Goal: Task Accomplishment & Management: Complete application form

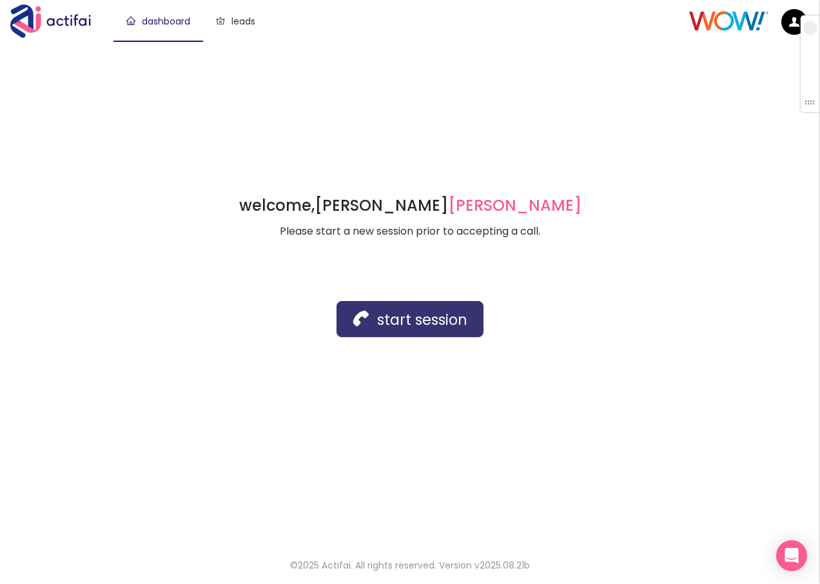
click at [388, 322] on button "start session" at bounding box center [409, 319] width 147 height 36
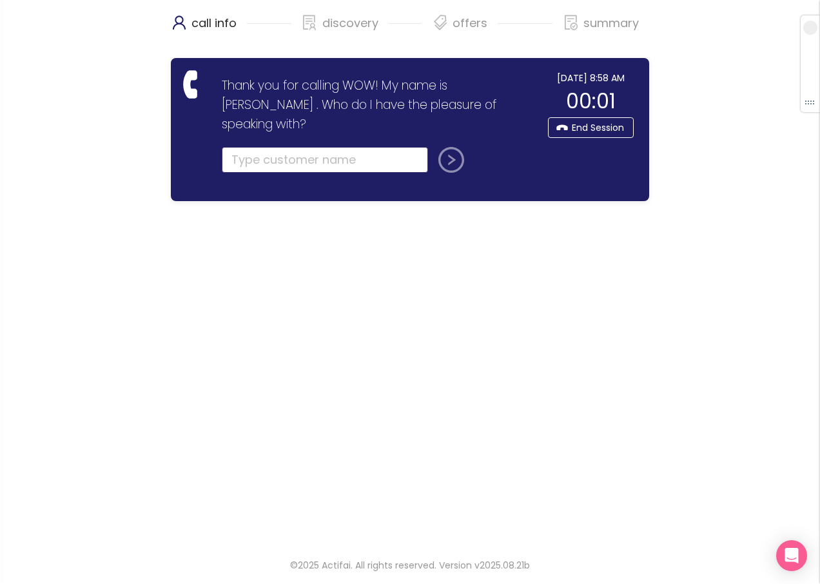
click at [252, 147] on input "text" at bounding box center [325, 160] width 206 height 26
click at [263, 147] on input "text" at bounding box center [325, 160] width 206 height 26
click at [274, 147] on input "text" at bounding box center [325, 160] width 206 height 26
type input "[PERSON_NAME]"
click at [451, 148] on button "submit" at bounding box center [448, 160] width 31 height 26
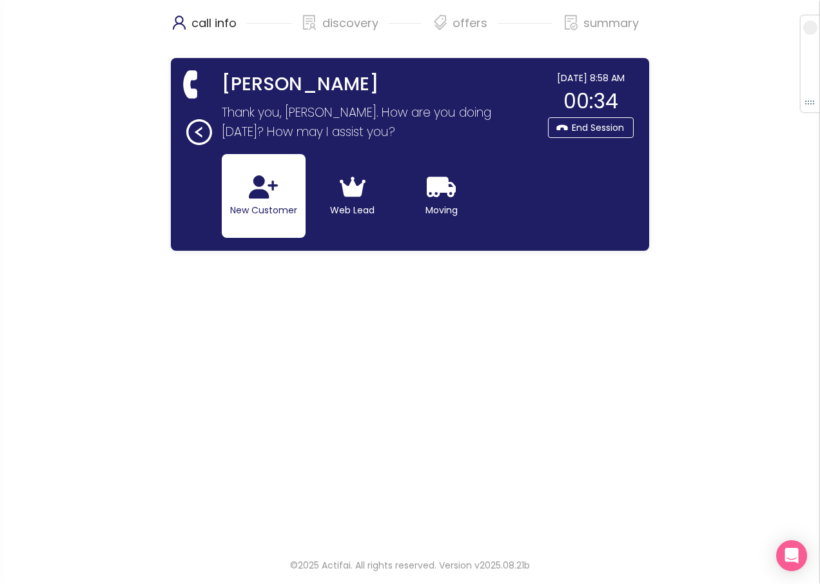
click at [234, 201] on button "New Customer" at bounding box center [264, 196] width 84 height 84
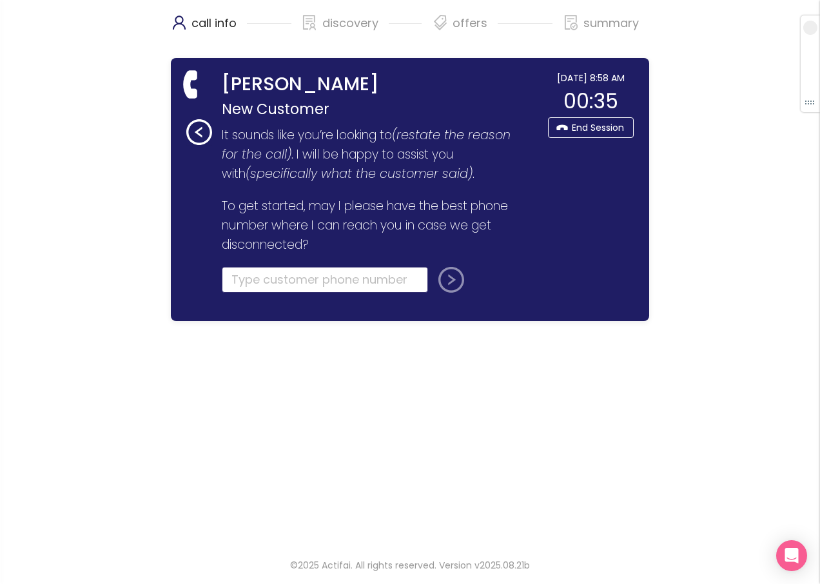
click at [238, 282] on input "tel" at bounding box center [325, 280] width 206 height 26
type input "[PHONE_NUMBER]"
click at [448, 273] on button "submit" at bounding box center [448, 280] width 31 height 26
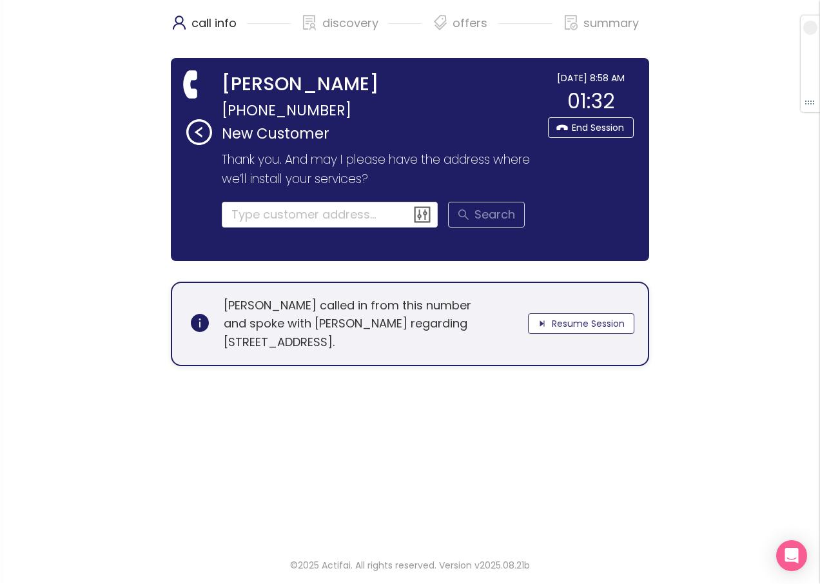
click at [553, 325] on button "Resume Session" at bounding box center [581, 323] width 106 height 21
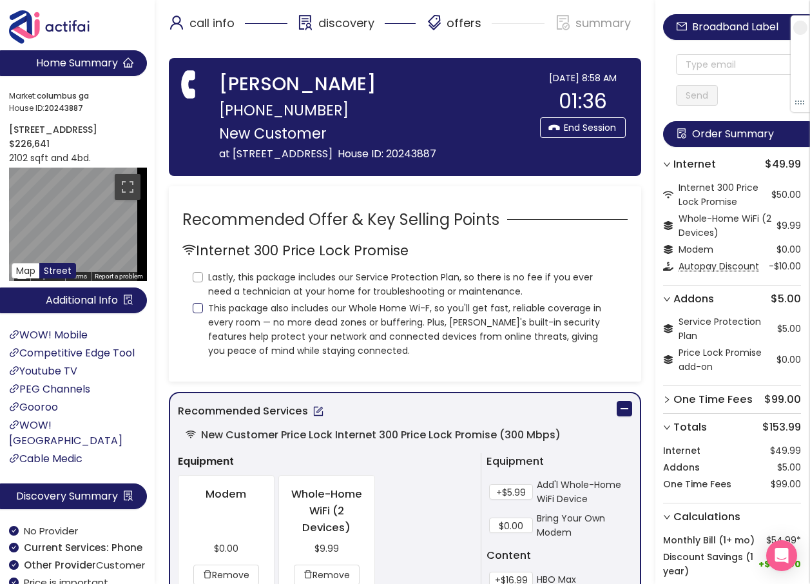
click at [197, 304] on input "This package also includes our Whole Home Wi-F, so you'll get fast, reliable co…" at bounding box center [198, 308] width 10 height 10
checkbox input "true"
click at [200, 276] on input "Lastly, this package includes our Service Protection Plan, so there is no fee i…" at bounding box center [198, 277] width 10 height 10
checkbox input "true"
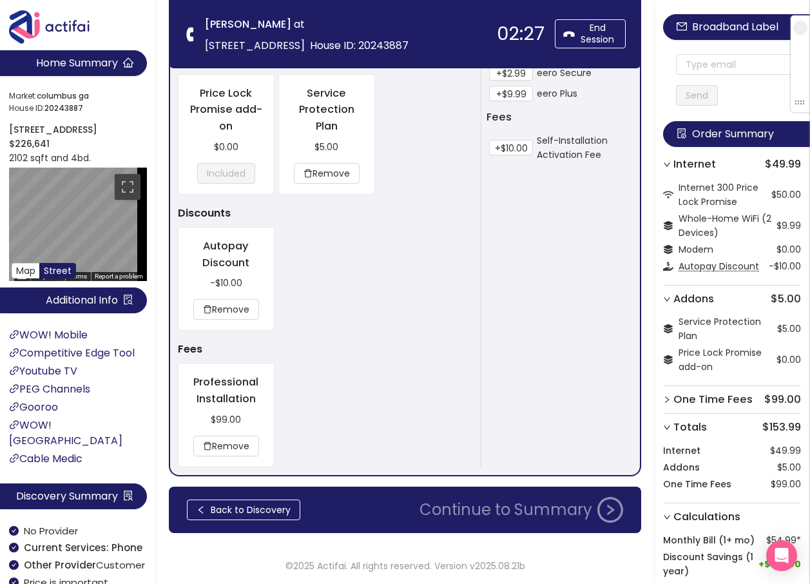
scroll to position [785, 0]
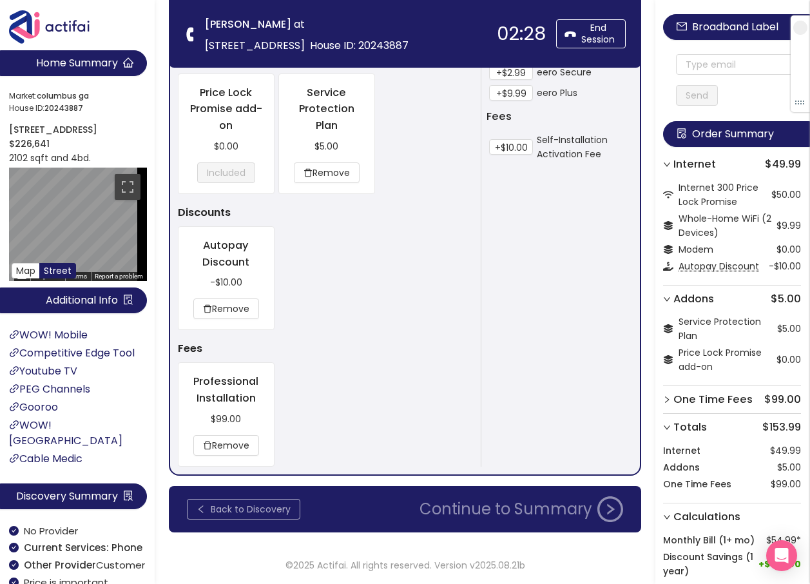
click at [256, 508] on button "Back to Discovery" at bounding box center [243, 509] width 113 height 21
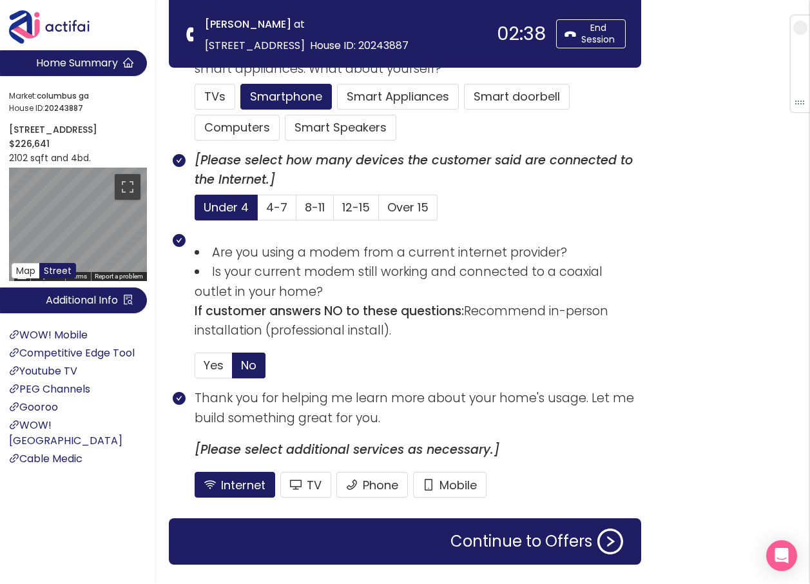
scroll to position [847, 0]
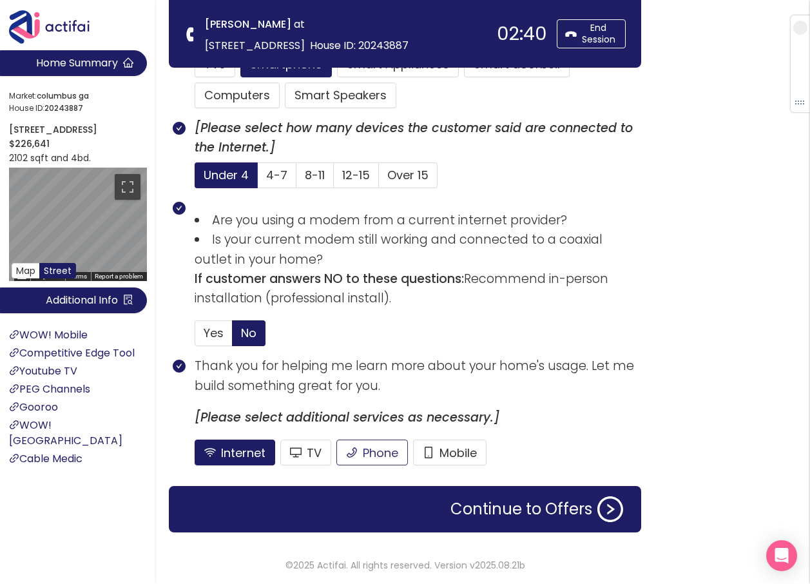
click at [385, 454] on button "Phone" at bounding box center [372, 452] width 72 height 26
click at [253, 454] on button "Internet" at bounding box center [235, 452] width 81 height 26
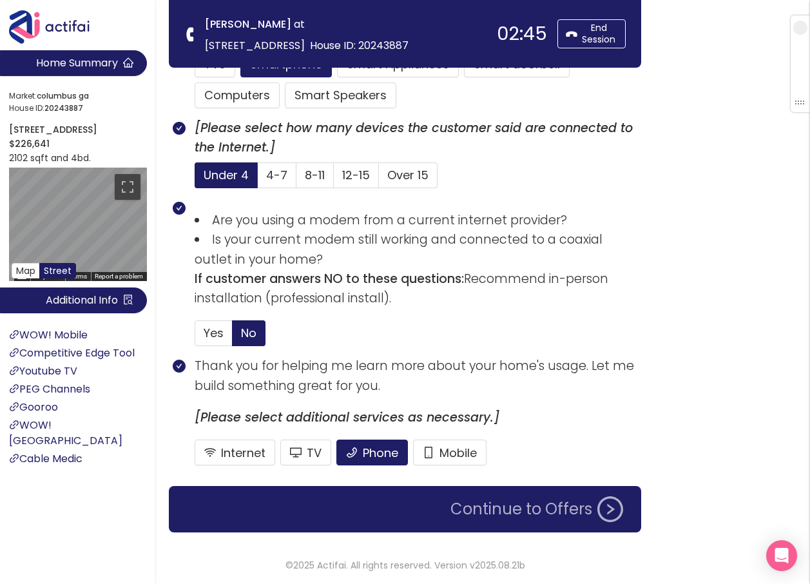
click at [501, 503] on button "Continue to Offers" at bounding box center [537, 509] width 188 height 26
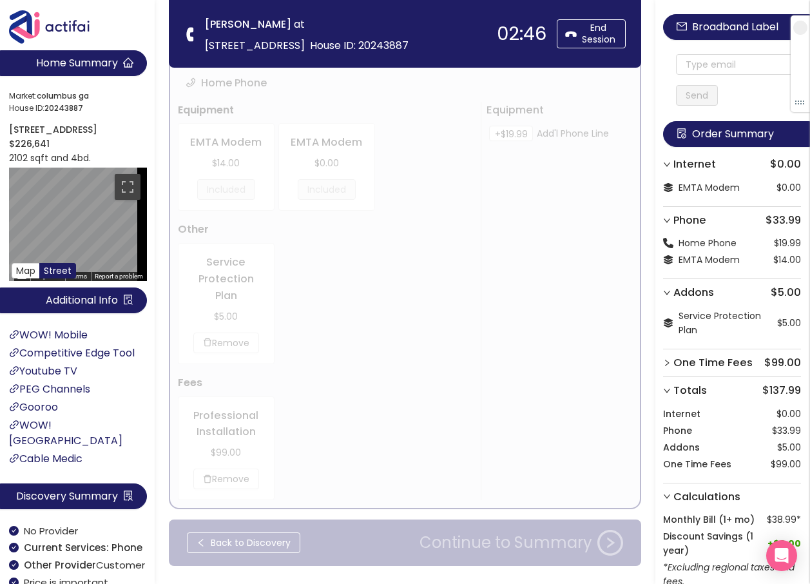
scroll to position [0, 0]
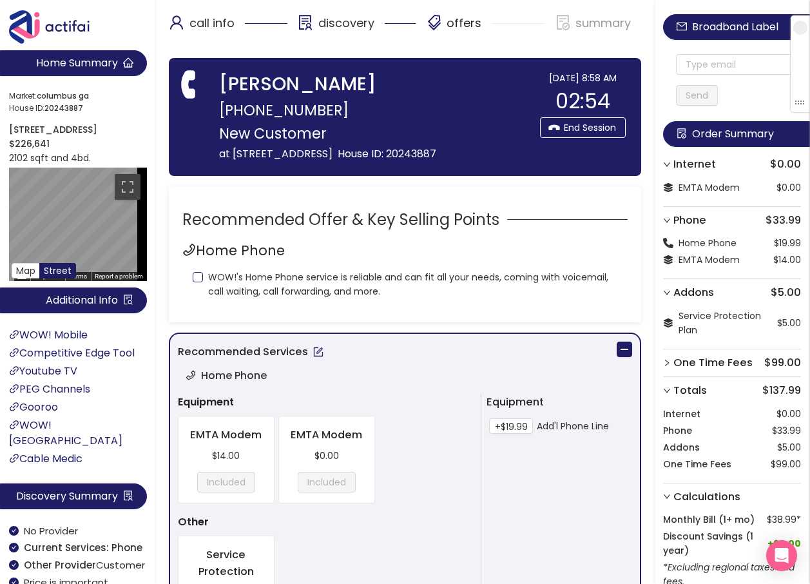
click at [202, 283] on label "WOW!'s Home Phone service is reliable and can fit all your needs, coming with v…" at bounding box center [405, 282] width 425 height 31
click at [202, 282] on input "WOW!'s Home Phone service is reliable and can fit all your needs, coming with v…" at bounding box center [198, 277] width 10 height 10
checkbox input "true"
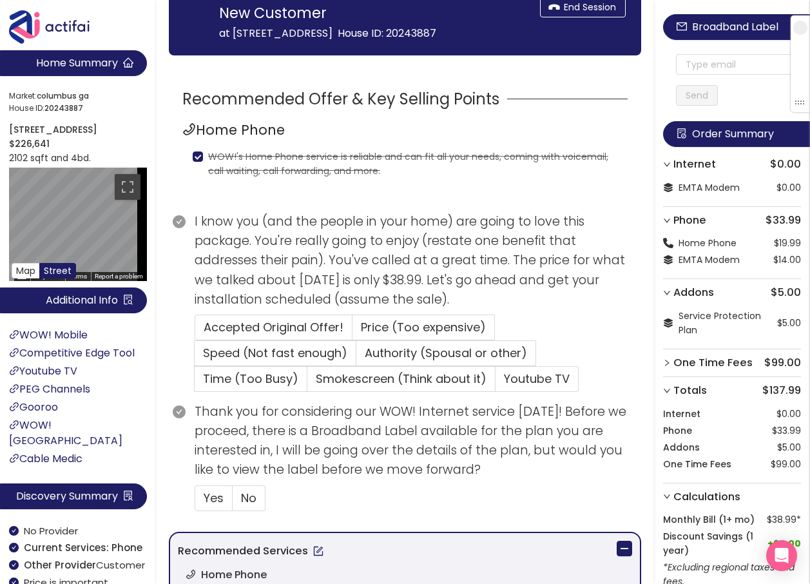
scroll to position [193, 0]
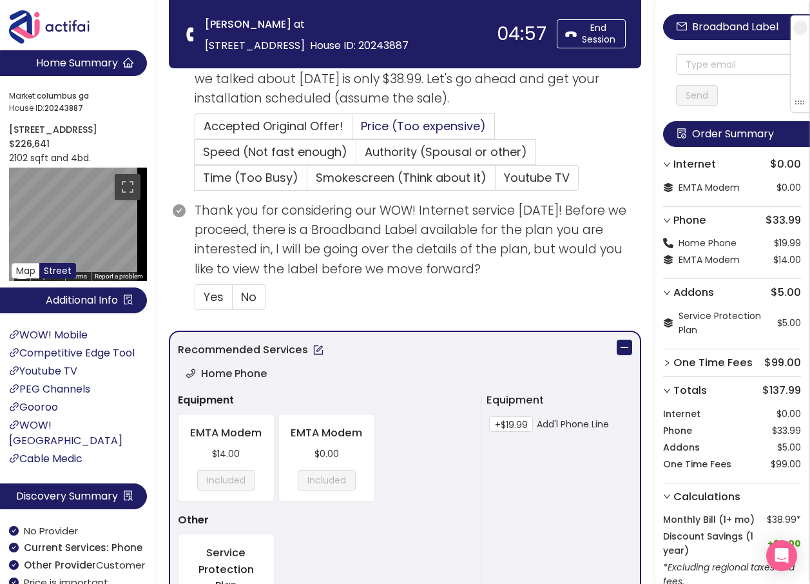
click at [428, 126] on span "Price (Too expensive)" at bounding box center [423, 126] width 125 height 16
click at [352, 130] on input "Price (Too expensive)" at bounding box center [352, 130] width 0 height 0
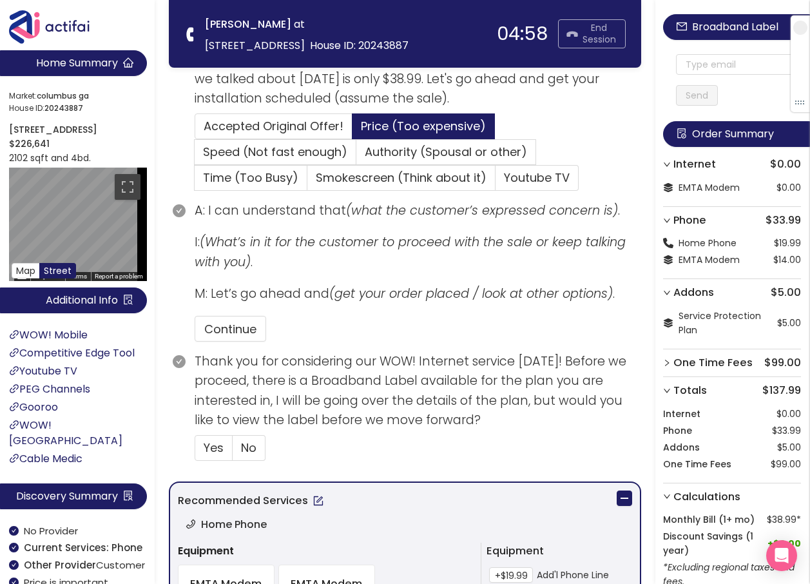
click at [590, 39] on button "End Session" at bounding box center [592, 33] width 68 height 29
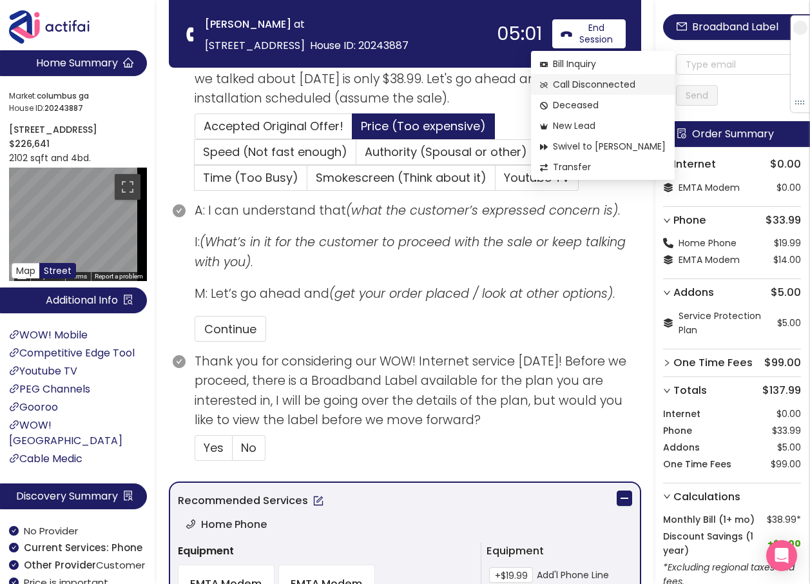
click at [588, 84] on span "Call Disconnected" at bounding box center [603, 84] width 126 height 14
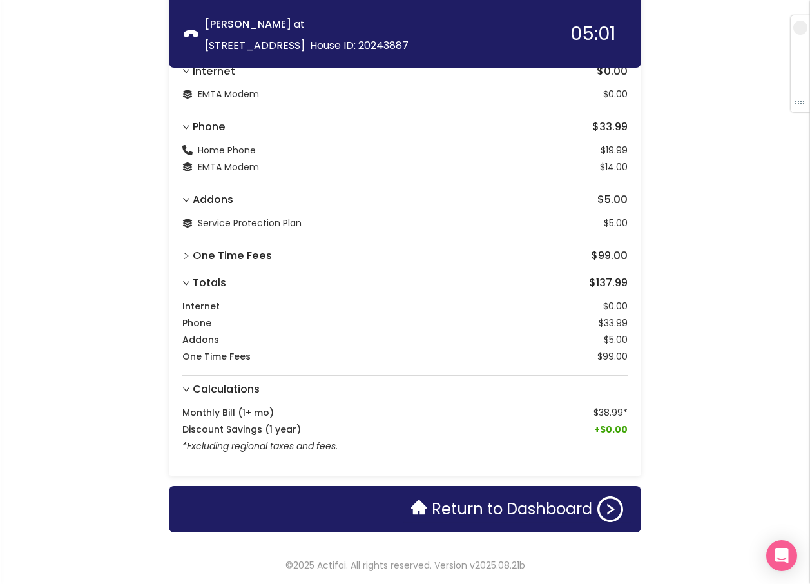
scroll to position [83, 0]
click at [469, 512] on button "Return to Dashboard" at bounding box center [516, 509] width 227 height 26
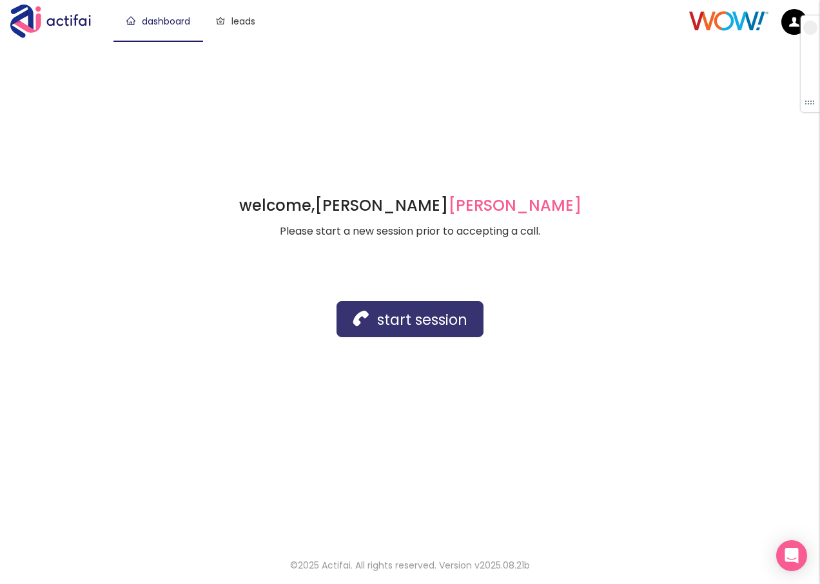
click at [421, 322] on button "start session" at bounding box center [409, 319] width 147 height 36
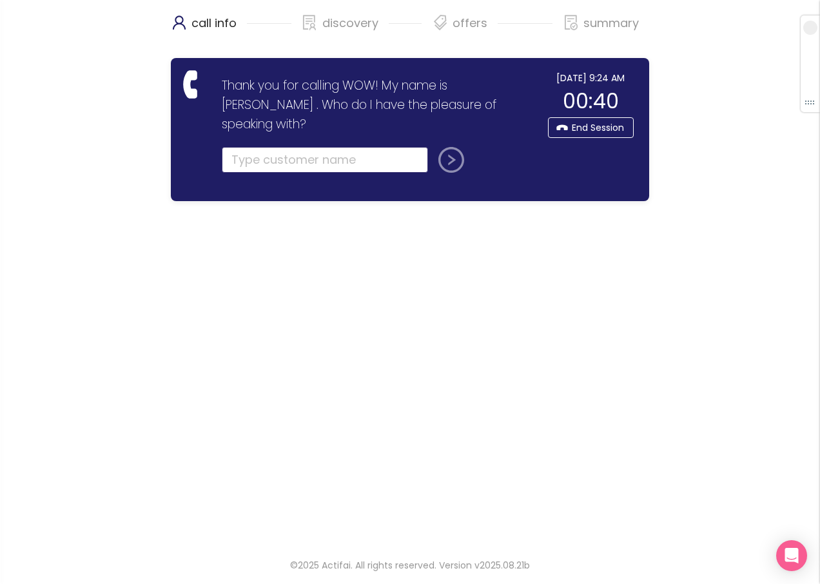
click at [274, 147] on input "text" at bounding box center [325, 160] width 206 height 26
type input "[PERSON_NAME]"
click at [433, 147] on button "submit" at bounding box center [448, 160] width 31 height 26
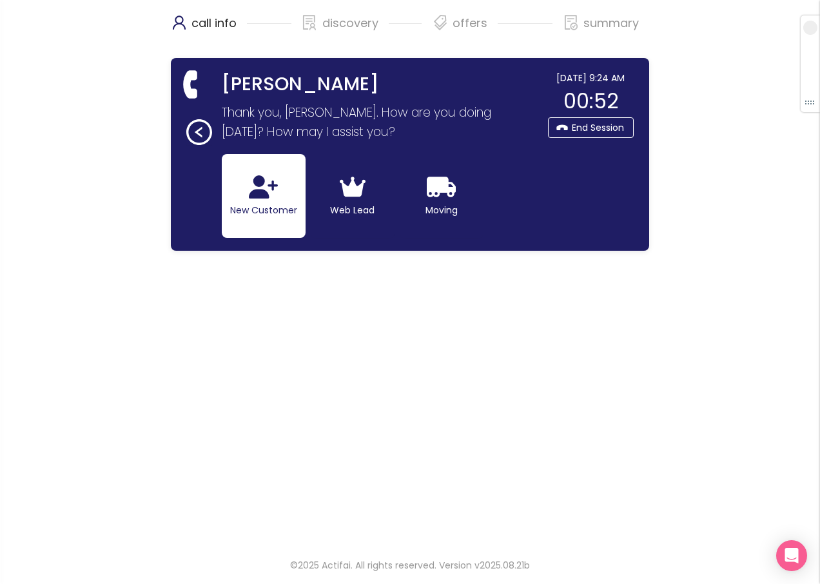
click at [274, 193] on icon "button" at bounding box center [263, 186] width 29 height 23
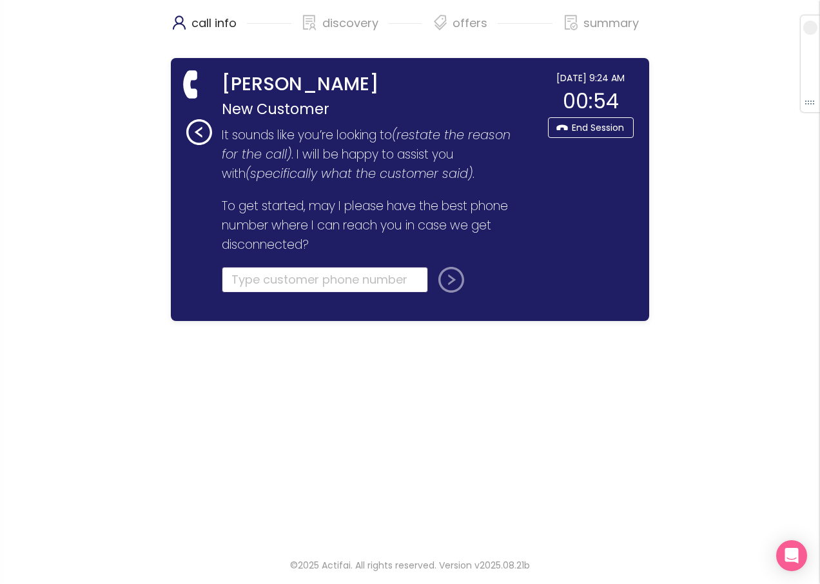
click at [282, 276] on input "tel" at bounding box center [325, 280] width 206 height 26
type input "[PHONE_NUMBER]"
click at [450, 280] on button "submit" at bounding box center [448, 280] width 31 height 26
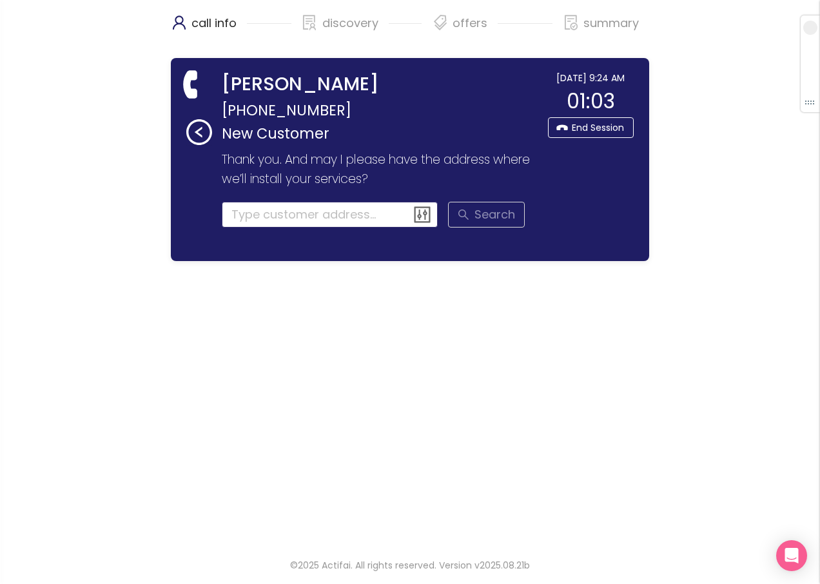
click at [268, 216] on input at bounding box center [330, 215] width 217 height 26
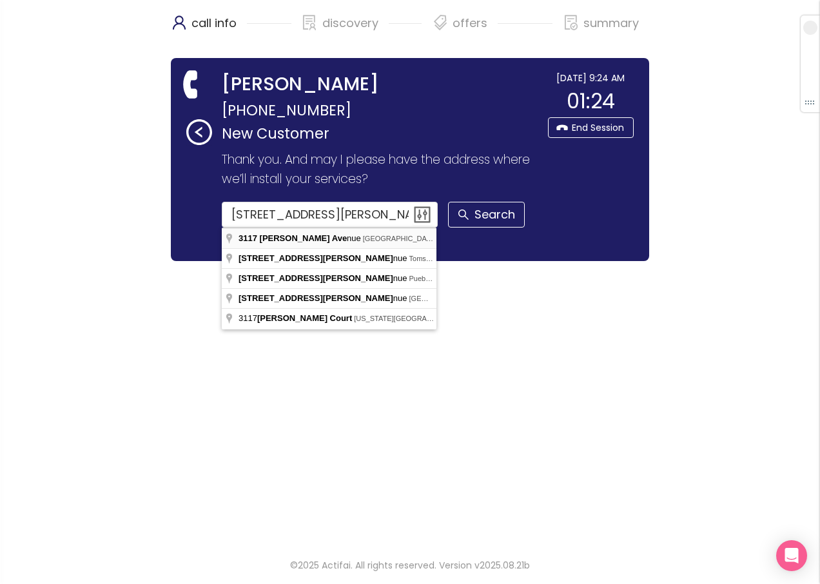
type input "[STREET_ADDRESS][PERSON_NAME]"
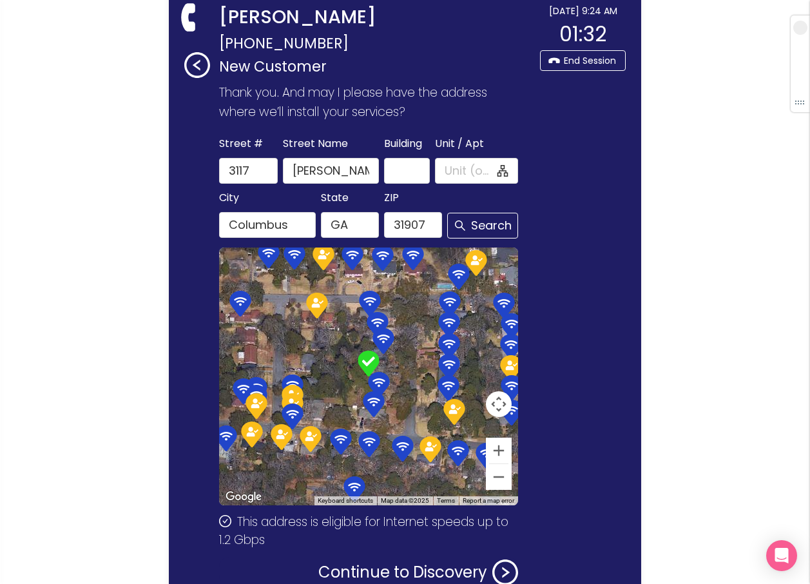
scroll to position [148, 0]
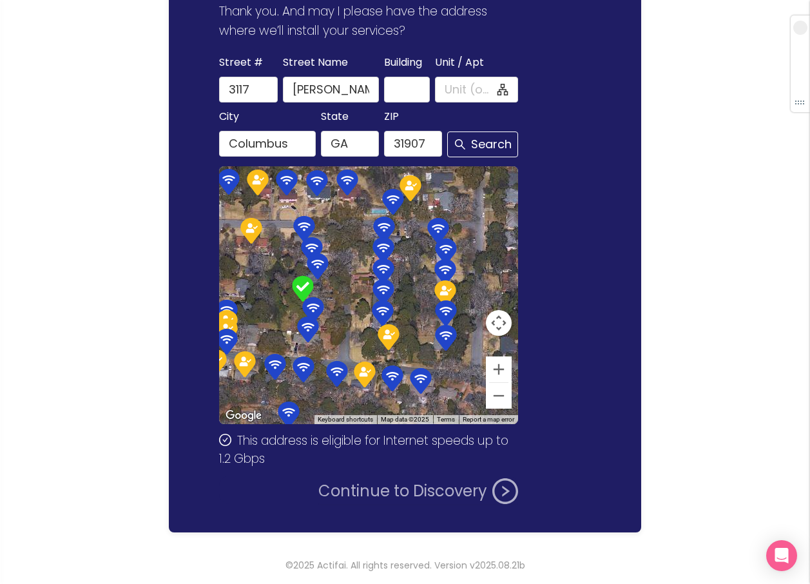
click at [414, 486] on button "Continue to Discovery" at bounding box center [418, 491] width 200 height 26
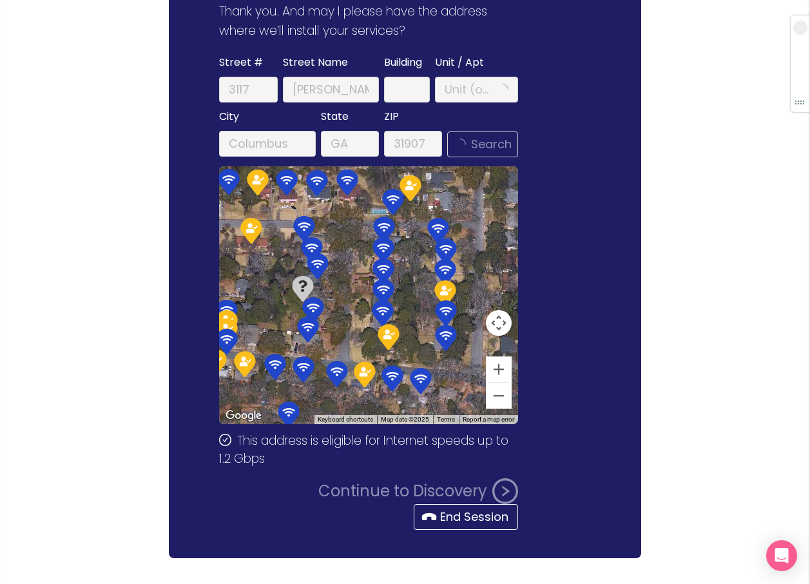
scroll to position [0, 0]
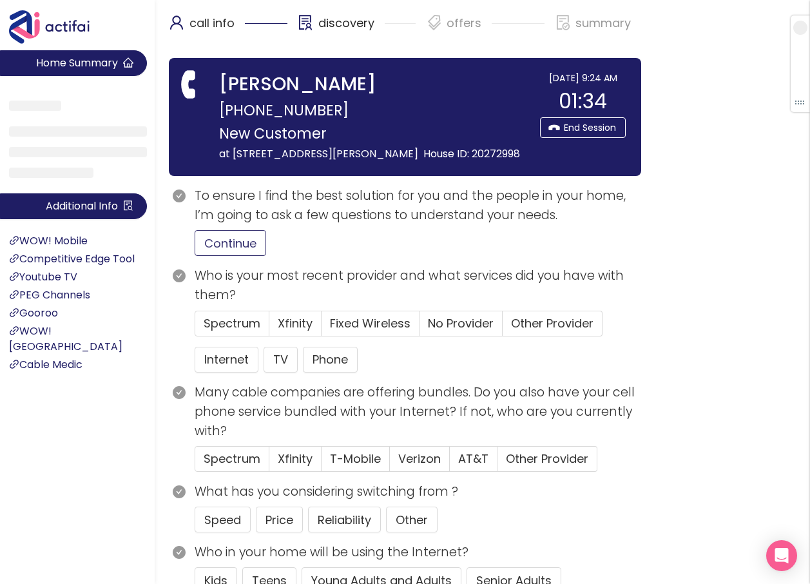
click at [245, 242] on button "Continue" at bounding box center [231, 243] width 72 height 26
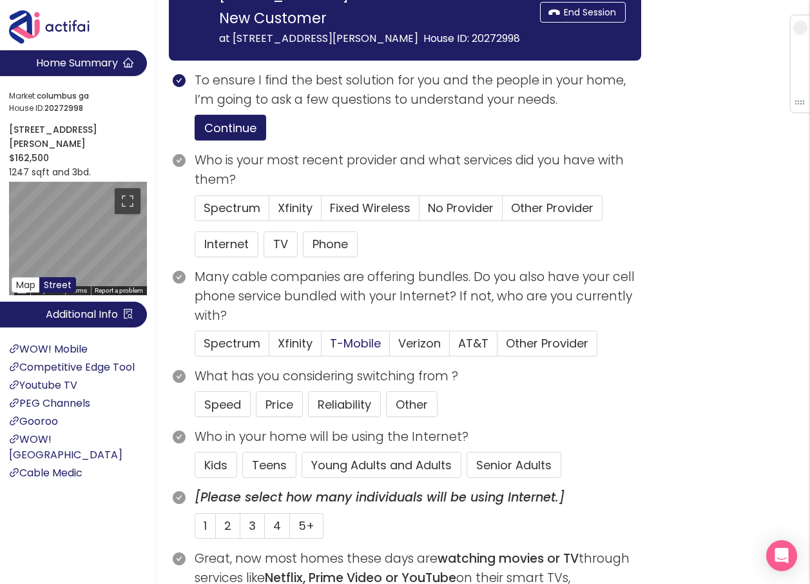
scroll to position [129, 0]
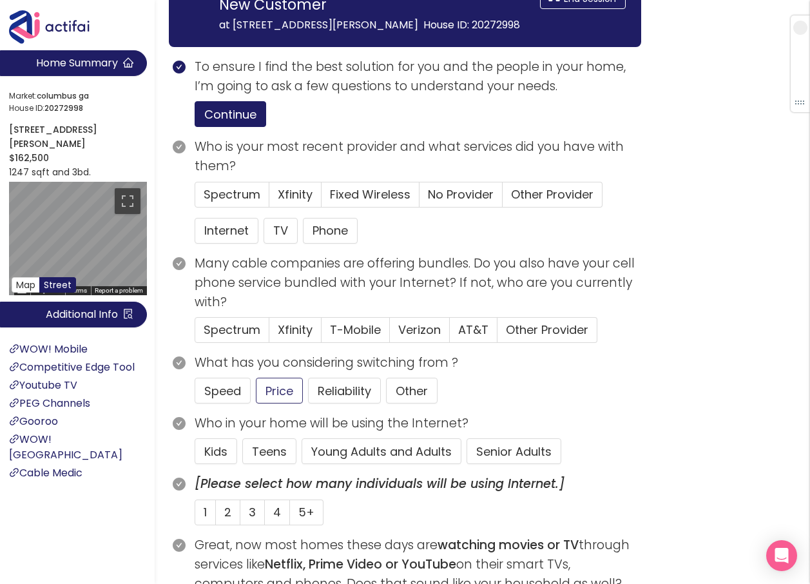
click at [268, 386] on button "Price" at bounding box center [279, 391] width 47 height 26
click at [373, 450] on button "Young Adults and Adults" at bounding box center [382, 451] width 160 height 26
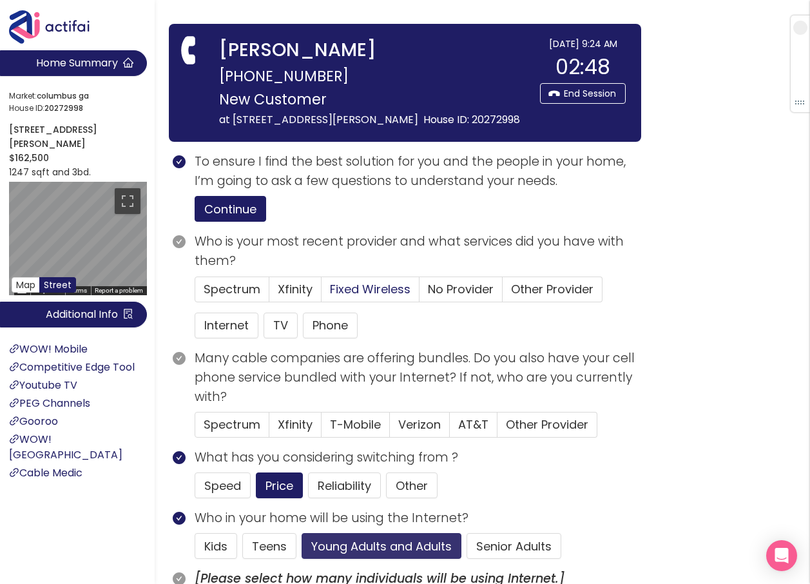
scroll to position [0, 0]
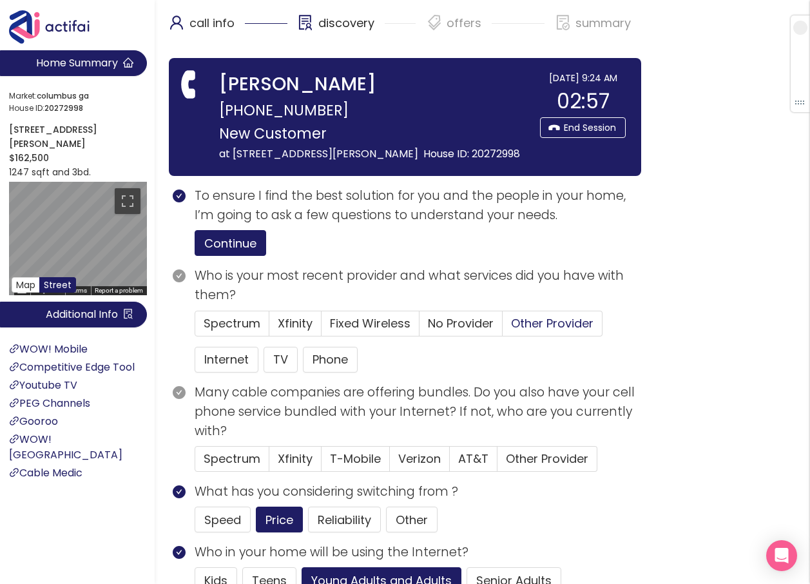
click at [556, 322] on span "Other Provider" at bounding box center [552, 323] width 82 height 16
click at [503, 327] on input "Other Provider" at bounding box center [503, 327] width 0 height 0
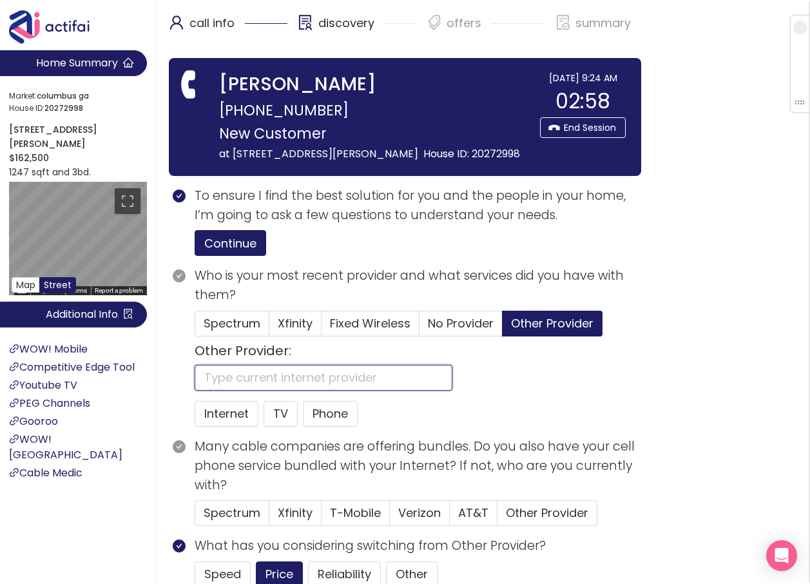
click at [263, 366] on input "text" at bounding box center [324, 378] width 258 height 26
click at [237, 417] on button "Internet" at bounding box center [227, 414] width 64 height 26
click at [242, 376] on input "text" at bounding box center [324, 378] width 258 height 26
type input "WOW"
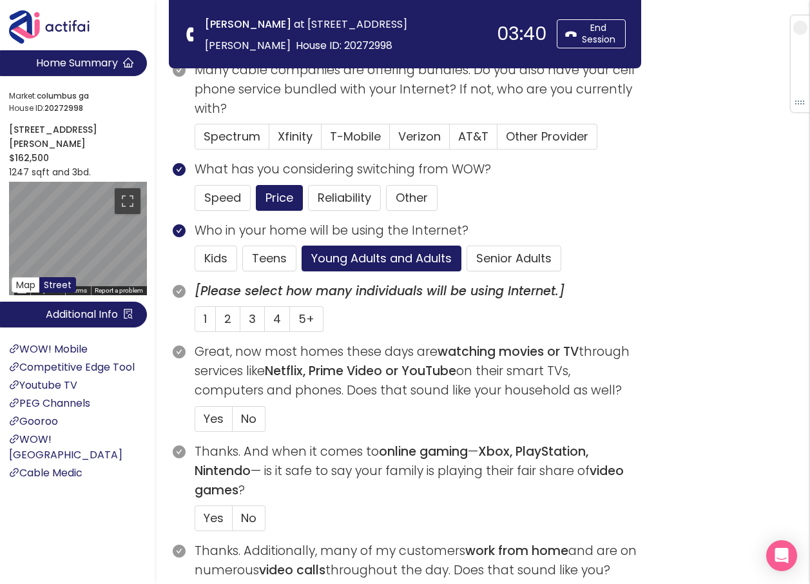
scroll to position [258, 0]
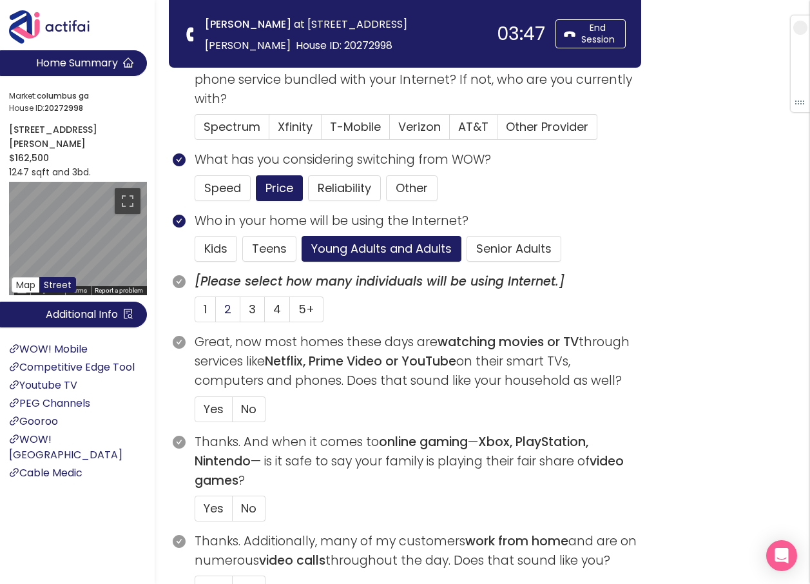
click at [230, 309] on span "2" at bounding box center [227, 309] width 7 height 16
click at [216, 313] on input "2" at bounding box center [216, 313] width 0 height 0
click at [204, 404] on span "Yes" at bounding box center [214, 409] width 20 height 16
click at [195, 413] on input "Yes" at bounding box center [195, 413] width 0 height 0
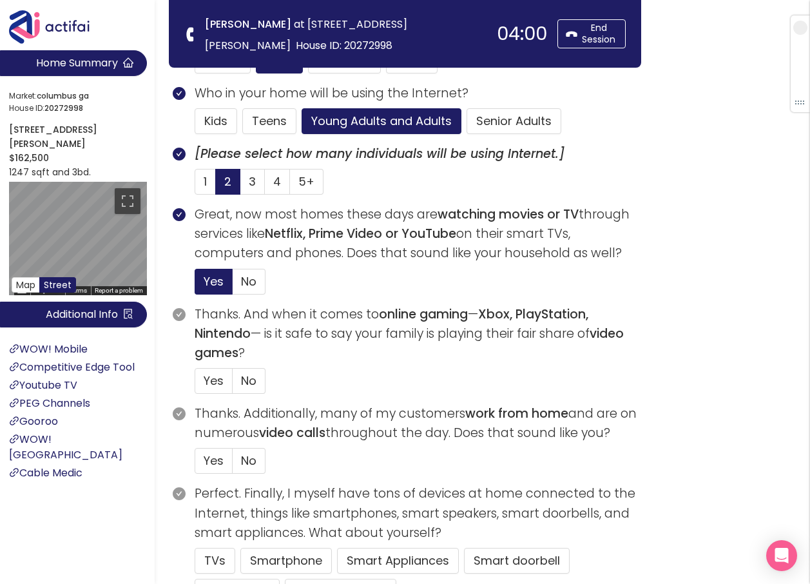
scroll to position [387, 0]
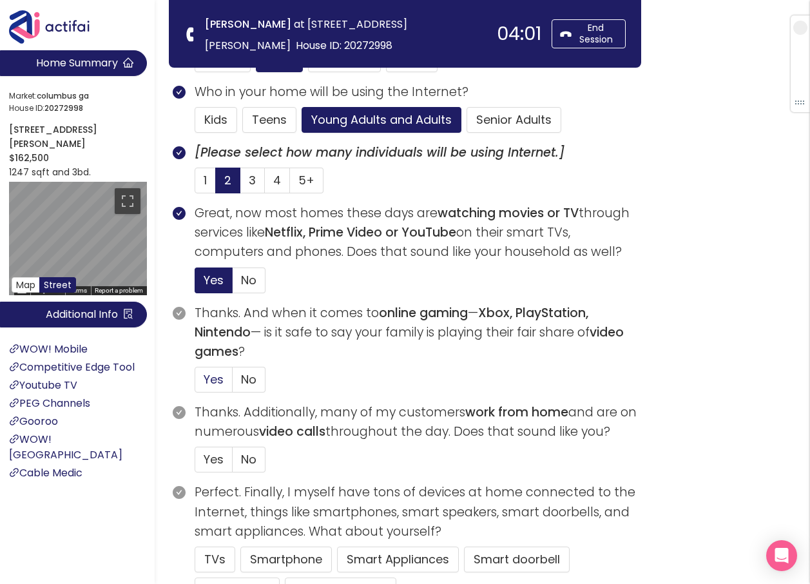
click at [206, 373] on span "Yes" at bounding box center [214, 379] width 20 height 16
click at [195, 383] on input "Yes" at bounding box center [195, 383] width 0 height 0
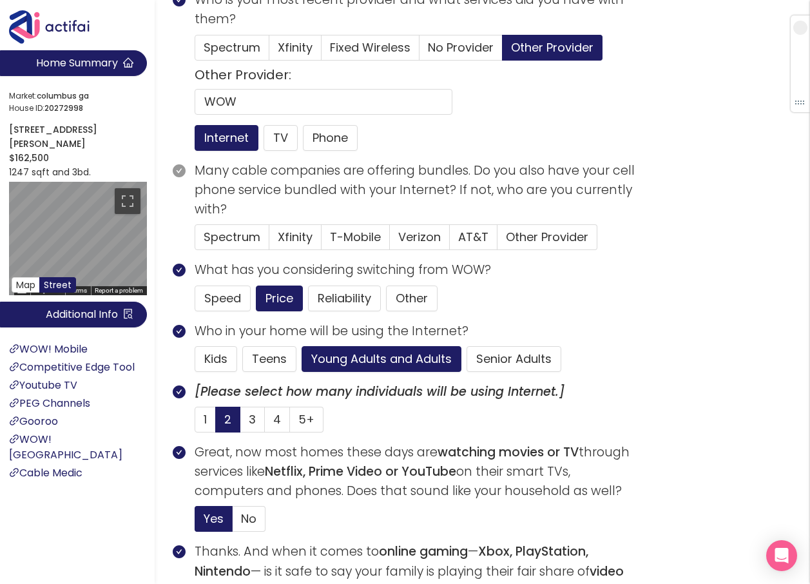
scroll to position [322, 0]
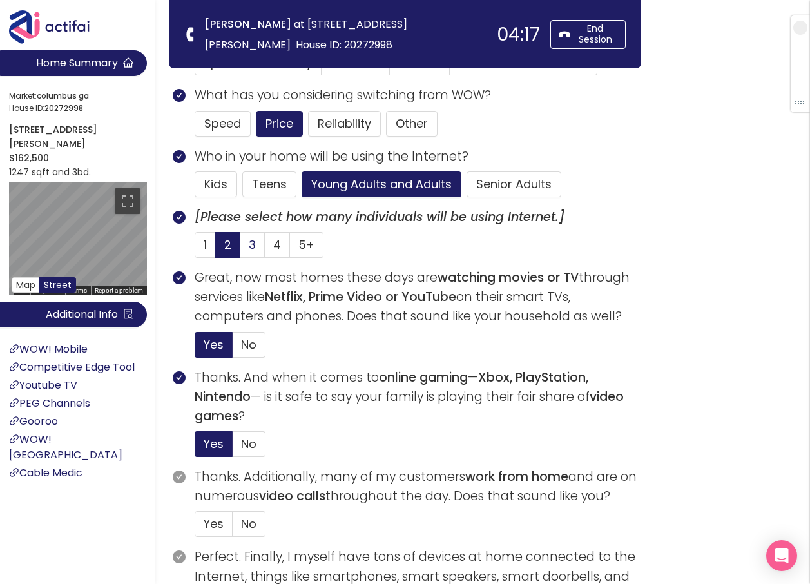
click at [253, 244] on span "3" at bounding box center [252, 244] width 7 height 16
click at [240, 249] on input "3" at bounding box center [240, 249] width 0 height 0
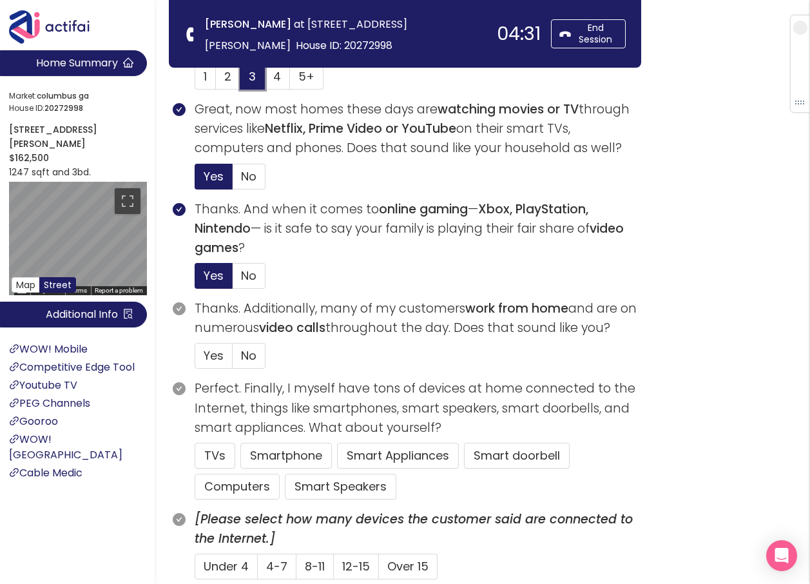
scroll to position [515, 0]
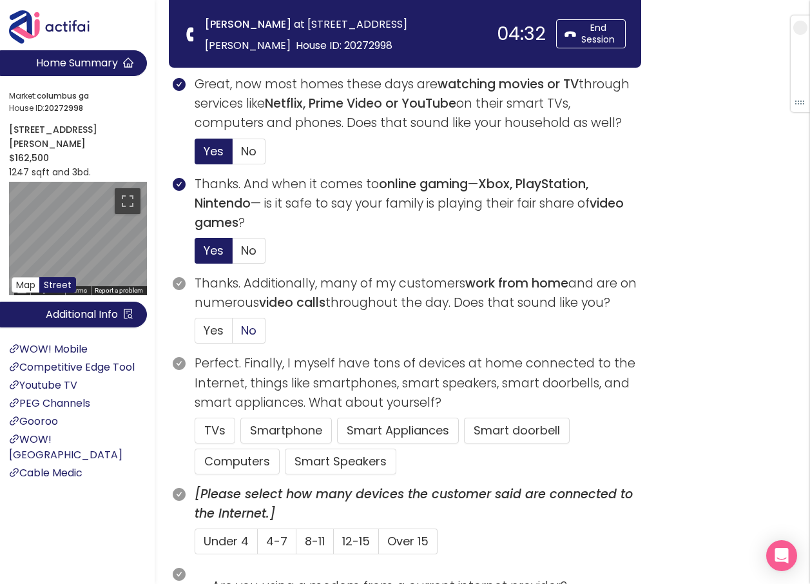
click at [247, 332] on span "No" at bounding box center [248, 330] width 15 height 16
click at [233, 334] on input "No" at bounding box center [233, 334] width 0 height 0
click at [218, 419] on button "TVs" at bounding box center [215, 431] width 41 height 26
click at [269, 430] on button "Smartphone" at bounding box center [285, 431] width 91 height 26
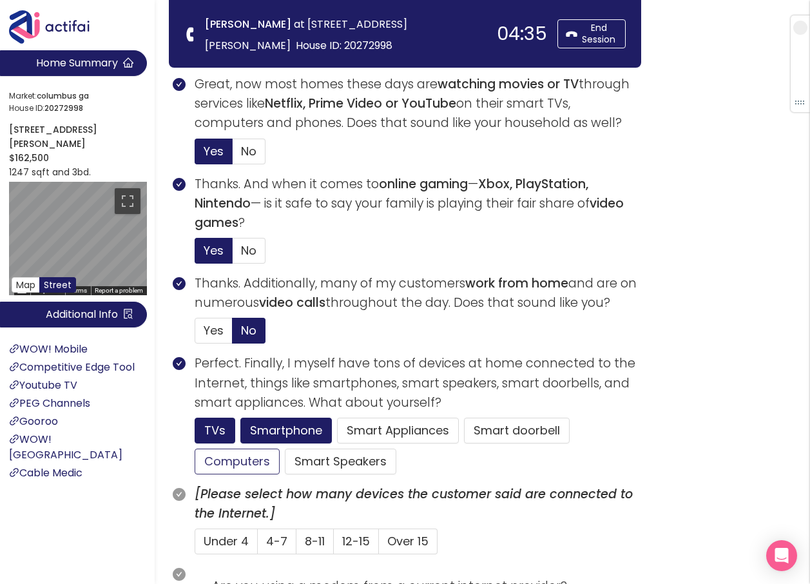
click at [251, 461] on button "Computers" at bounding box center [237, 461] width 85 height 26
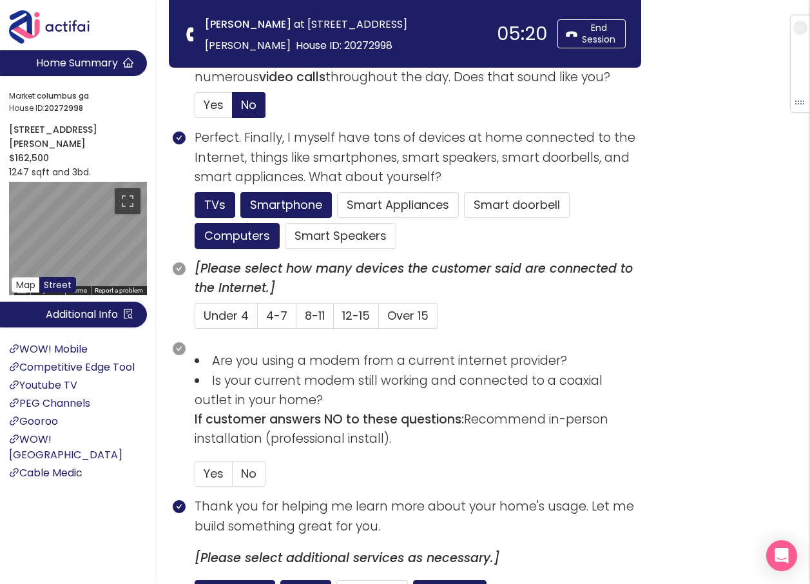
scroll to position [773, 0]
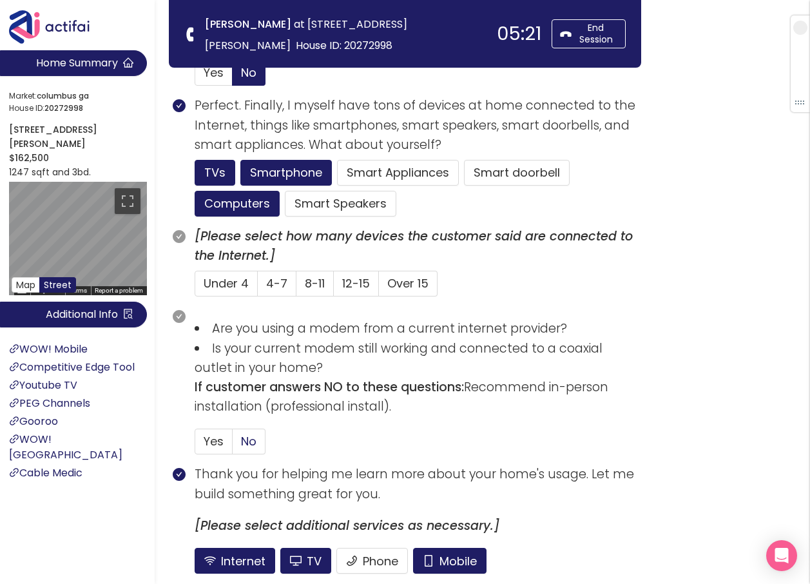
drag, startPoint x: 255, startPoint y: 441, endPoint x: 258, endPoint y: 452, distance: 10.8
click at [255, 441] on span "No" at bounding box center [248, 441] width 15 height 16
click at [233, 445] on input "No" at bounding box center [233, 445] width 0 height 0
click at [274, 285] on span "4-7" at bounding box center [276, 283] width 21 height 16
click at [258, 287] on input "4-7" at bounding box center [258, 287] width 0 height 0
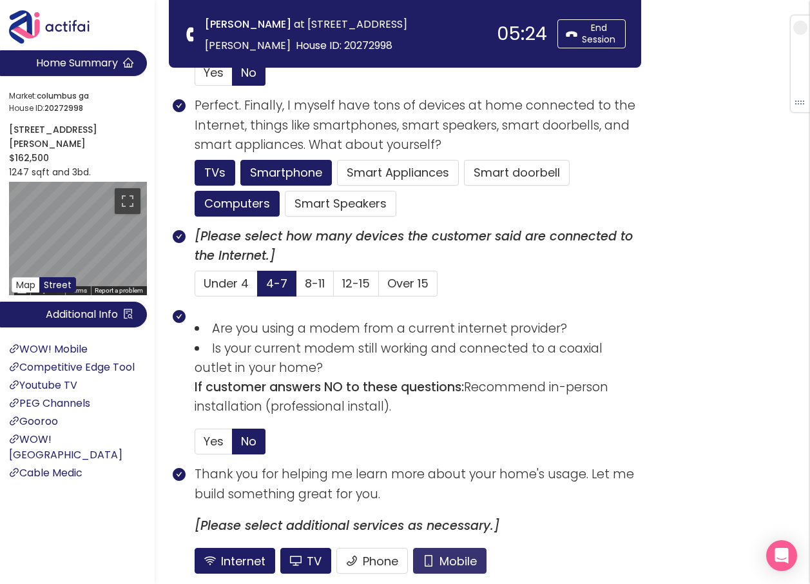
click at [454, 554] on button "Mobile" at bounding box center [449, 561] width 73 height 26
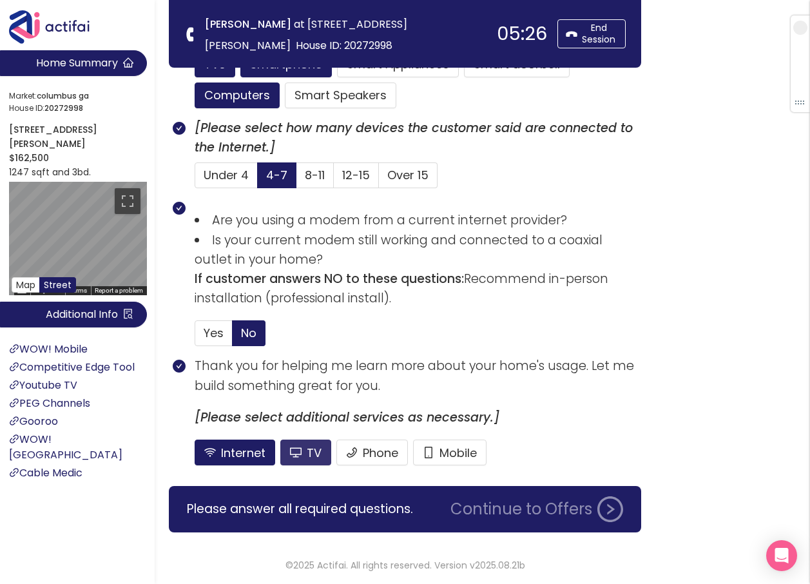
drag, startPoint x: 320, startPoint y: 448, endPoint x: 327, endPoint y: 455, distance: 9.1
click at [320, 448] on button "TV" at bounding box center [305, 452] width 51 height 26
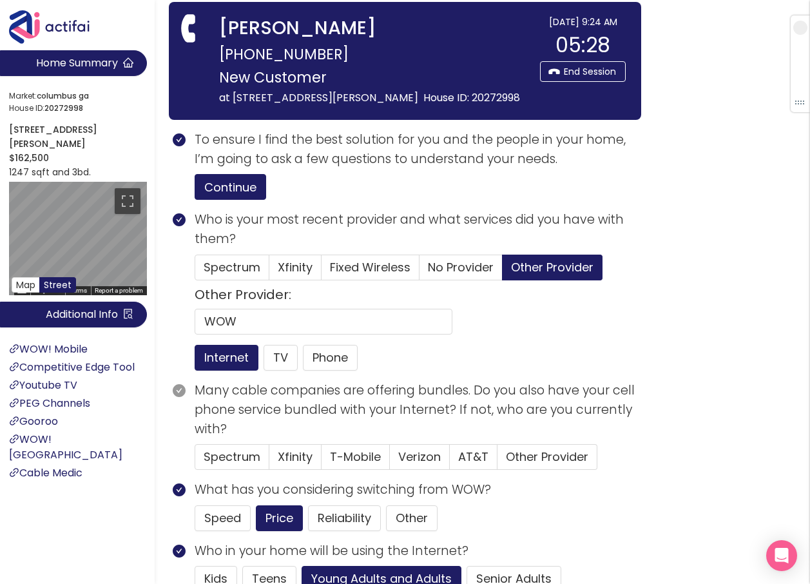
scroll to position [44, 0]
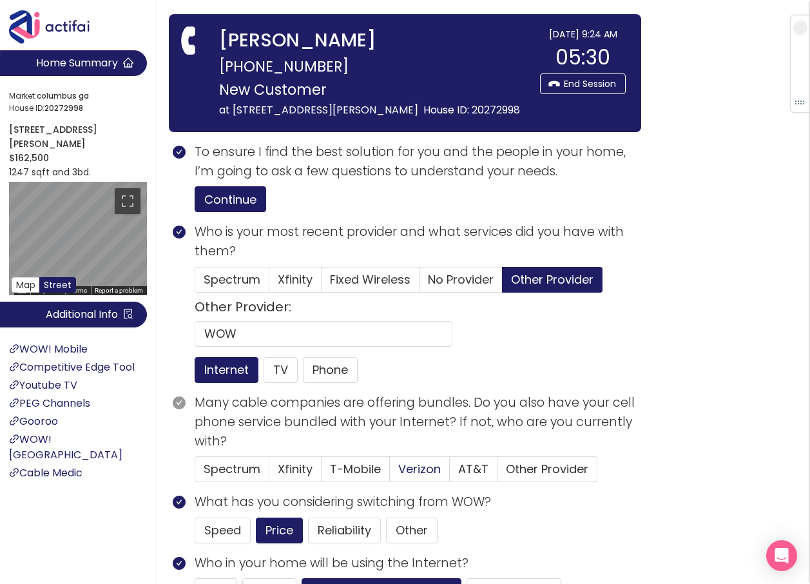
click at [427, 468] on span "Verizon" at bounding box center [419, 469] width 43 height 16
click at [390, 473] on input "Verizon" at bounding box center [390, 473] width 0 height 0
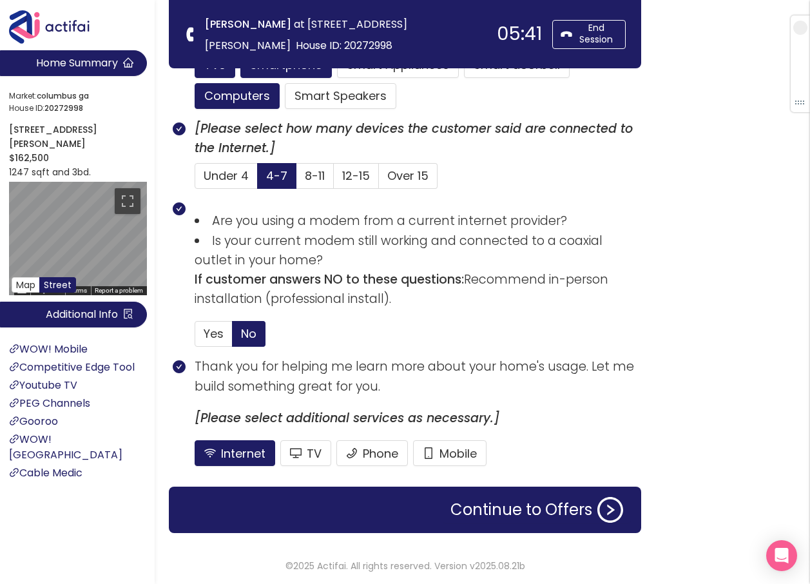
scroll to position [881, 0]
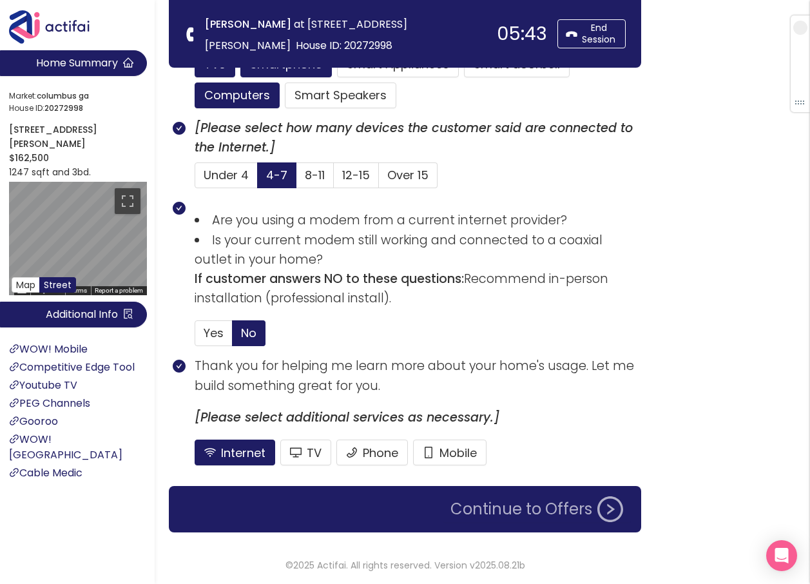
click at [485, 512] on button "Continue to Offers" at bounding box center [537, 509] width 188 height 26
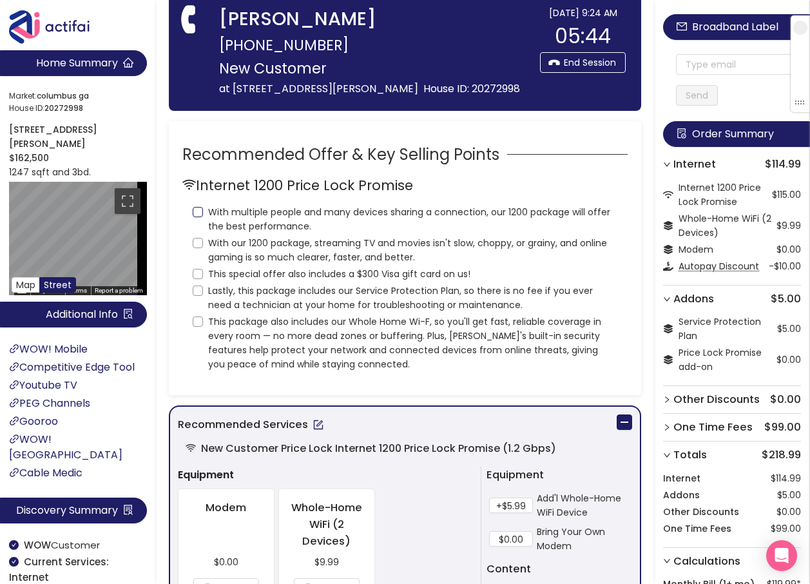
scroll to position [0, 0]
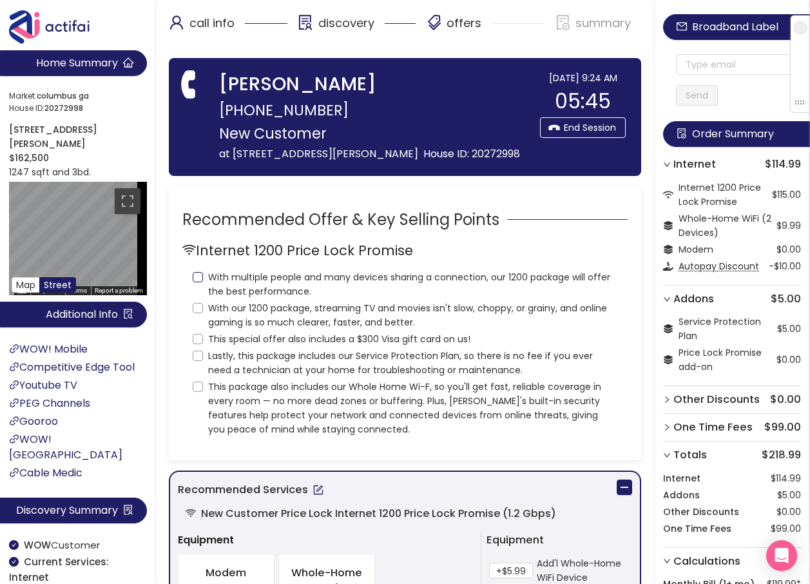
click at [198, 272] on input "With multiple people and many devices sharing a connection, our 1200 package wi…" at bounding box center [198, 277] width 10 height 10
checkbox input "true"
click at [193, 313] on input "With our 1200 package, streaming TV and movies isn't slow, choppy, or grainy, a…" at bounding box center [198, 308] width 10 height 10
checkbox input "true"
click at [198, 342] on input "This special offer also includes a $300 Visa gift card on us!" at bounding box center [198, 339] width 10 height 10
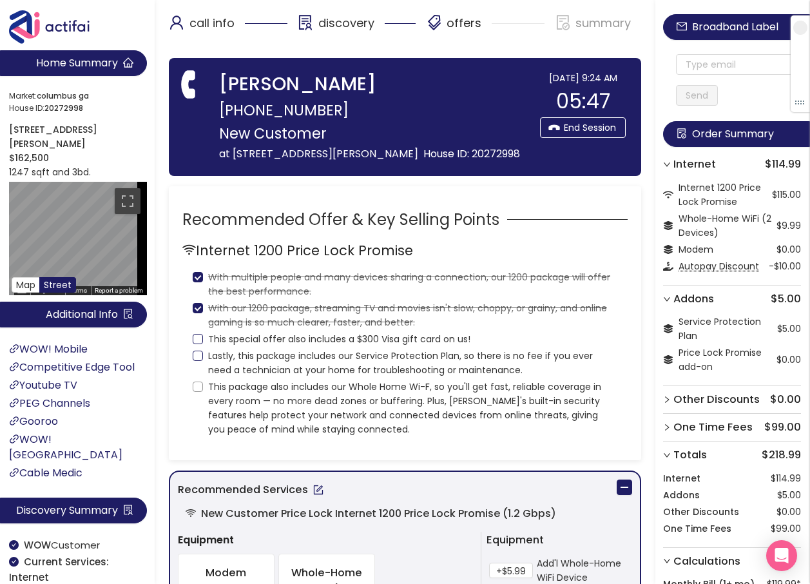
checkbox input "true"
click at [199, 354] on input "Lastly, this package includes our Service Protection Plan, so there is no fee i…" at bounding box center [198, 356] width 10 height 10
checkbox input "true"
click at [197, 382] on input "This package also includes our Whole Home Wi-F, so you'll get fast, reliable co…" at bounding box center [198, 386] width 10 height 10
checkbox input "true"
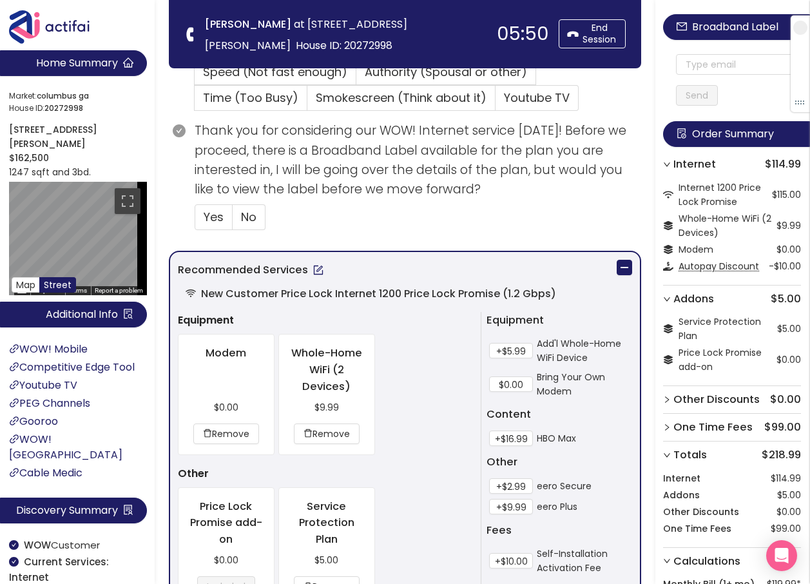
scroll to position [451, 0]
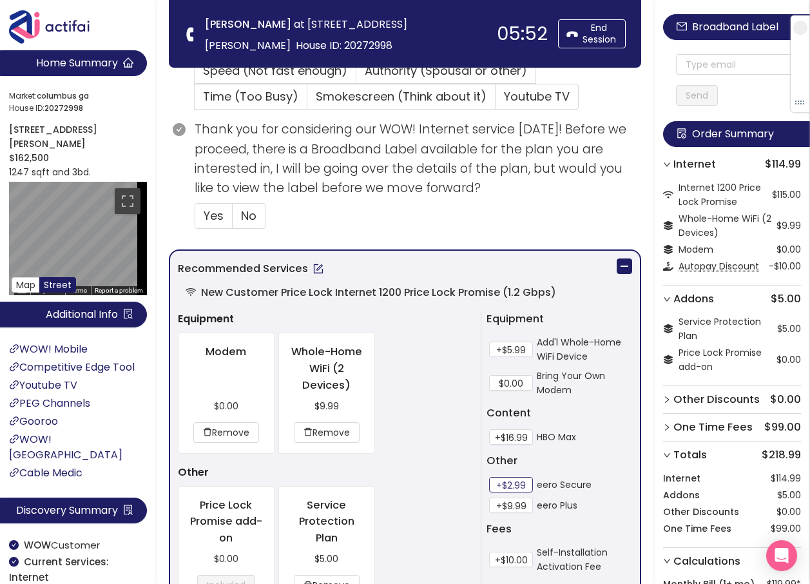
click at [508, 488] on button "+$2.99" at bounding box center [511, 484] width 44 height 15
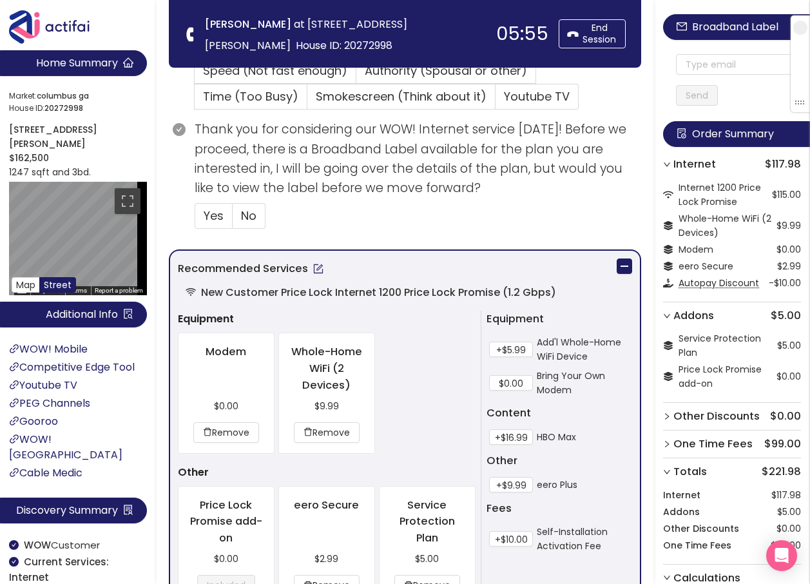
click at [311, 269] on button "button" at bounding box center [318, 268] width 21 height 21
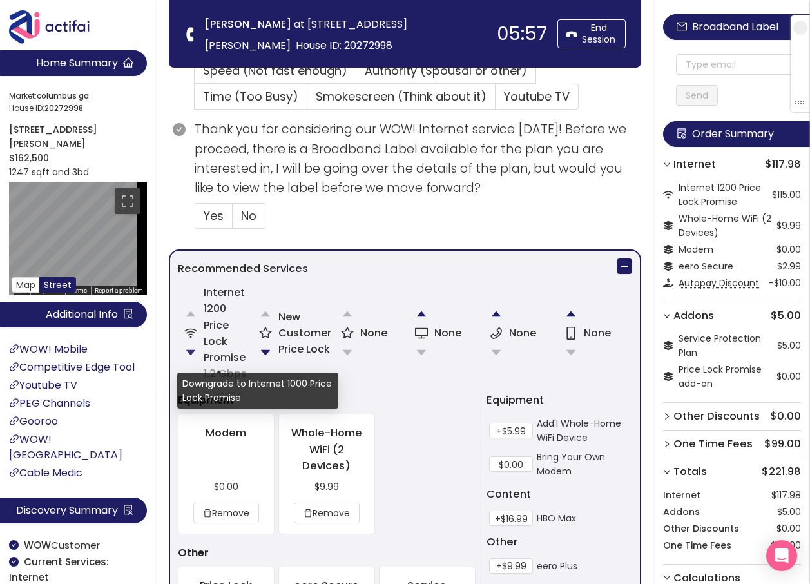
drag, startPoint x: 195, startPoint y: 354, endPoint x: 204, endPoint y: 351, distance: 10.4
click at [194, 354] on button "button" at bounding box center [191, 353] width 26 height 26
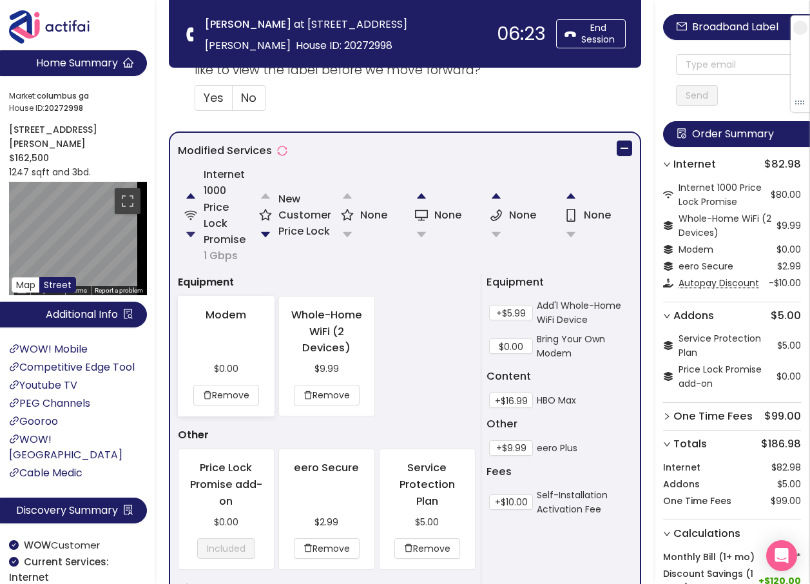
scroll to position [580, 0]
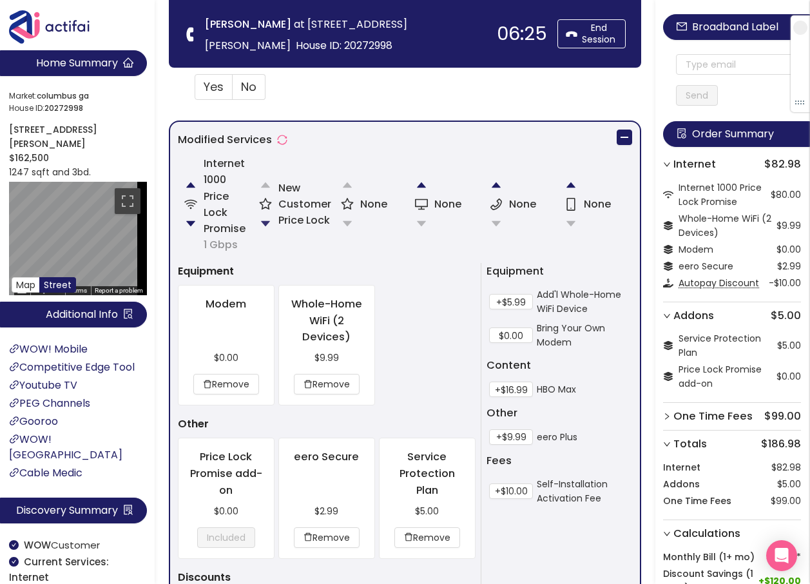
click at [266, 222] on button "button" at bounding box center [266, 224] width 26 height 26
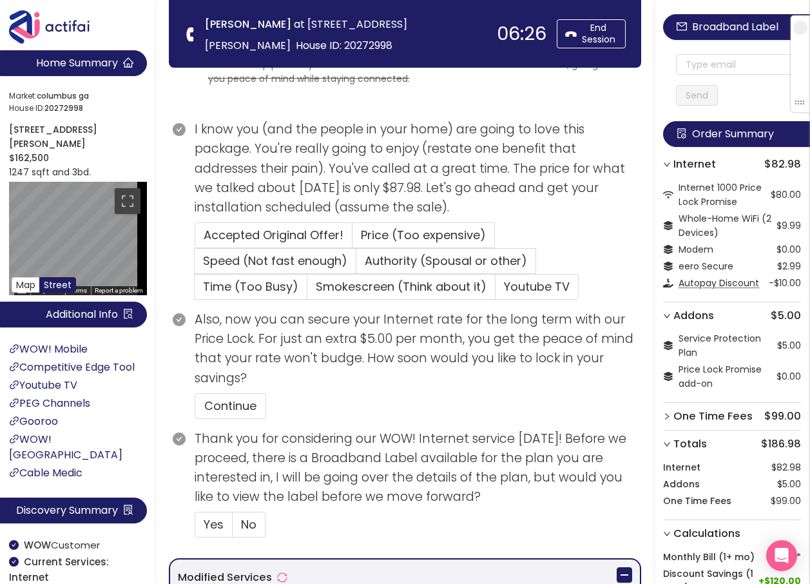
scroll to position [209, 0]
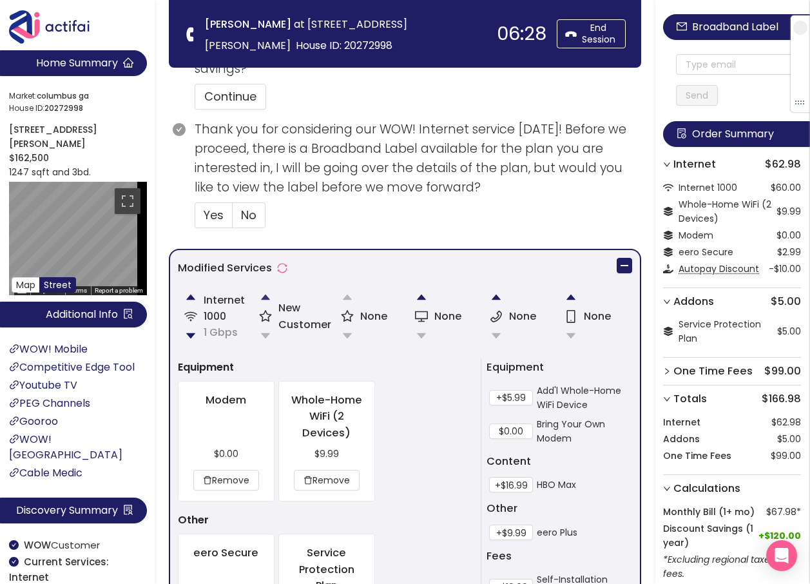
click at [265, 297] on button "button" at bounding box center [266, 297] width 26 height 26
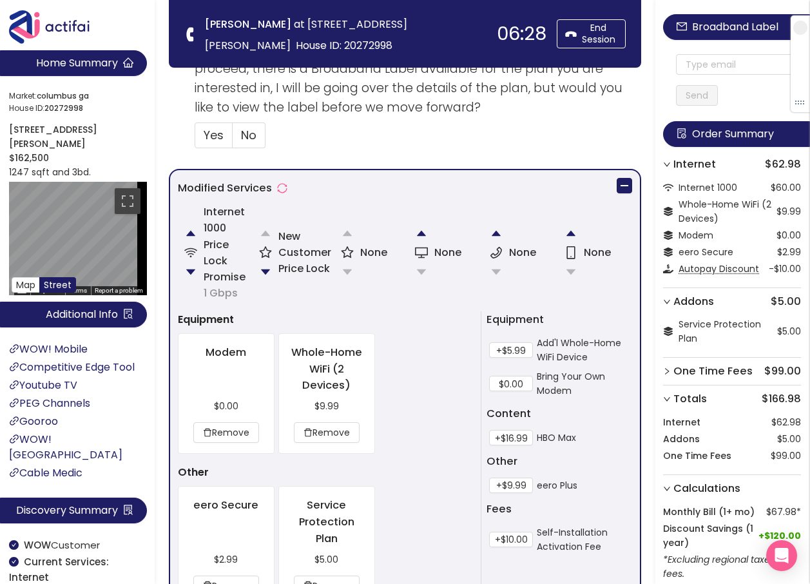
scroll to position [451, 0]
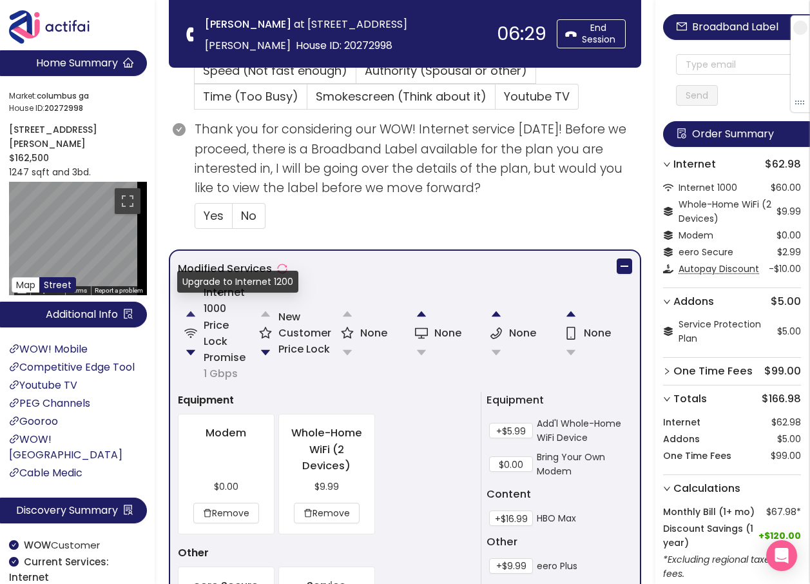
click at [189, 311] on button "button" at bounding box center [191, 314] width 26 height 26
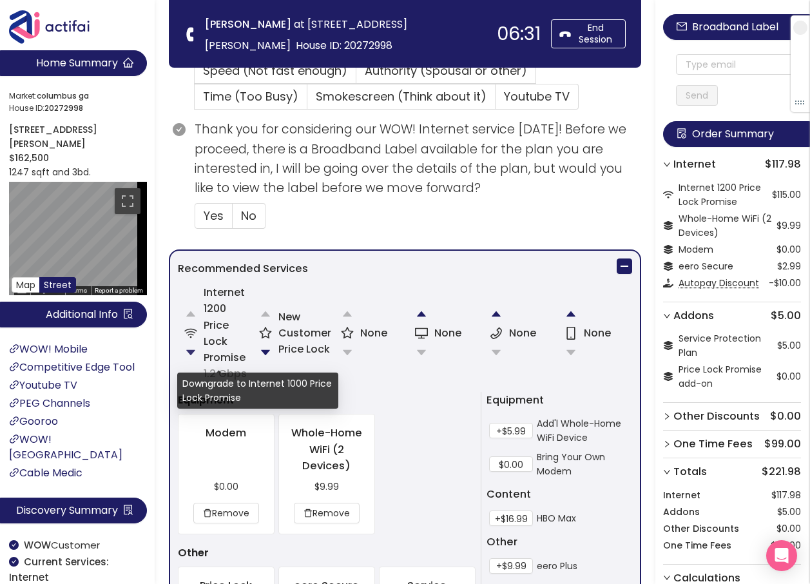
click at [183, 350] on button "button" at bounding box center [191, 353] width 26 height 26
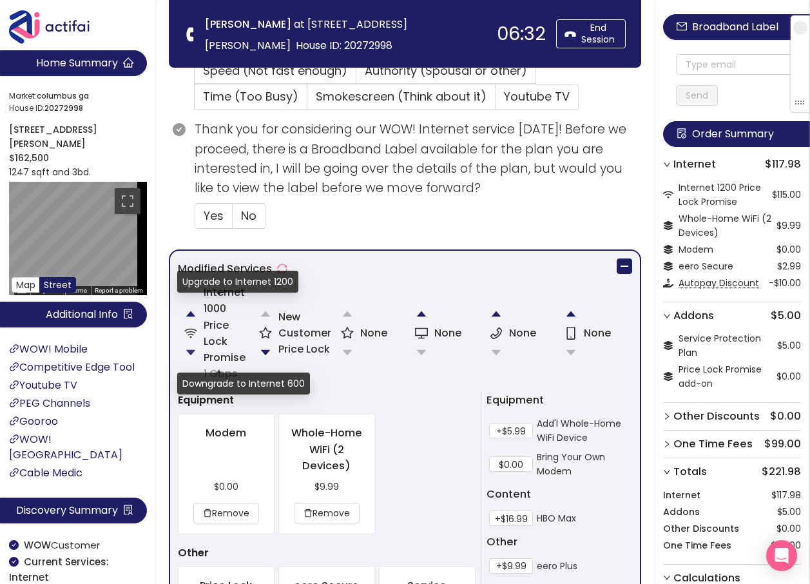
click at [188, 351] on button "button" at bounding box center [191, 353] width 26 height 26
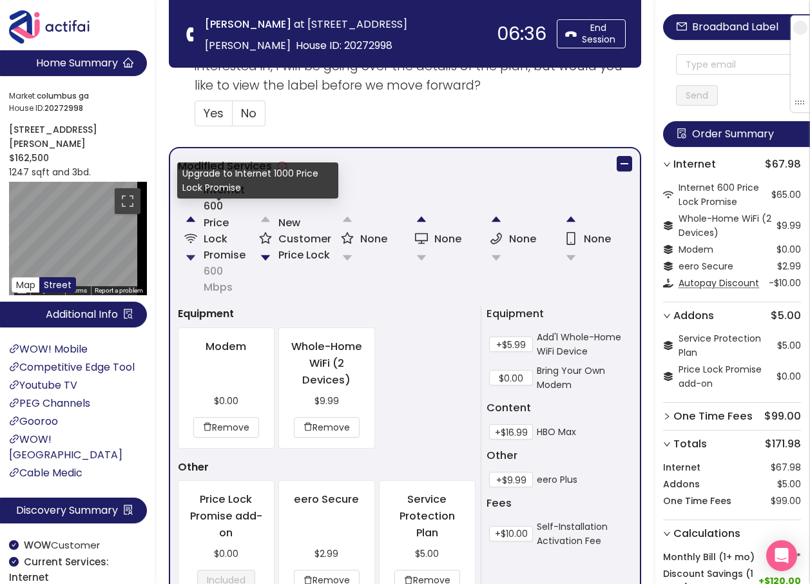
scroll to position [580, 0]
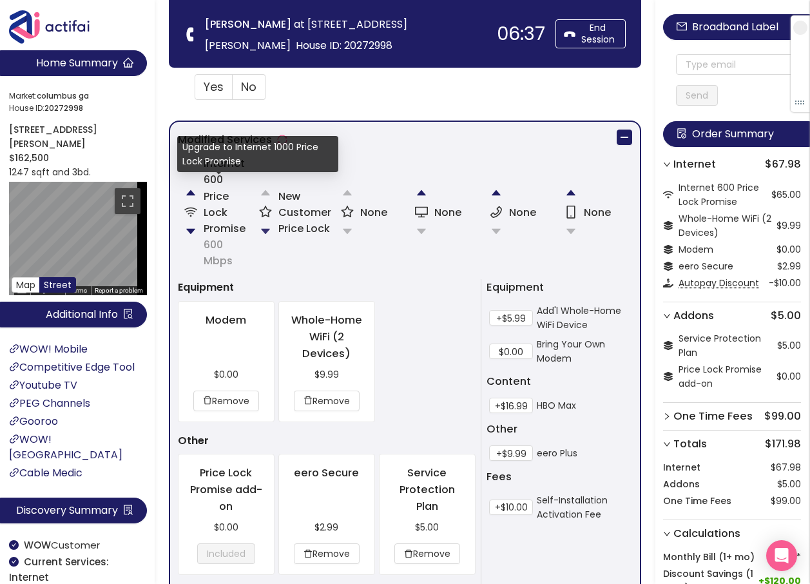
click at [263, 231] on button "button" at bounding box center [266, 231] width 26 height 26
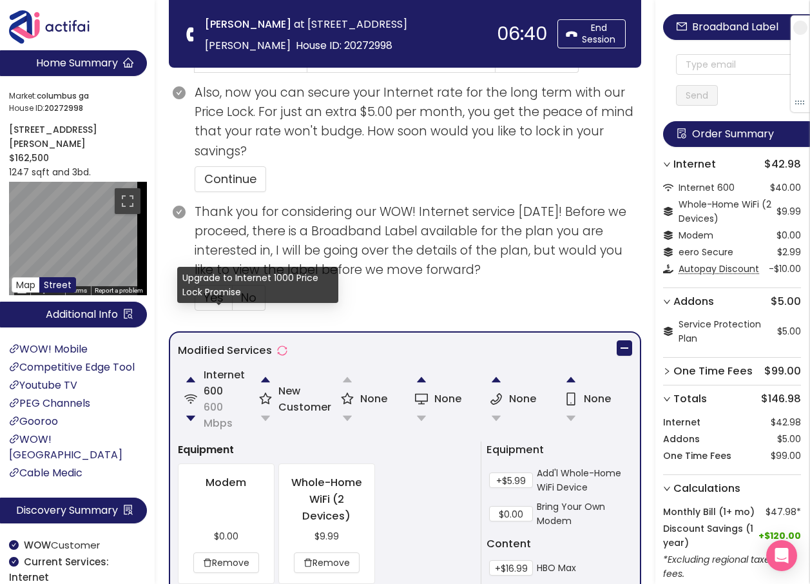
scroll to position [467, 0]
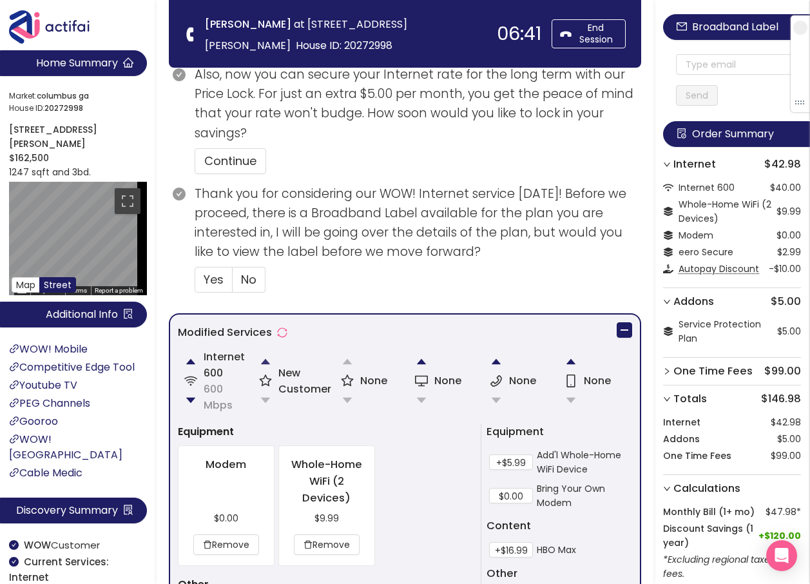
click at [261, 361] on button "button" at bounding box center [266, 362] width 26 height 26
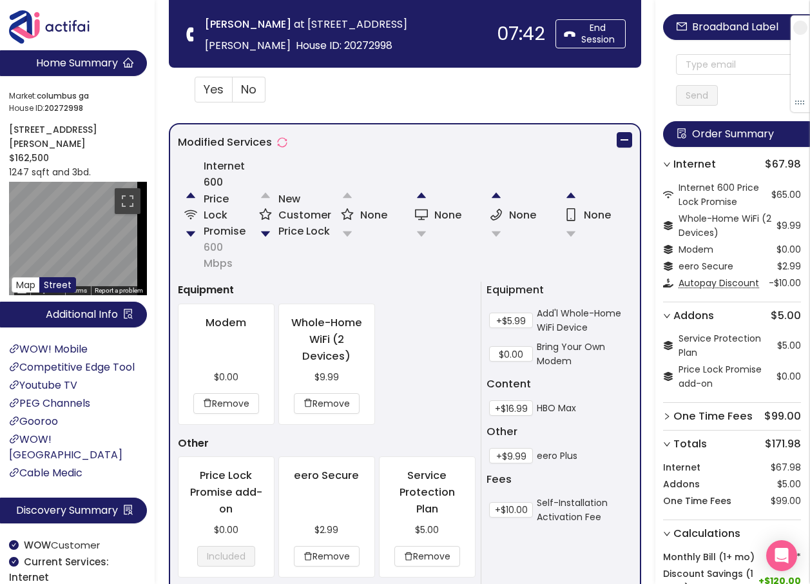
scroll to position [580, 0]
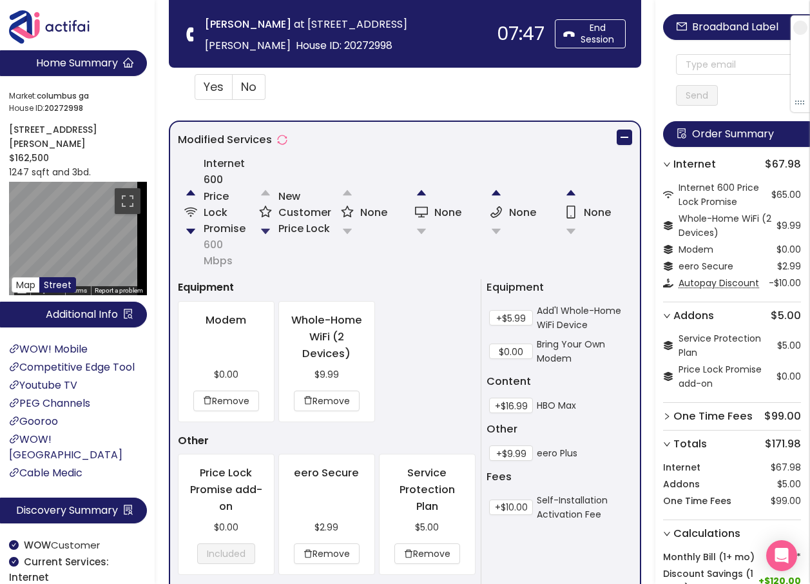
click at [265, 229] on button "button" at bounding box center [266, 231] width 26 height 26
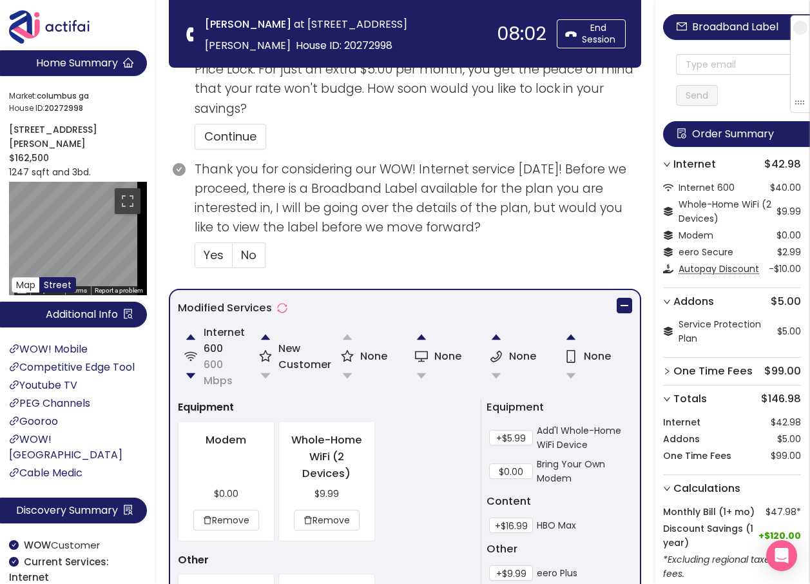
scroll to position [532, 0]
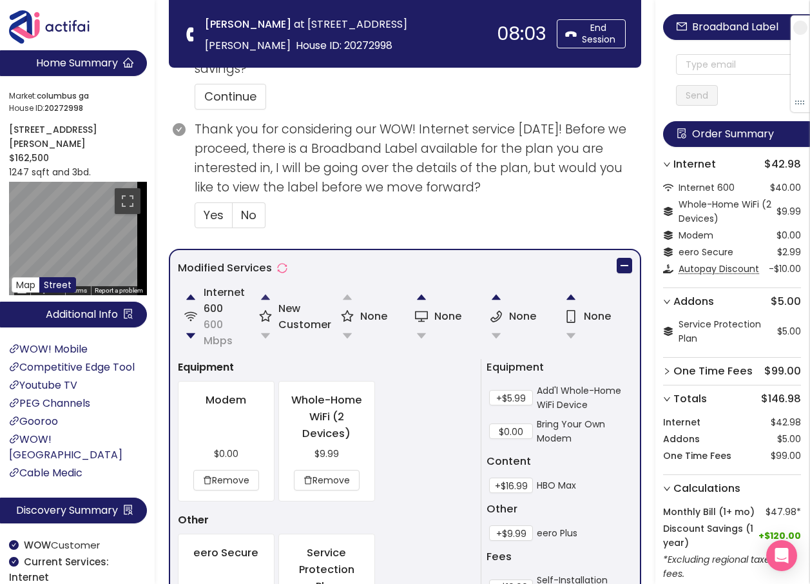
click at [265, 296] on button "button" at bounding box center [266, 297] width 26 height 26
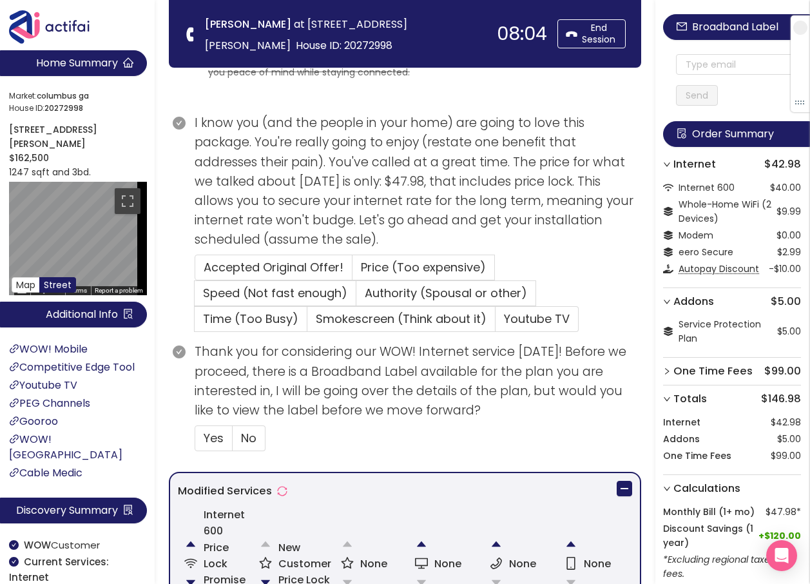
scroll to position [193, 0]
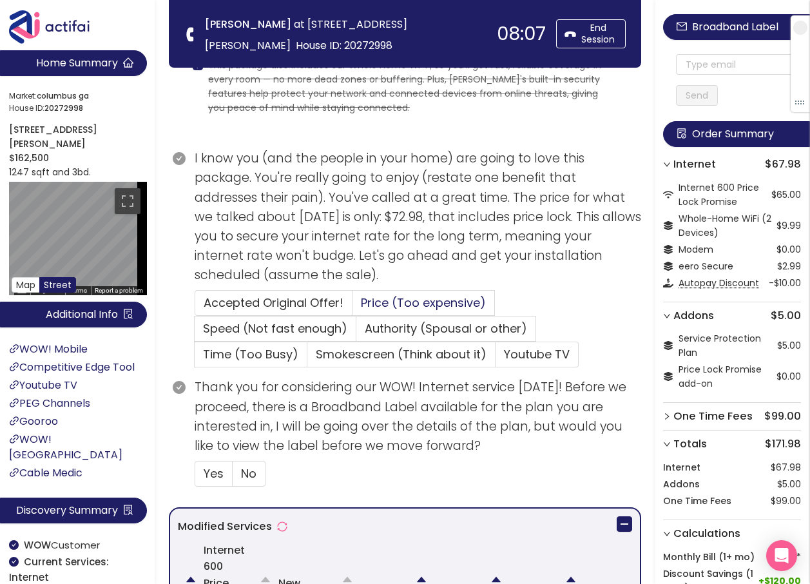
click at [380, 299] on span "Price (Too expensive)" at bounding box center [423, 302] width 125 height 16
click at [352, 307] on input "Price (Too expensive)" at bounding box center [352, 307] width 0 height 0
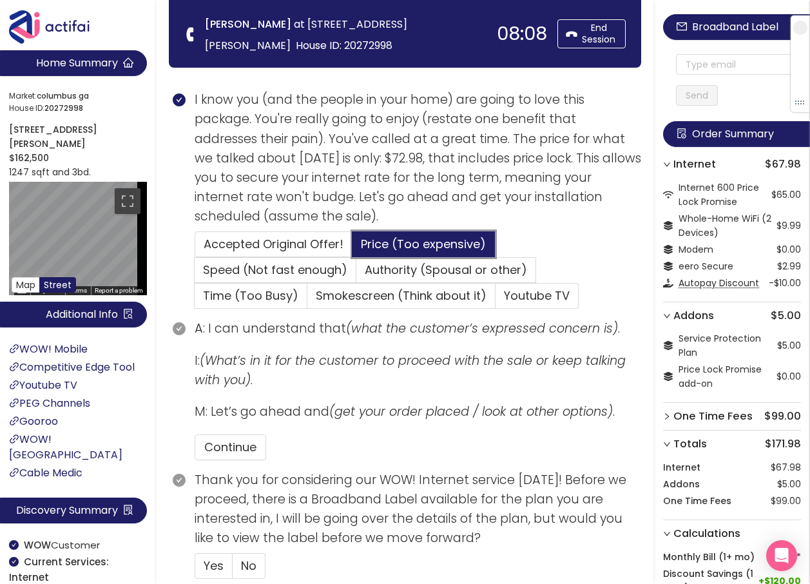
scroll to position [322, 0]
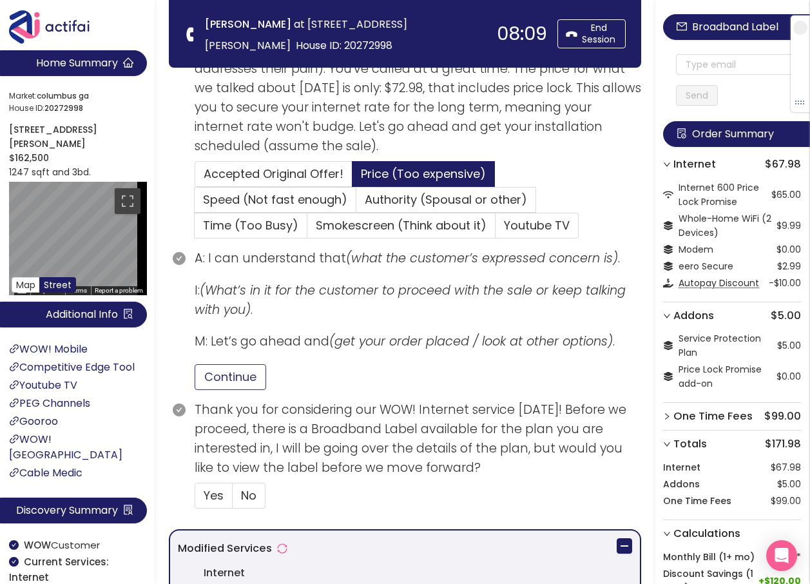
click at [220, 373] on button "Continue" at bounding box center [231, 377] width 72 height 26
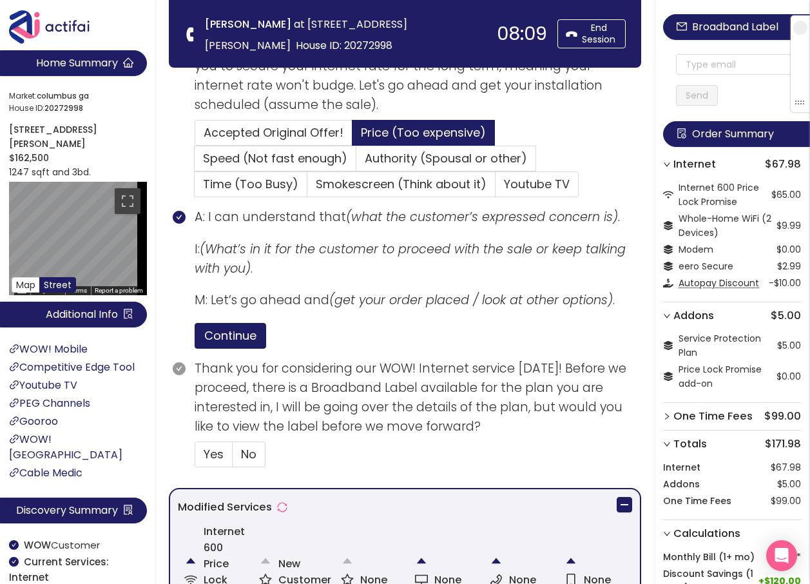
scroll to position [387, 0]
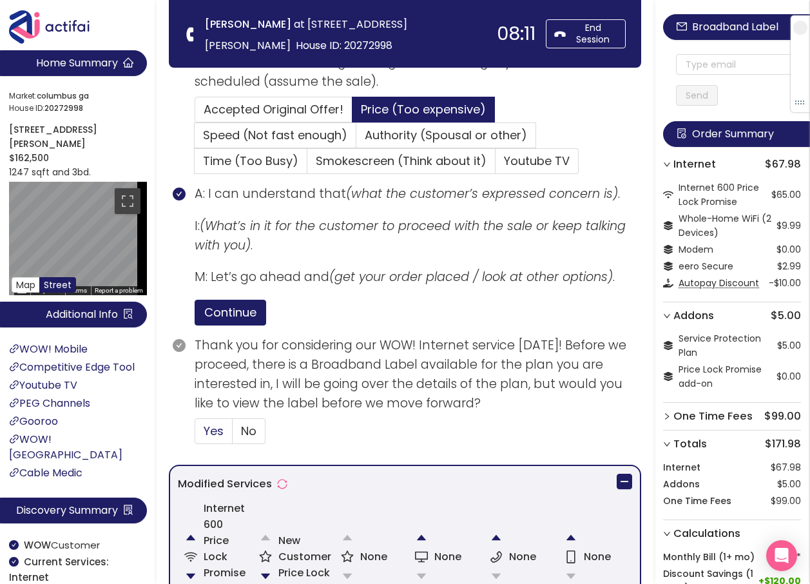
click at [204, 428] on span "Yes" at bounding box center [214, 431] width 20 height 16
click at [195, 435] on input "Yes" at bounding box center [195, 435] width 0 height 0
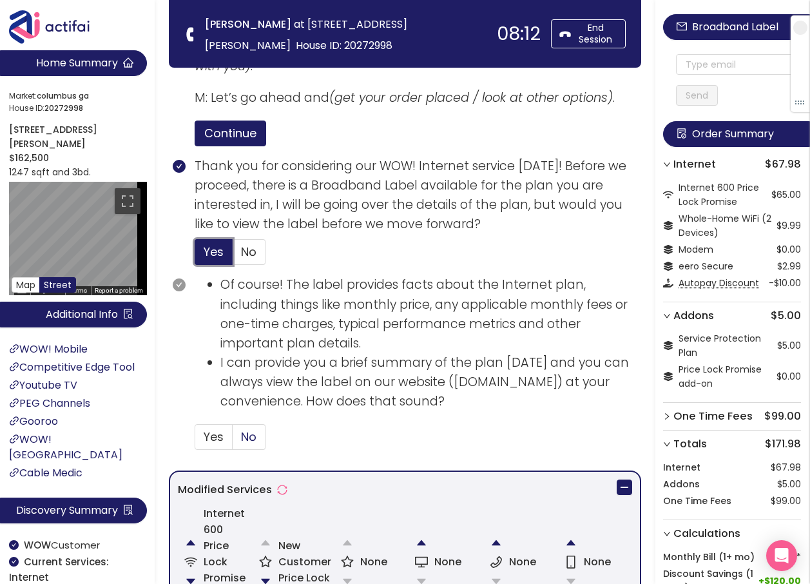
scroll to position [644, 0]
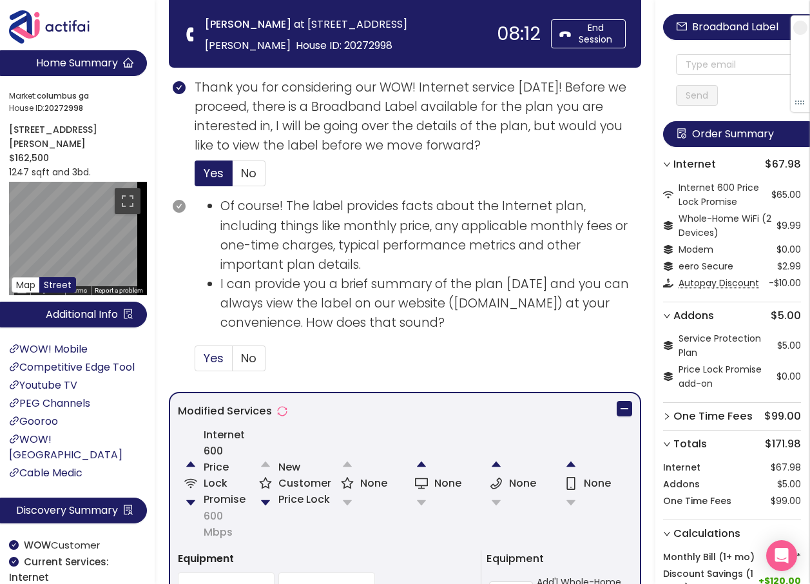
click at [218, 357] on span "Yes" at bounding box center [214, 358] width 20 height 16
click at [195, 362] on input "Yes" at bounding box center [195, 362] width 0 height 0
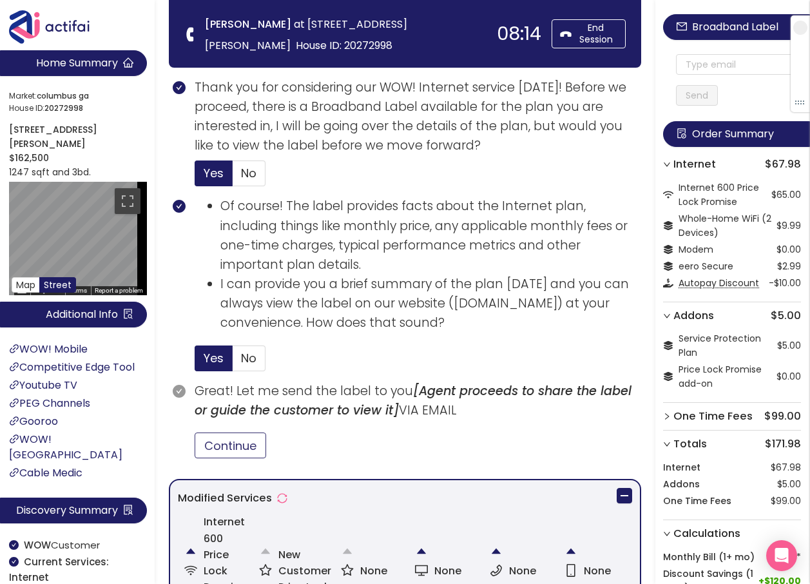
drag, startPoint x: 249, startPoint y: 446, endPoint x: 415, endPoint y: 430, distance: 167.0
click at [249, 446] on button "Continue" at bounding box center [231, 445] width 72 height 26
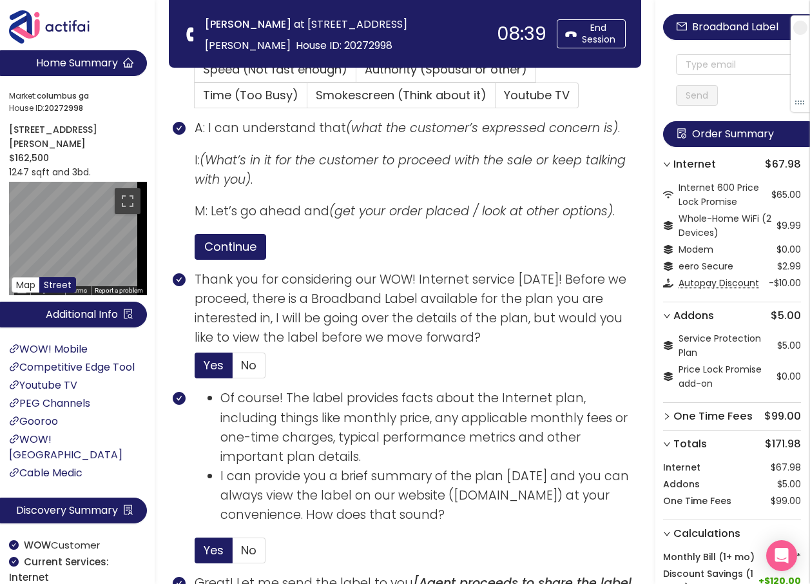
scroll to position [451, 0]
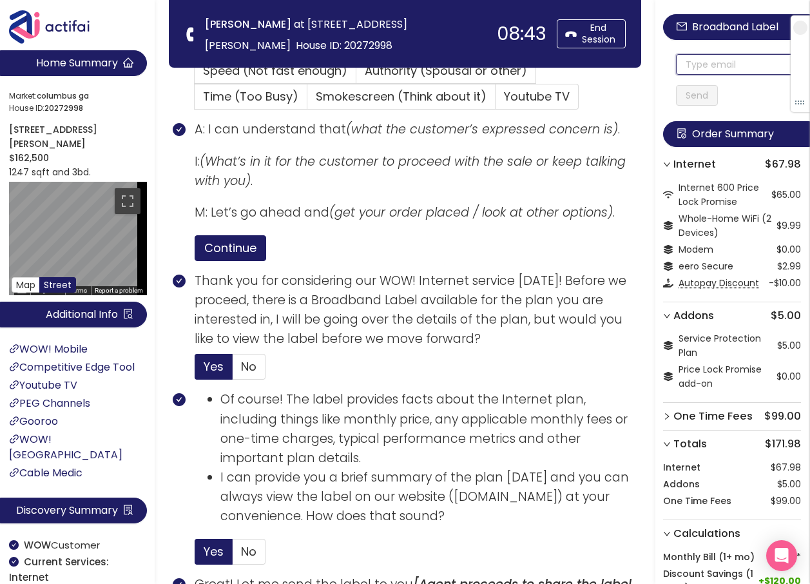
click at [724, 72] on input "text" at bounding box center [738, 64] width 125 height 21
drag, startPoint x: 744, startPoint y: 59, endPoint x: 666, endPoint y: 62, distance: 78.0
click at [666, 62] on div "Broadband Label [EMAIL_ADDRESS][DOMAIN_NAME] Send Order Summary Internet $67.98…" at bounding box center [732, 342] width 155 height 685
click at [689, 66] on input "[EMAIL_ADDRESS][DOMAIN_NAME]" at bounding box center [738, 64] width 125 height 21
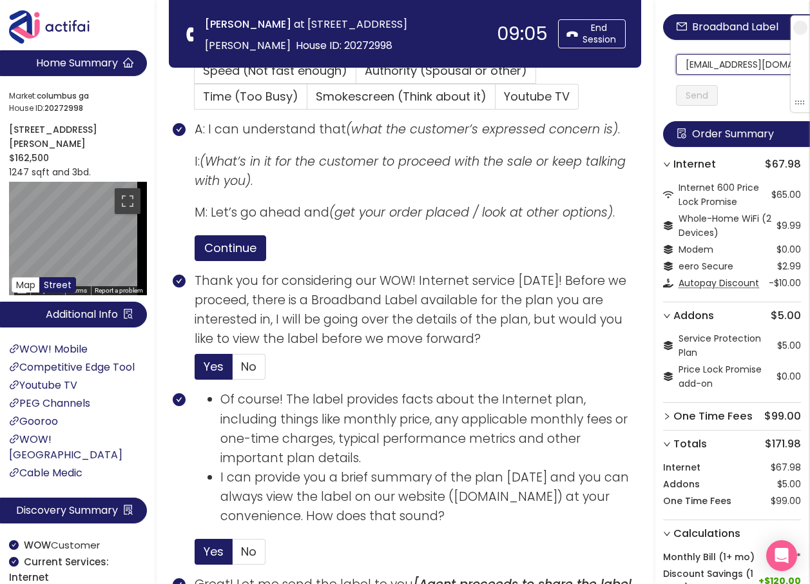
scroll to position [0, 17]
drag, startPoint x: 689, startPoint y: 66, endPoint x: 789, endPoint y: 77, distance: 100.4
click at [324, 57] on section "Home Summary Market: [GEOGRAPHIC_DATA] ID: 20272998 [STREET_ADDRESS][PERSON_NAM…" at bounding box center [405, 532] width 810 height 1967
type input "[EMAIL_ADDRESS][DOMAIN_NAME]"
click at [713, 97] on button "Send" at bounding box center [697, 95] width 42 height 21
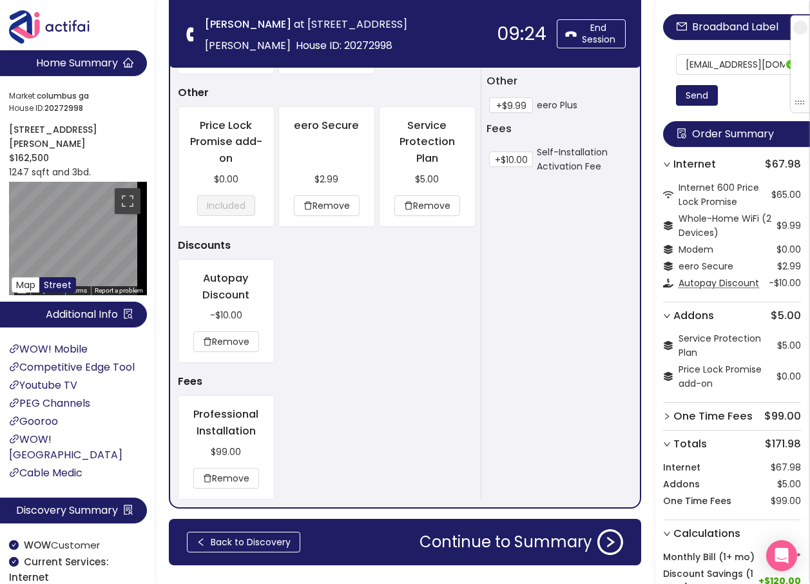
scroll to position [1383, 0]
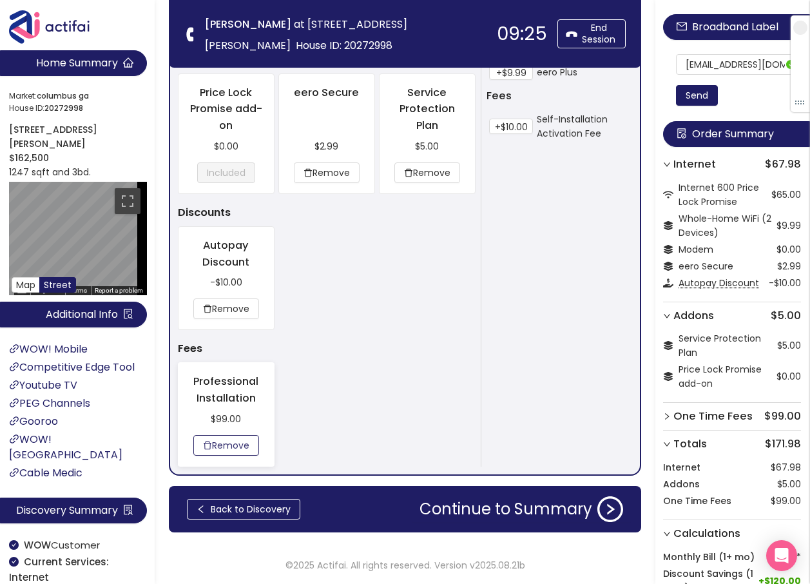
drag, startPoint x: 223, startPoint y: 443, endPoint x: 275, endPoint y: 432, distance: 53.3
click at [223, 442] on button "Remove" at bounding box center [226, 445] width 66 height 21
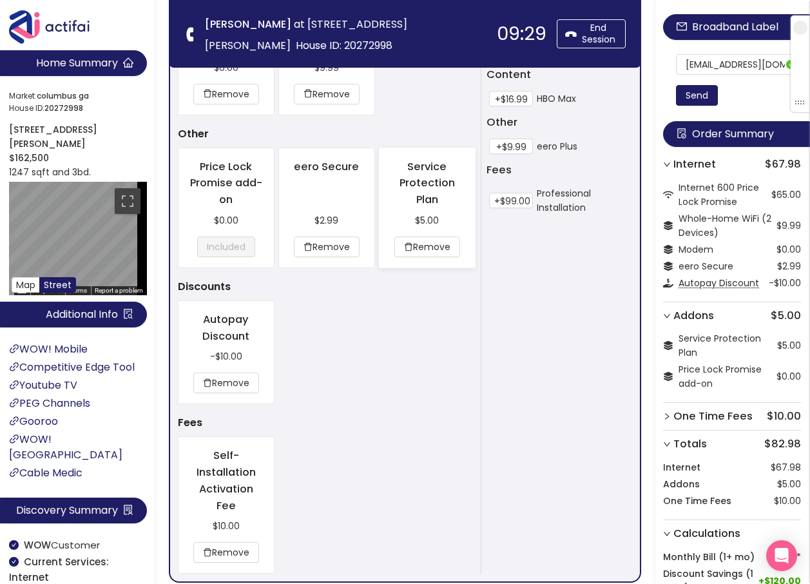
scroll to position [1416, 0]
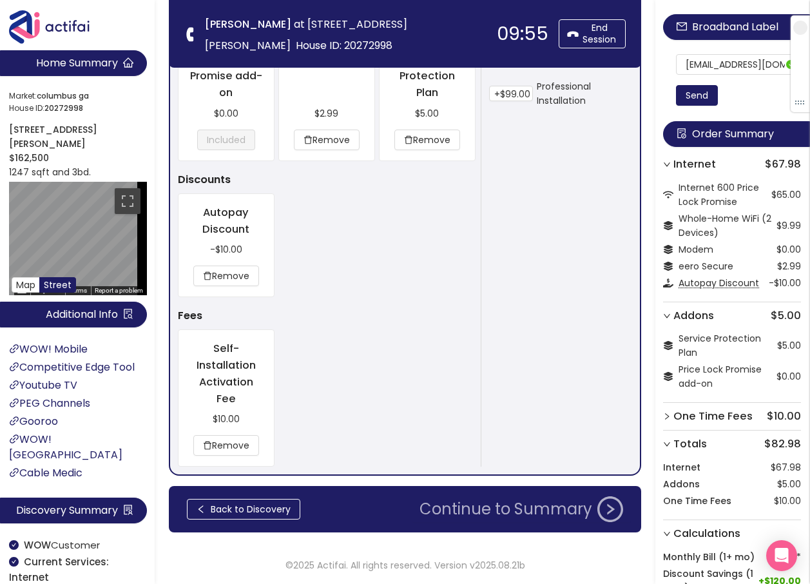
click at [449, 506] on button "Continue to Summary" at bounding box center [521, 509] width 219 height 26
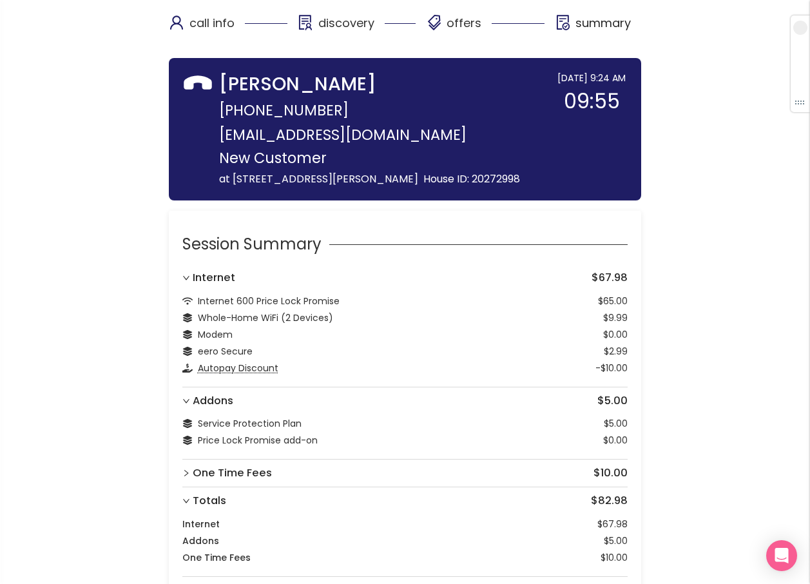
scroll to position [113, 0]
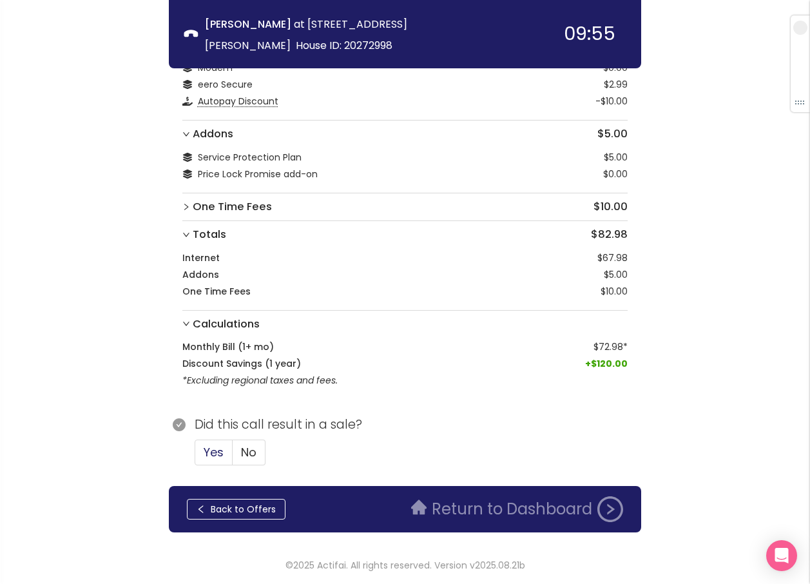
click at [206, 453] on span "Yes" at bounding box center [214, 452] width 20 height 16
click at [195, 456] on input "Yes" at bounding box center [195, 456] width 0 height 0
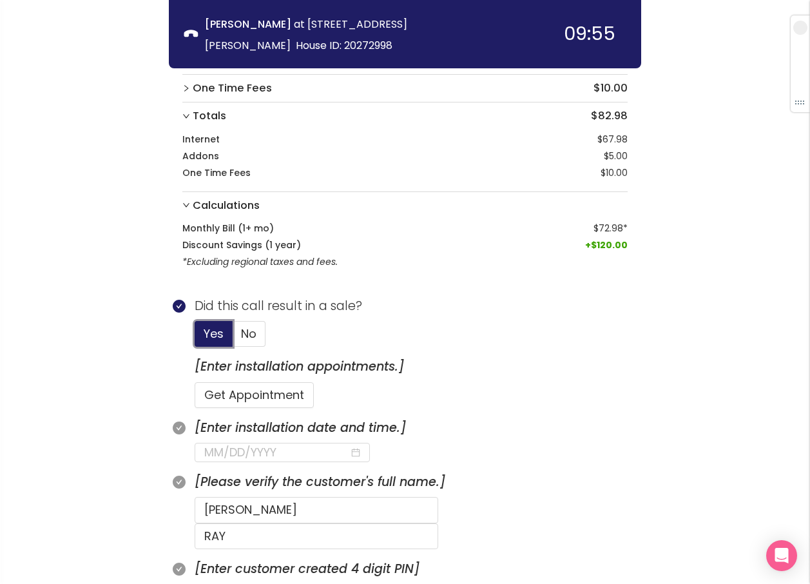
scroll to position [371, 0]
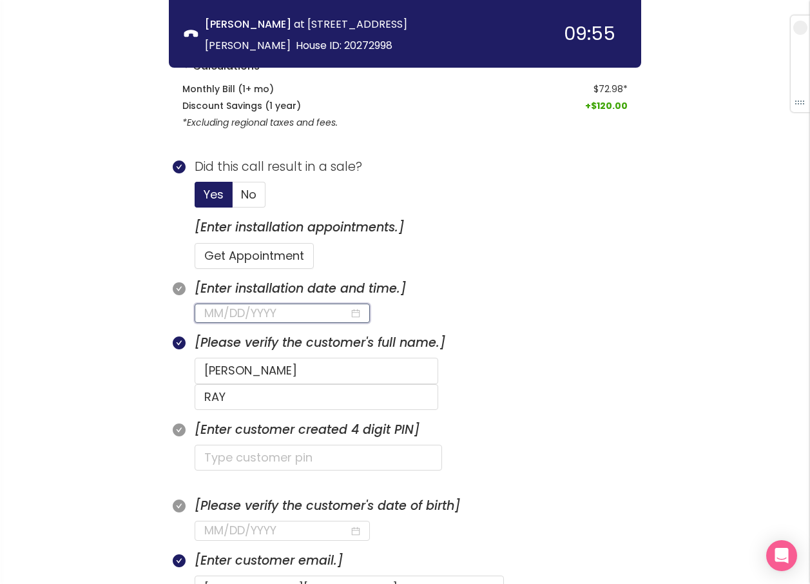
click at [261, 311] on input at bounding box center [276, 313] width 145 height 18
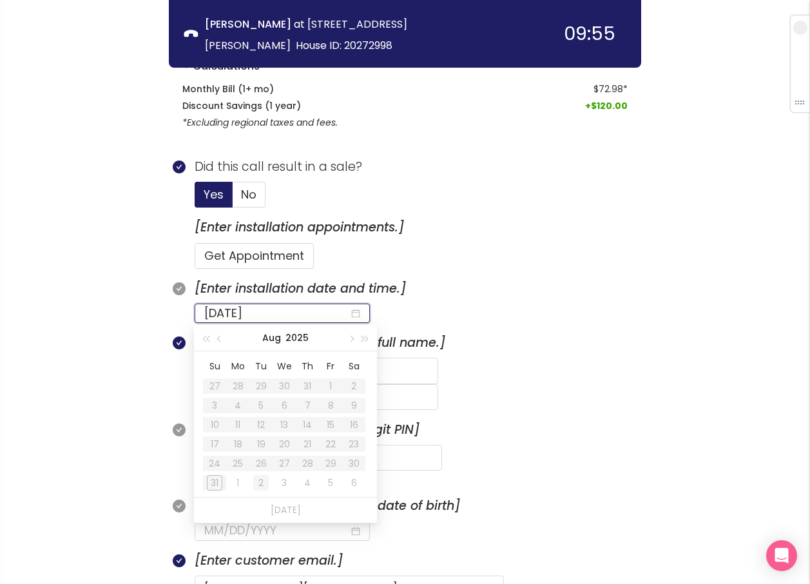
type input "[DATE]"
click at [257, 481] on div "2" at bounding box center [260, 482] width 15 height 15
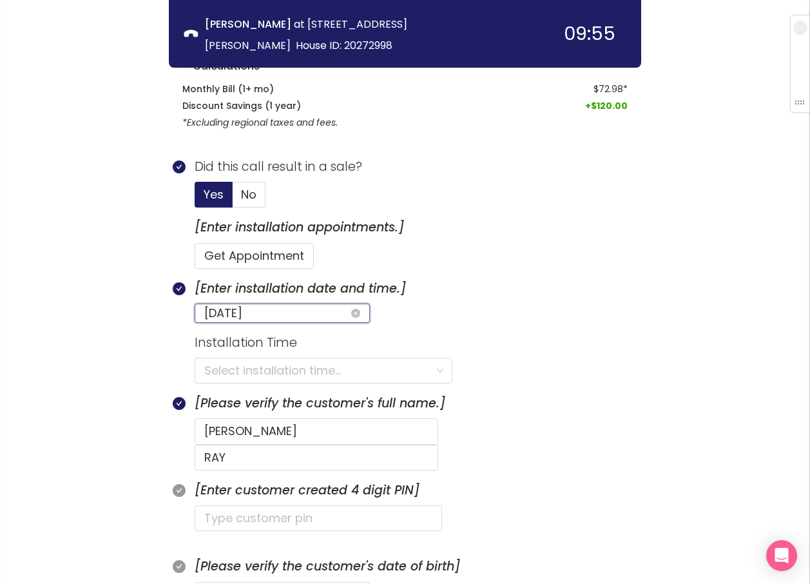
click at [281, 312] on input "[DATE]" at bounding box center [276, 313] width 145 height 18
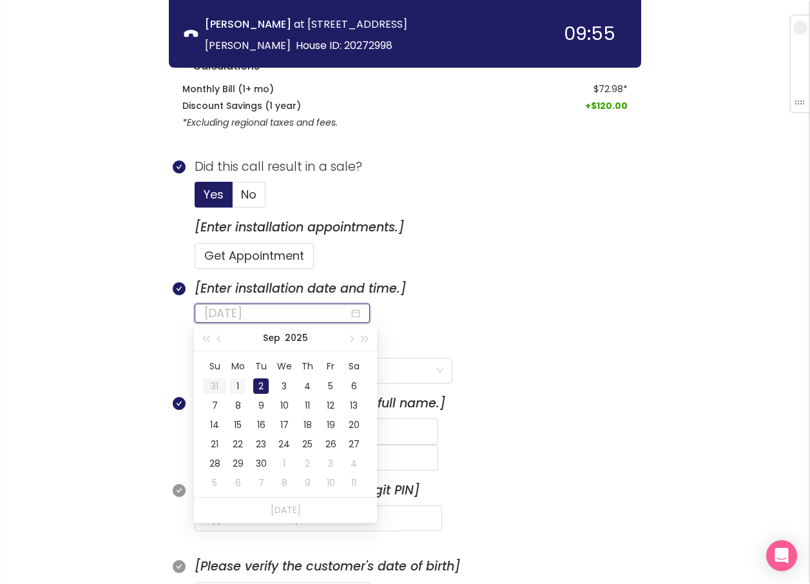
click at [236, 381] on div "1" at bounding box center [237, 385] width 15 height 15
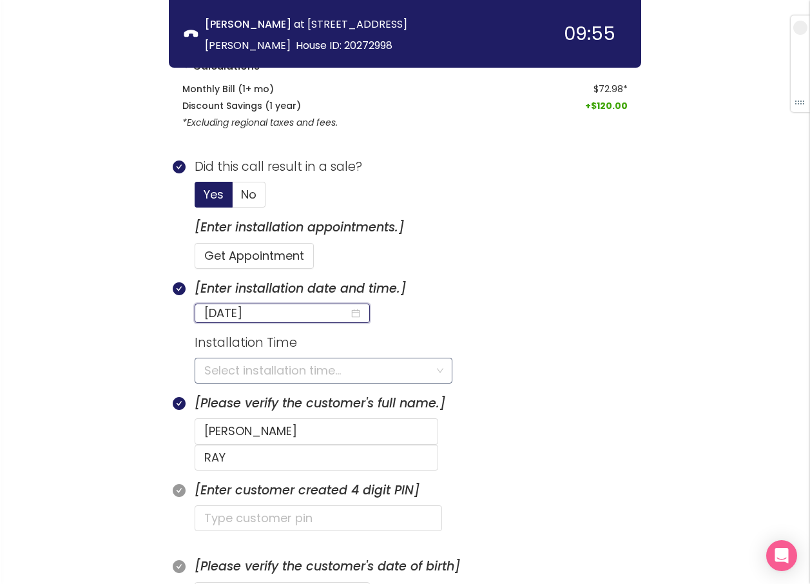
click at [239, 374] on input "search" at bounding box center [318, 370] width 229 height 24
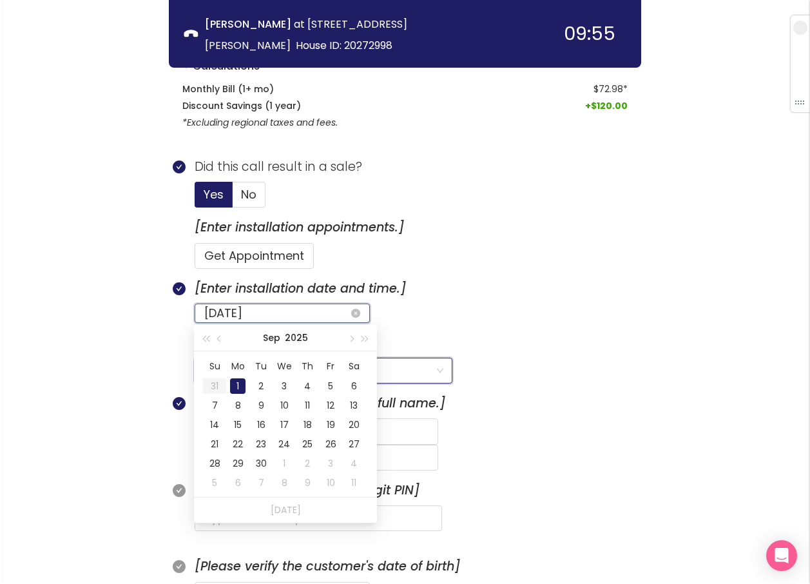
click at [278, 308] on input "[DATE]" at bounding box center [276, 313] width 145 height 18
click at [261, 383] on div "2" at bounding box center [260, 385] width 15 height 15
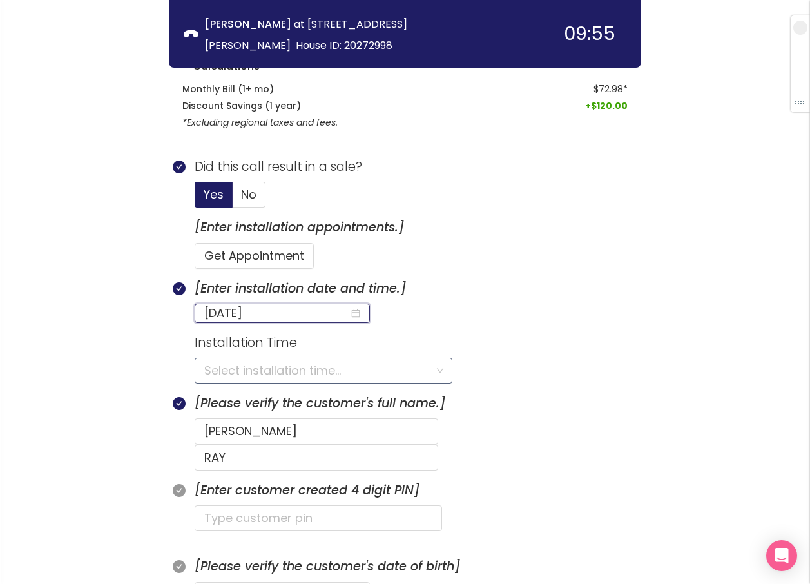
click at [235, 373] on input "search" at bounding box center [318, 370] width 229 height 24
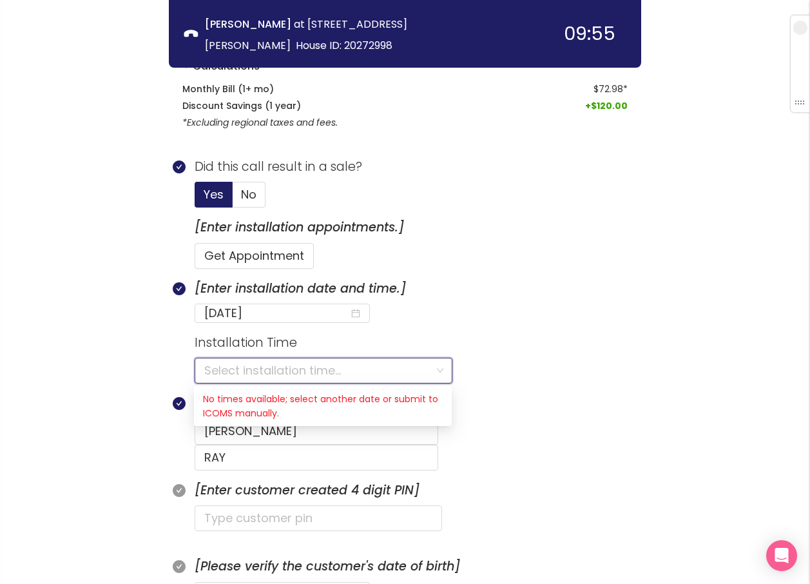
click at [247, 364] on input "search" at bounding box center [318, 370] width 229 height 24
click at [279, 367] on input "search" at bounding box center [318, 370] width 229 height 24
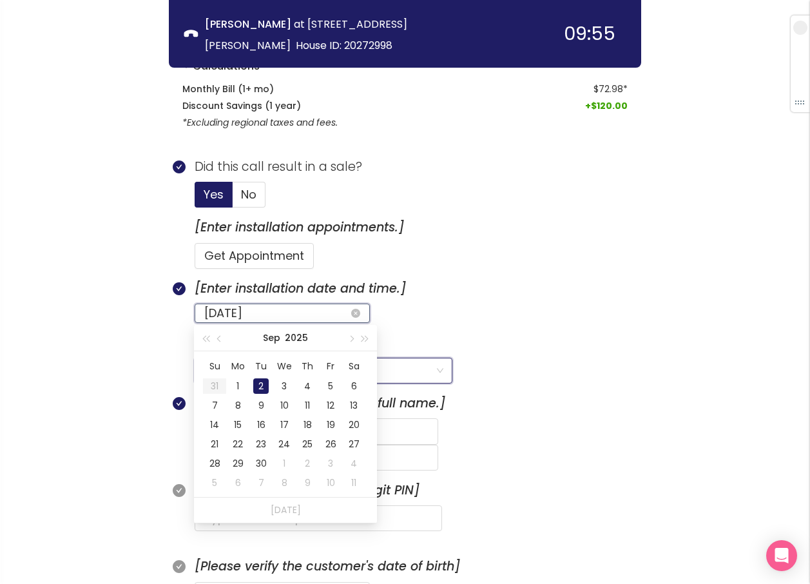
click at [296, 316] on input "[DATE]" at bounding box center [276, 313] width 145 height 18
type input "[DATE]"
click at [285, 380] on div "3" at bounding box center [283, 385] width 15 height 15
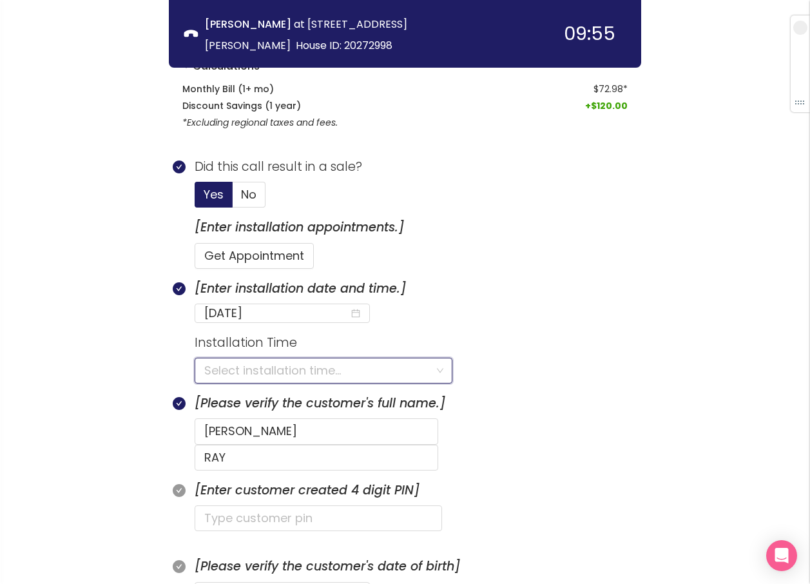
click at [233, 369] on input "search" at bounding box center [318, 370] width 229 height 24
click at [226, 394] on div "8:00AM - 9:00PM" at bounding box center [323, 399] width 240 height 14
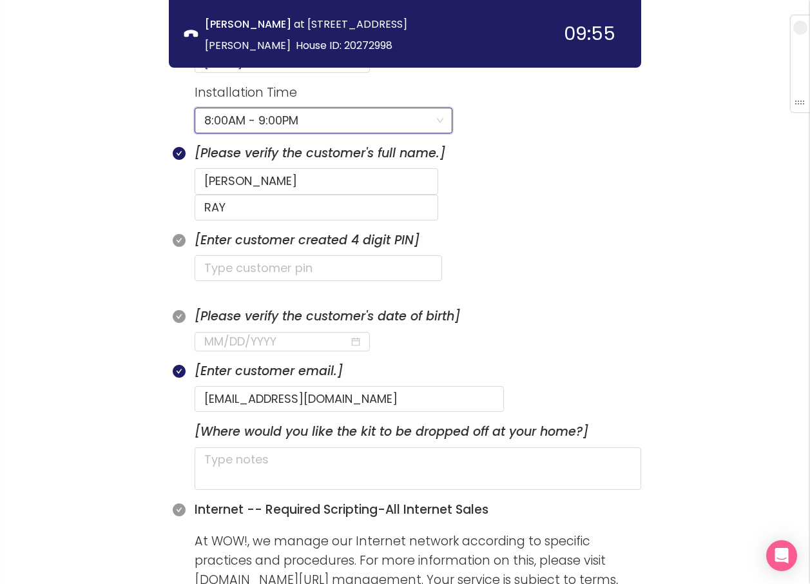
scroll to position [629, 0]
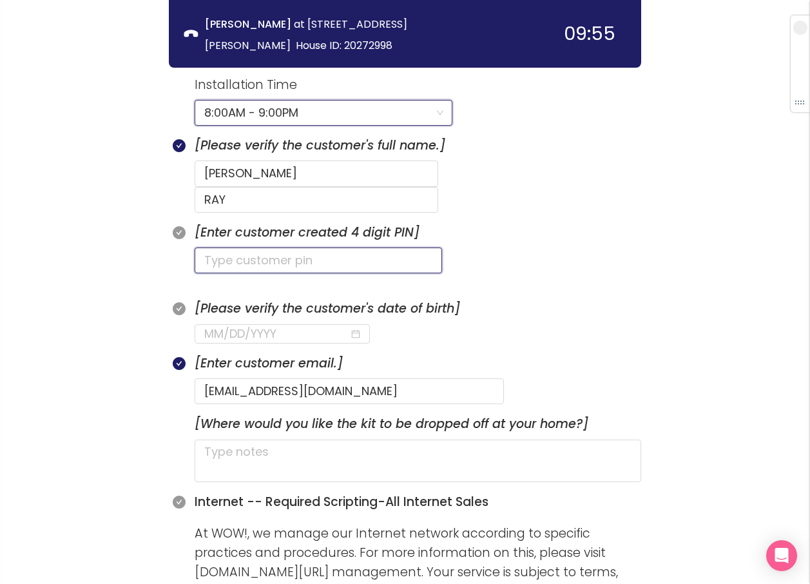
click at [294, 247] on input "text" at bounding box center [318, 260] width 247 height 26
click at [224, 247] on input "text" at bounding box center [318, 260] width 247 height 26
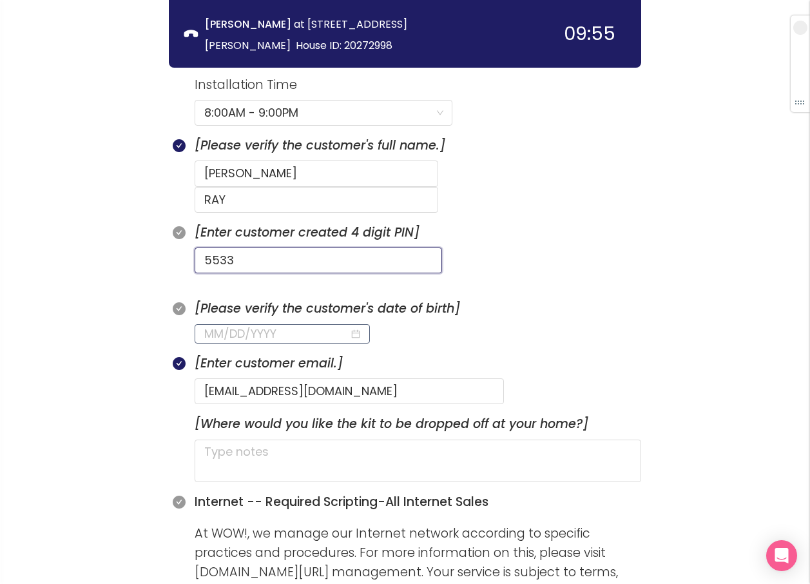
type input "5533"
click at [222, 325] on input at bounding box center [276, 334] width 145 height 18
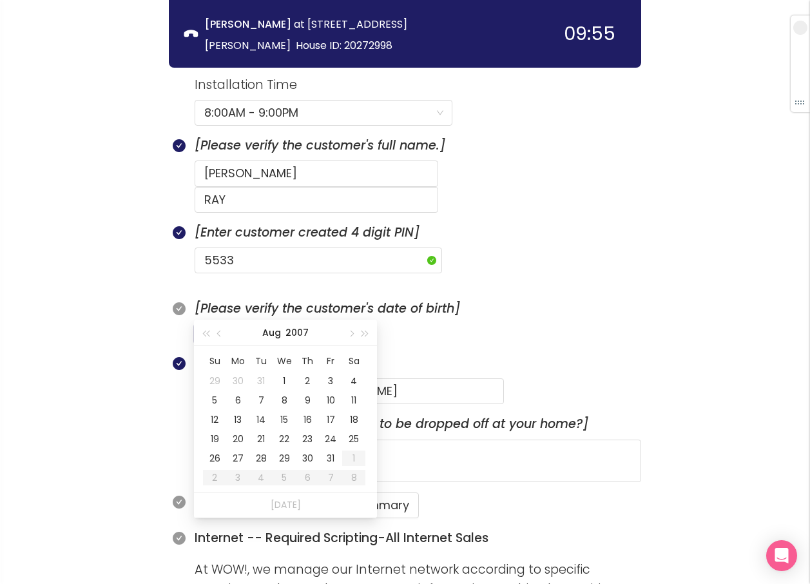
type input "[DATE]"
click at [209, 325] on input at bounding box center [276, 334] width 145 height 18
click at [347, 440] on div "26" at bounding box center [353, 438] width 15 height 15
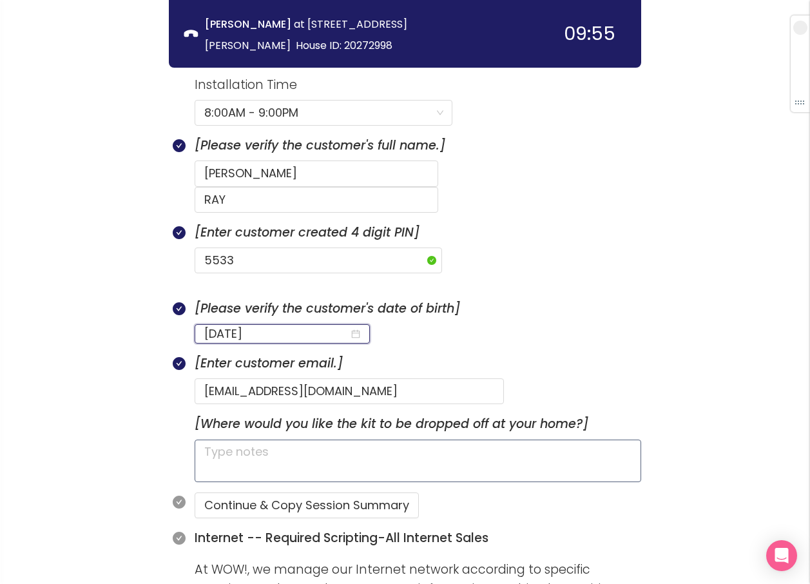
type input "[DATE]"
click at [332, 439] on textarea at bounding box center [418, 460] width 447 height 43
click at [325, 492] on button "Continue & Copy Session Summary" at bounding box center [307, 505] width 224 height 26
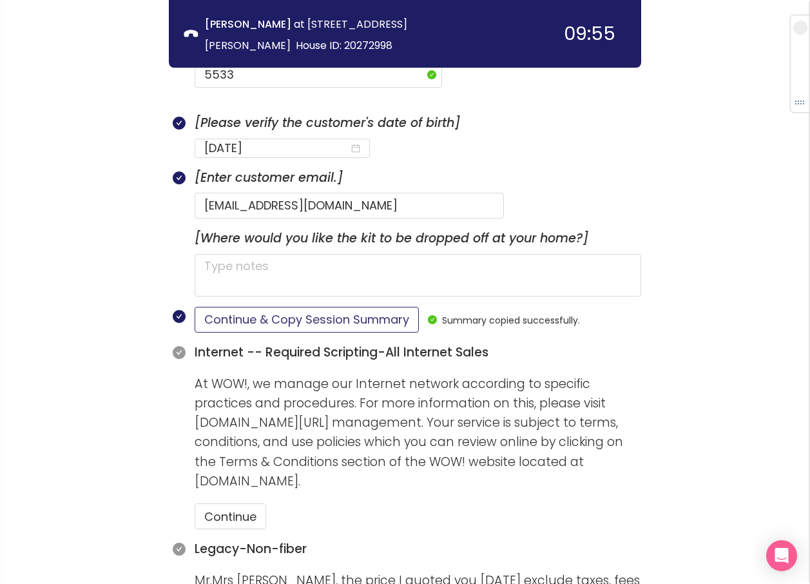
scroll to position [822, 0]
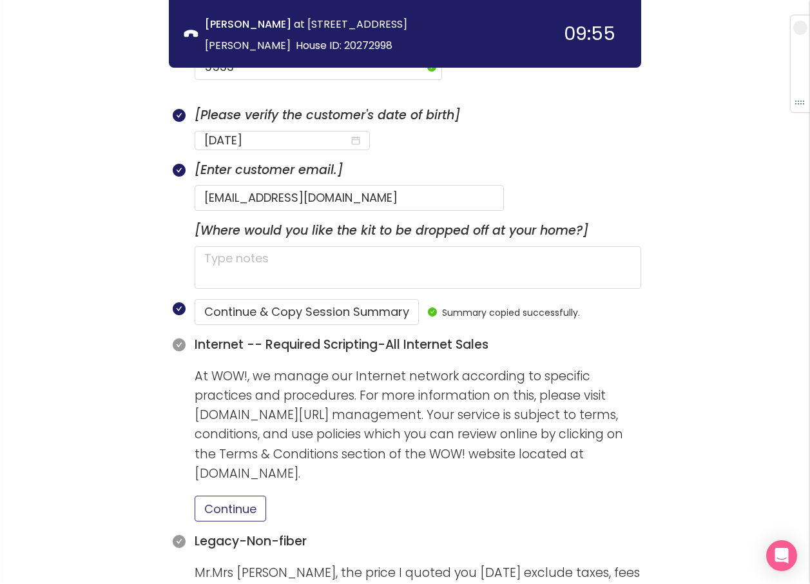
click at [236, 496] on button "Continue" at bounding box center [231, 509] width 72 height 26
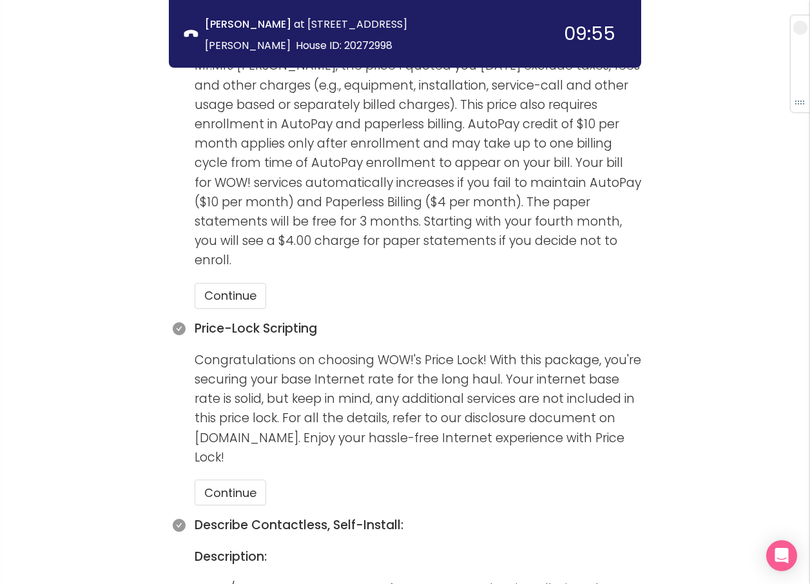
scroll to position [1338, 0]
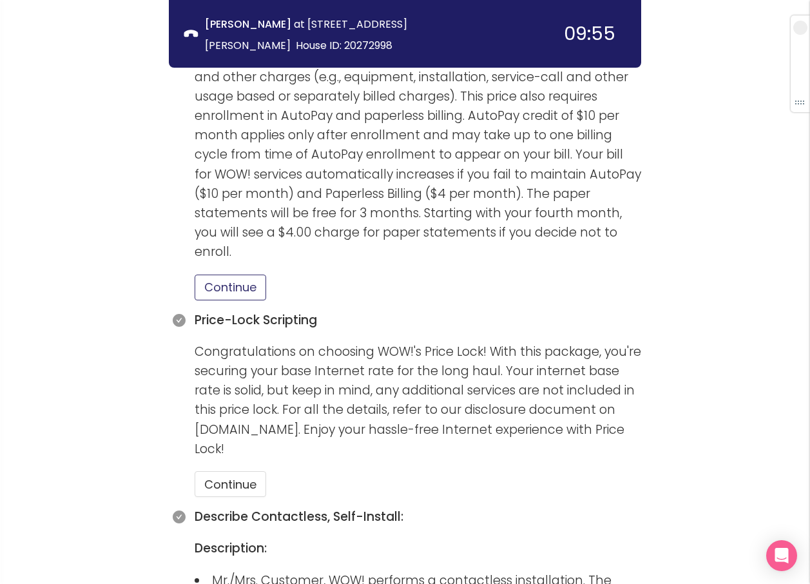
click at [225, 274] on button "Continue" at bounding box center [231, 287] width 72 height 26
click at [231, 471] on button "Continue" at bounding box center [231, 484] width 72 height 26
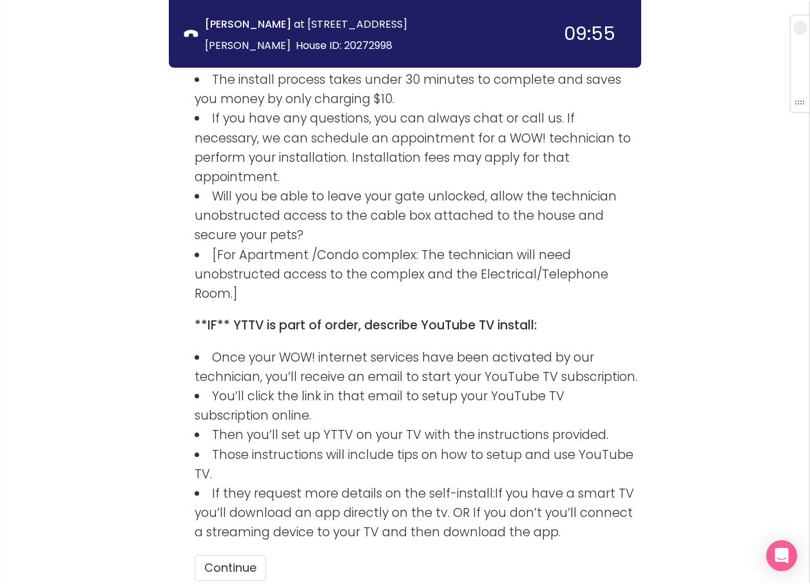
scroll to position [2141, 0]
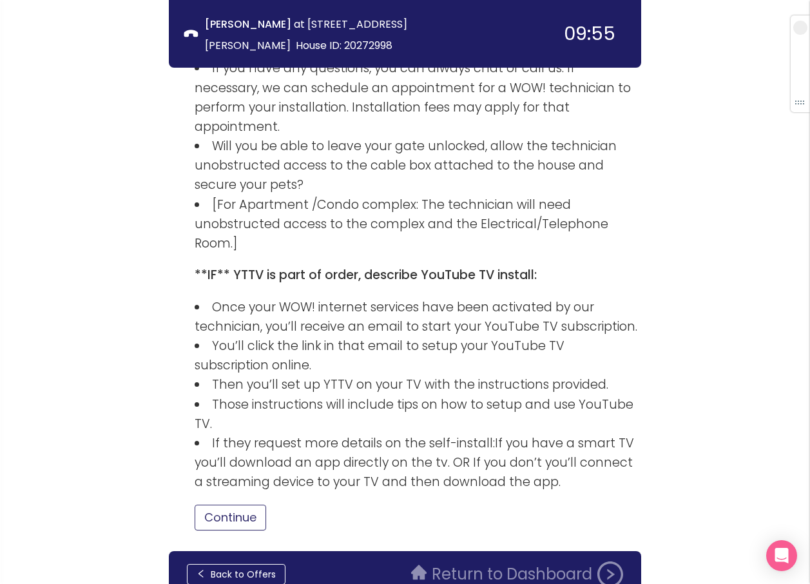
click at [236, 505] on button "Continue" at bounding box center [231, 518] width 72 height 26
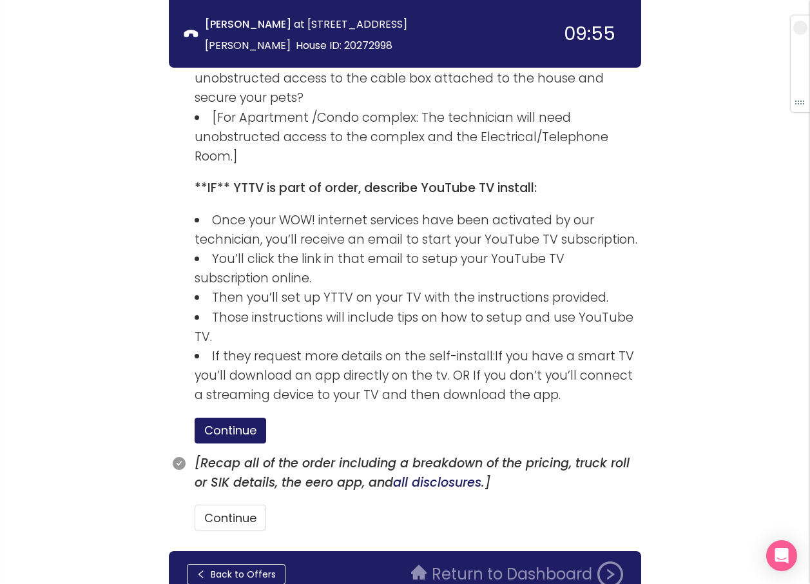
scroll to position [2229, 0]
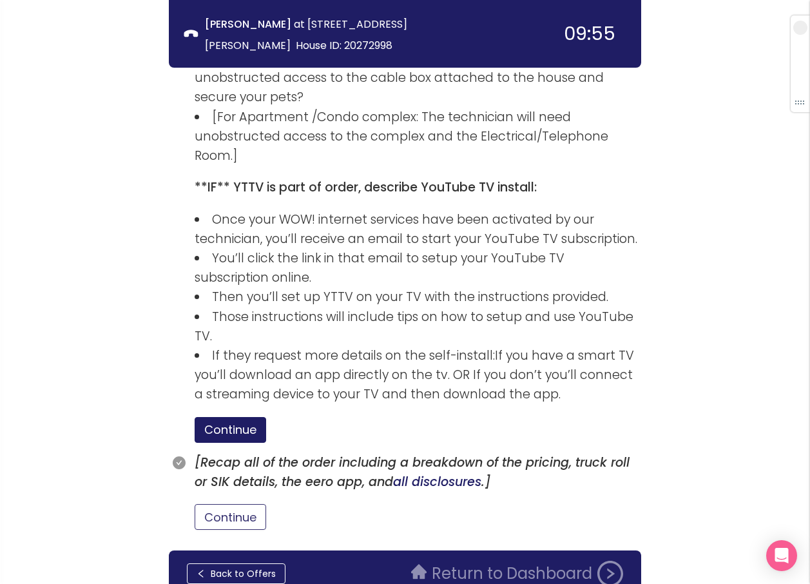
click at [229, 504] on button "Continue" at bounding box center [231, 517] width 72 height 26
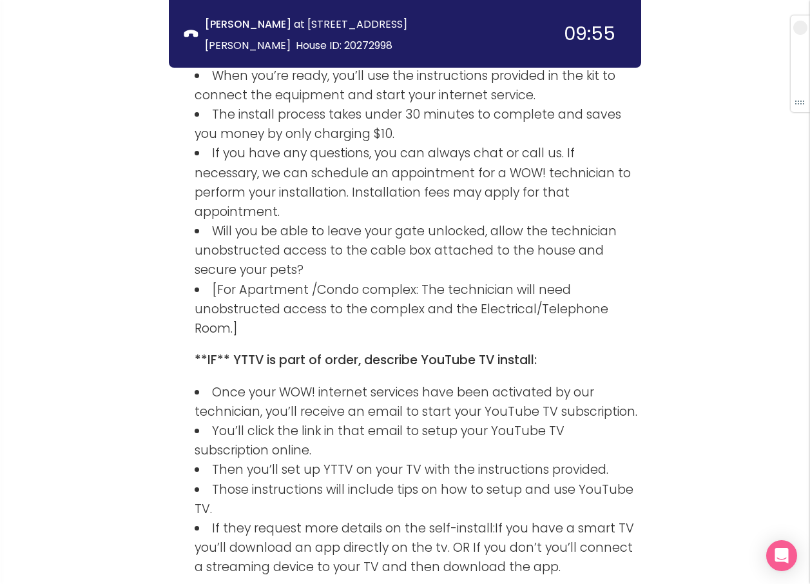
scroll to position [2289, 0]
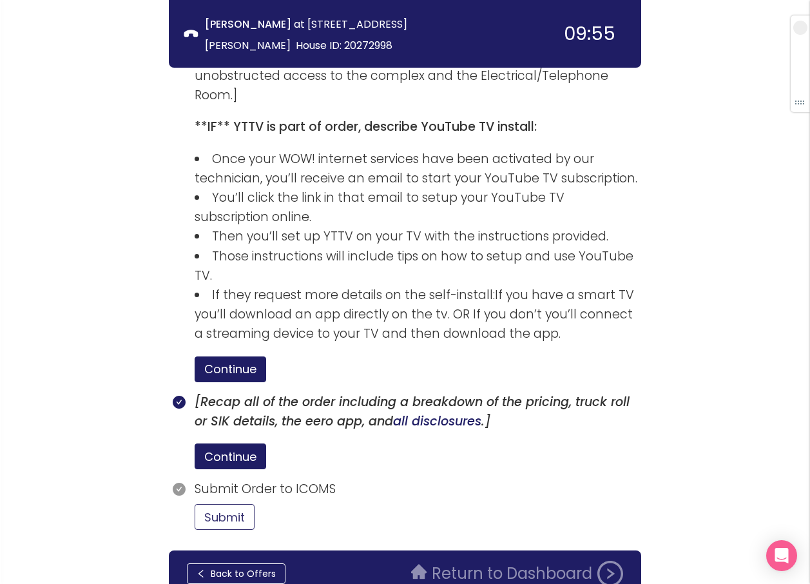
click at [226, 504] on button "Submit" at bounding box center [225, 517] width 60 height 26
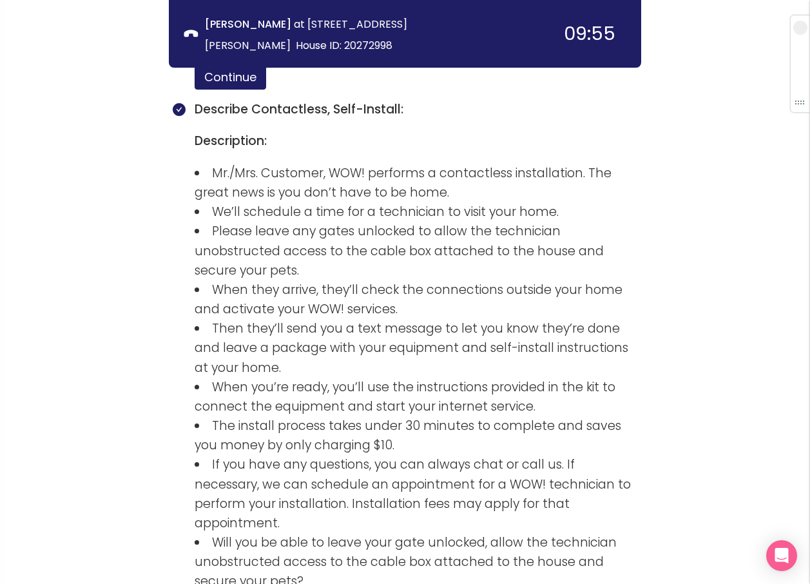
scroll to position [2408, 0]
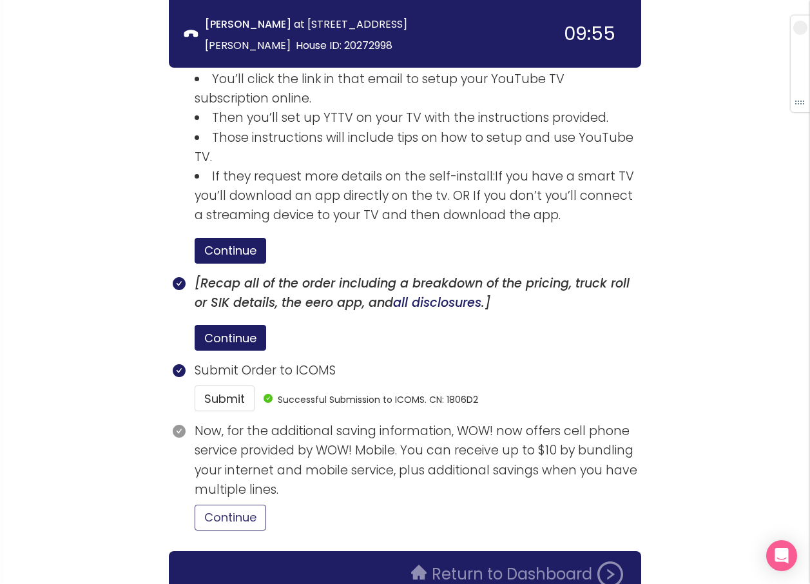
click at [249, 505] on button "Continue" at bounding box center [231, 518] width 72 height 26
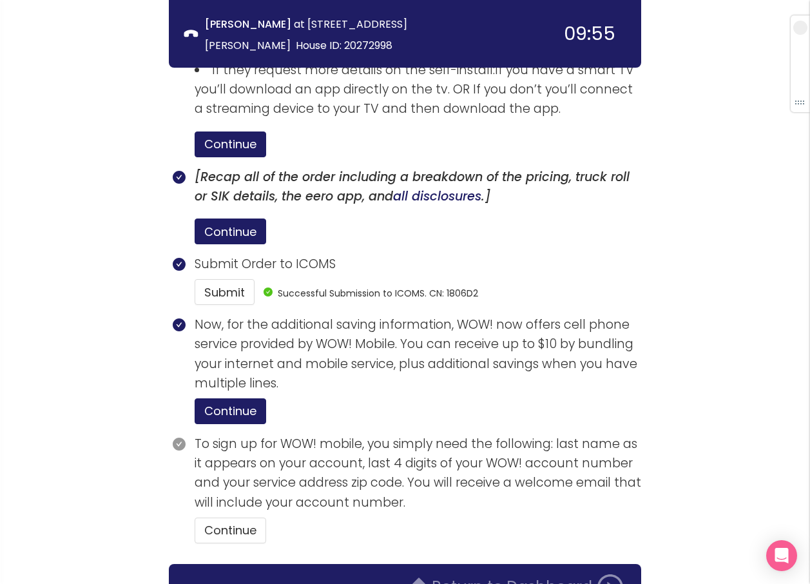
scroll to position [2527, 0]
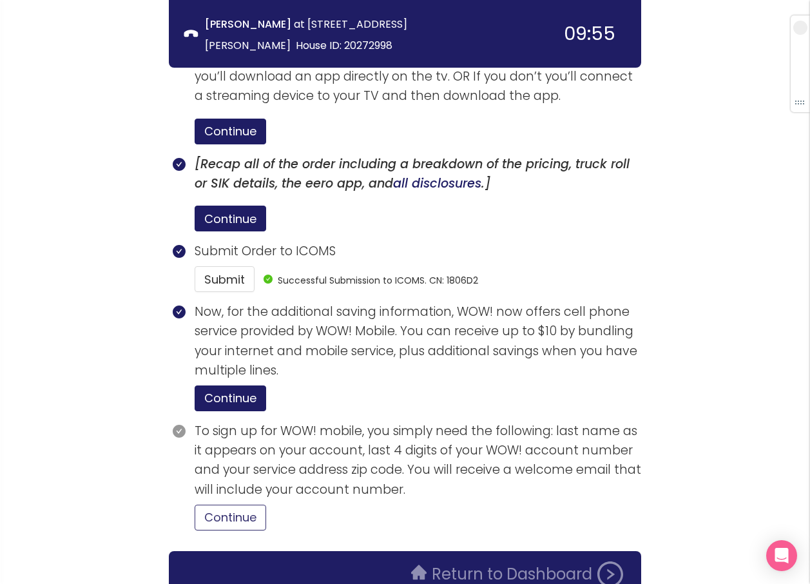
click at [237, 505] on button "Continue" at bounding box center [231, 518] width 72 height 26
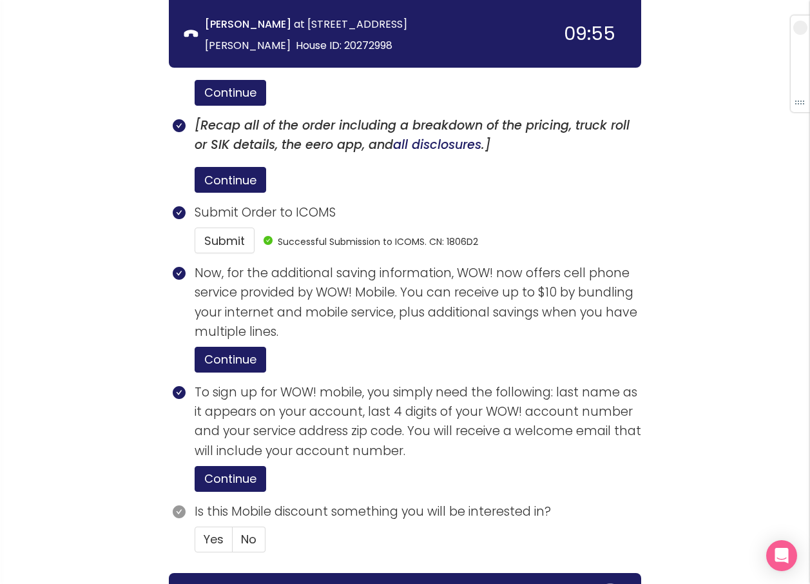
scroll to position [2588, 0]
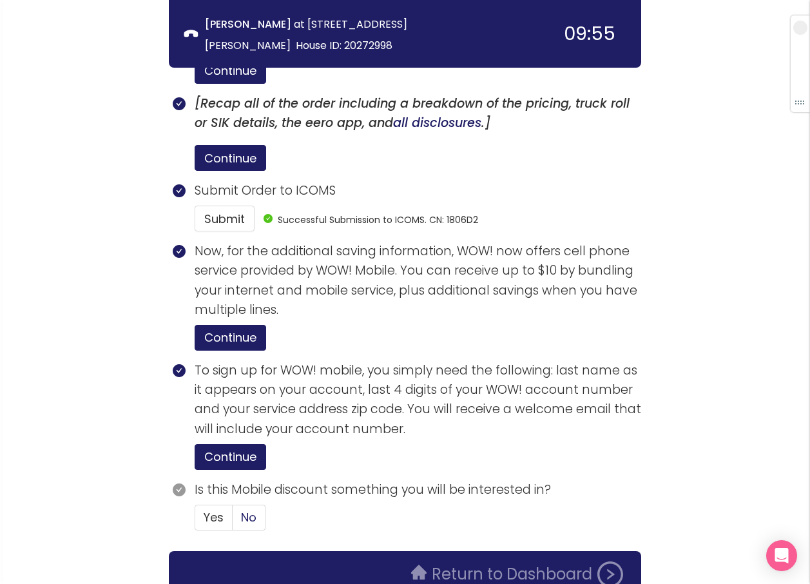
click at [260, 505] on label "No" at bounding box center [249, 518] width 33 height 26
click at [233, 521] on input "No" at bounding box center [233, 521] width 0 height 0
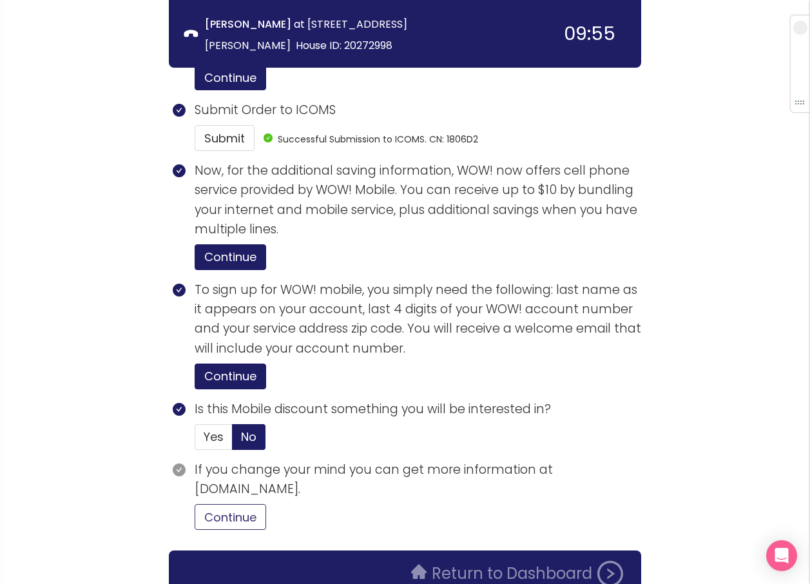
click at [228, 504] on button "Continue" at bounding box center [231, 517] width 72 height 26
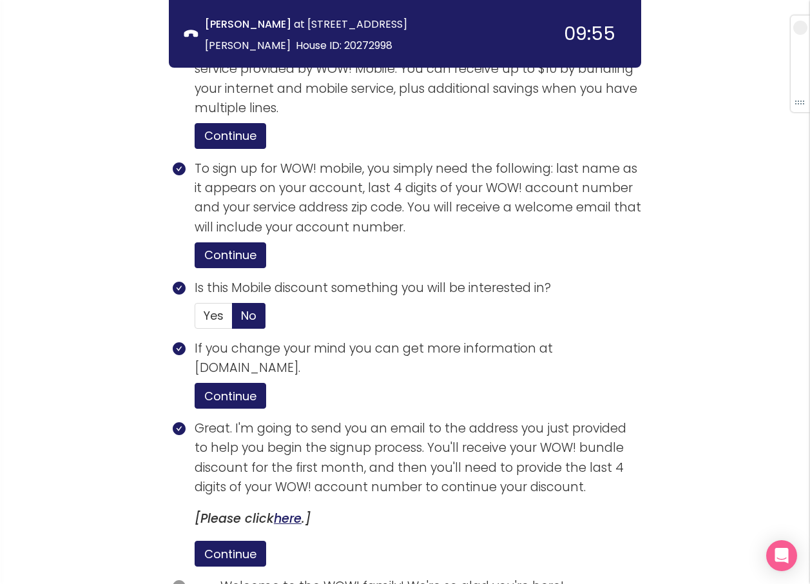
scroll to position [2913, 0]
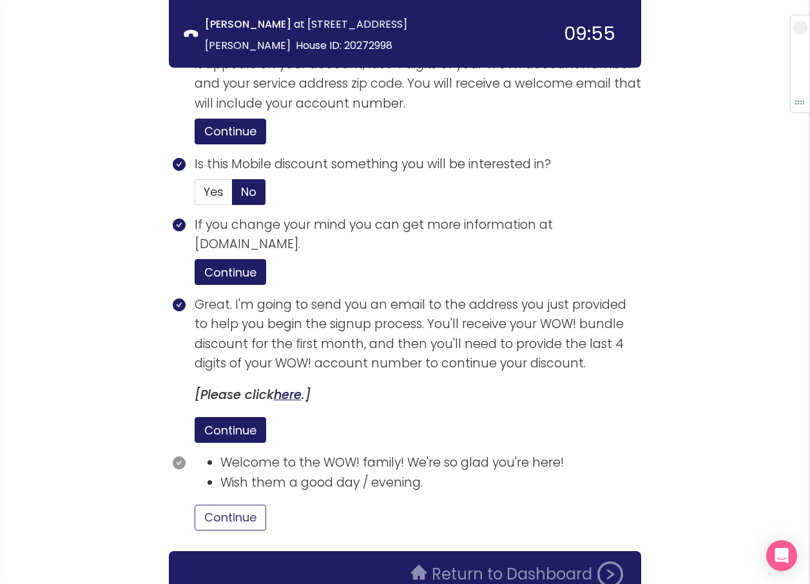
click at [239, 505] on button "Continue" at bounding box center [231, 518] width 72 height 26
click at [473, 561] on button "Return to Dashboard" at bounding box center [516, 574] width 227 height 26
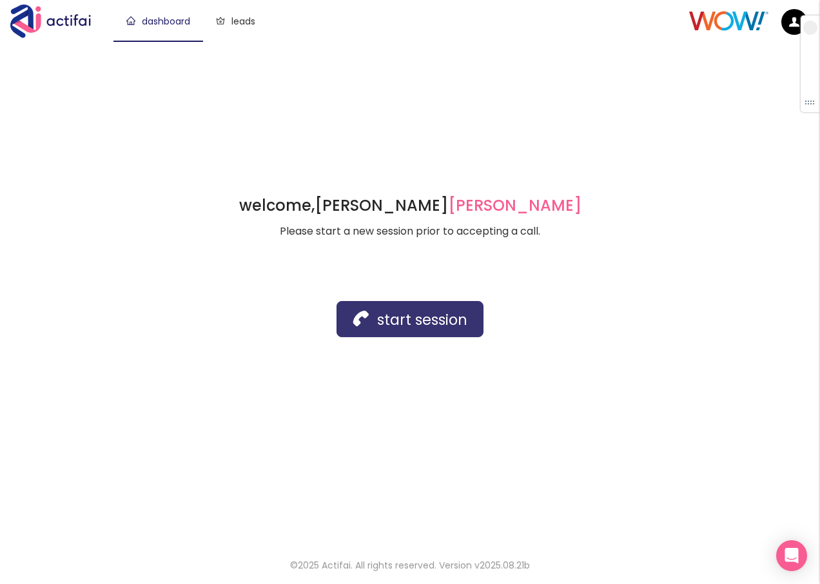
click at [391, 322] on button "start session" at bounding box center [409, 319] width 147 height 36
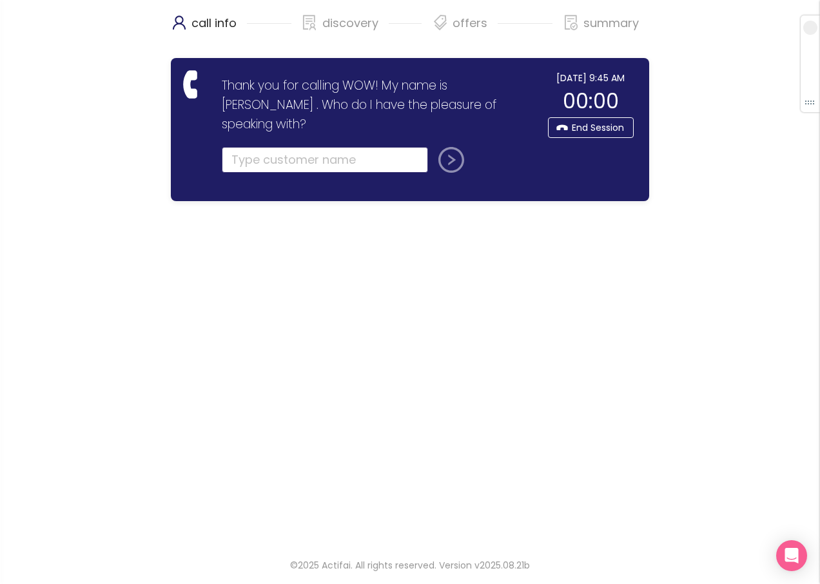
click at [239, 147] on input "text" at bounding box center [325, 160] width 206 height 26
type input "TY"
click at [444, 147] on button "submit" at bounding box center [448, 160] width 31 height 26
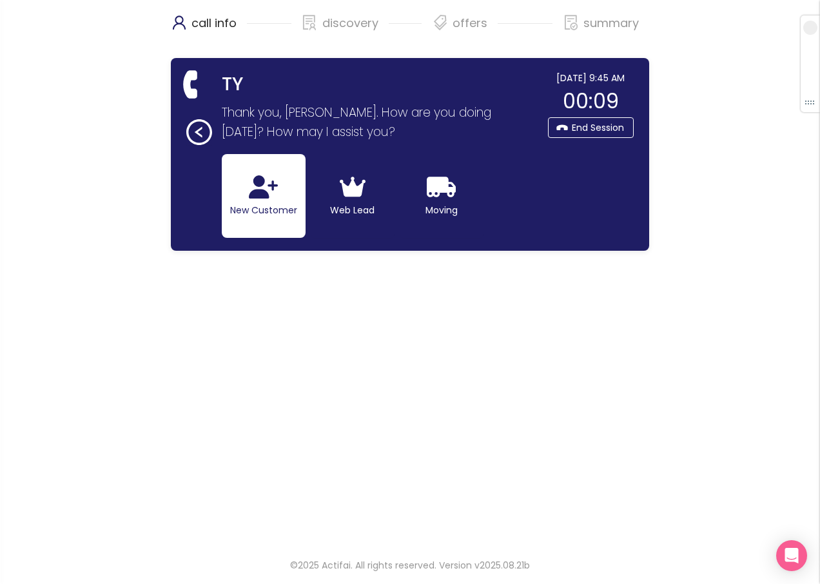
click at [238, 202] on button "New Customer" at bounding box center [264, 196] width 84 height 84
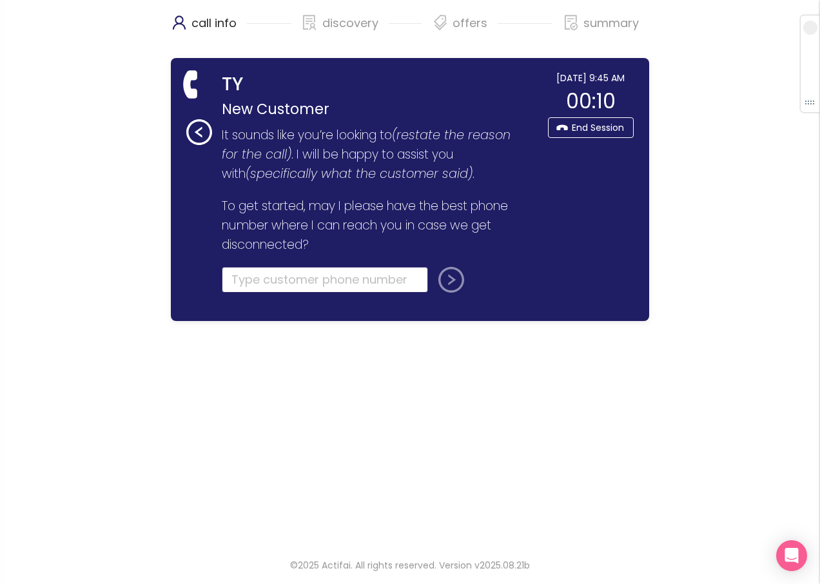
click at [240, 285] on input "tel" at bounding box center [325, 280] width 206 height 26
type input "[PHONE_NUMBER]"
click at [439, 285] on button "submit" at bounding box center [448, 280] width 31 height 26
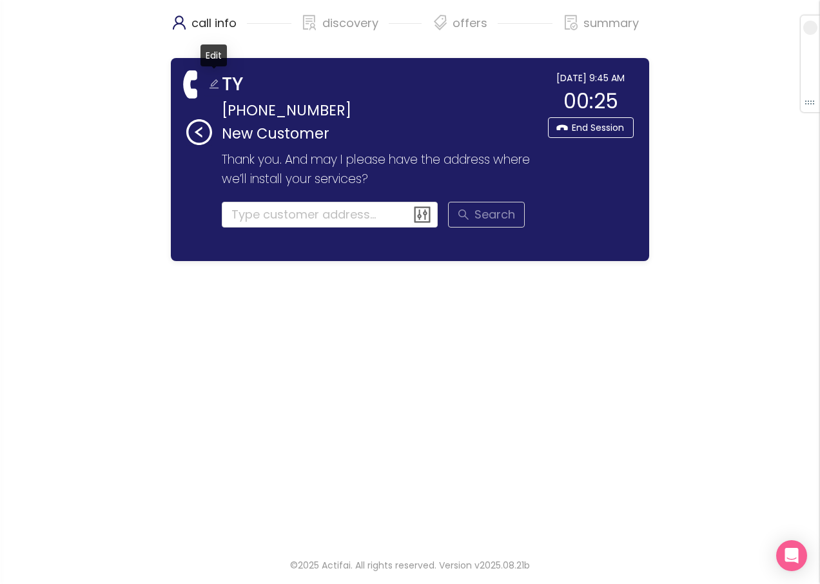
click at [213, 83] on button "button" at bounding box center [214, 85] width 21 height 21
click at [246, 88] on input "TY" at bounding box center [381, 85] width 319 height 29
click at [246, 86] on input "TY" at bounding box center [381, 85] width 319 height 29
click at [245, 86] on input "TY" at bounding box center [381, 85] width 319 height 29
click at [240, 88] on input "TY" at bounding box center [381, 85] width 319 height 29
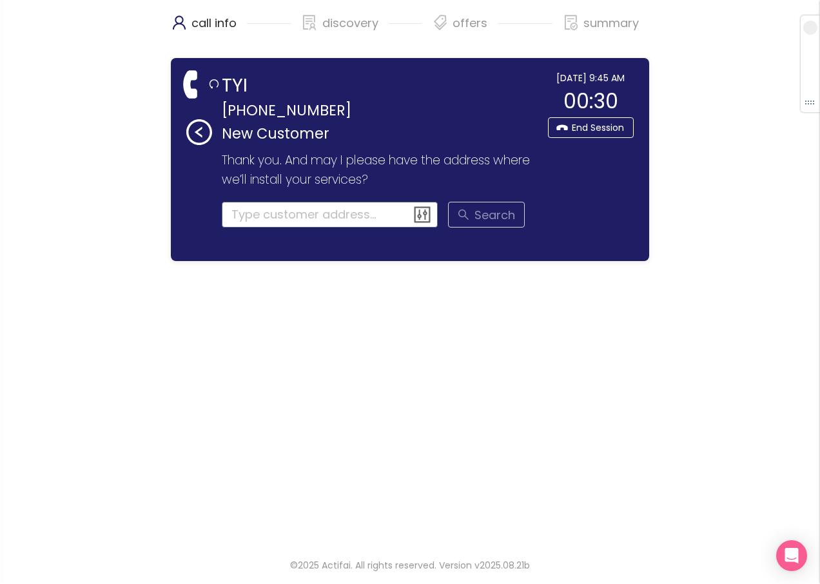
type input "TYI"
click at [245, 217] on input at bounding box center [330, 215] width 217 height 26
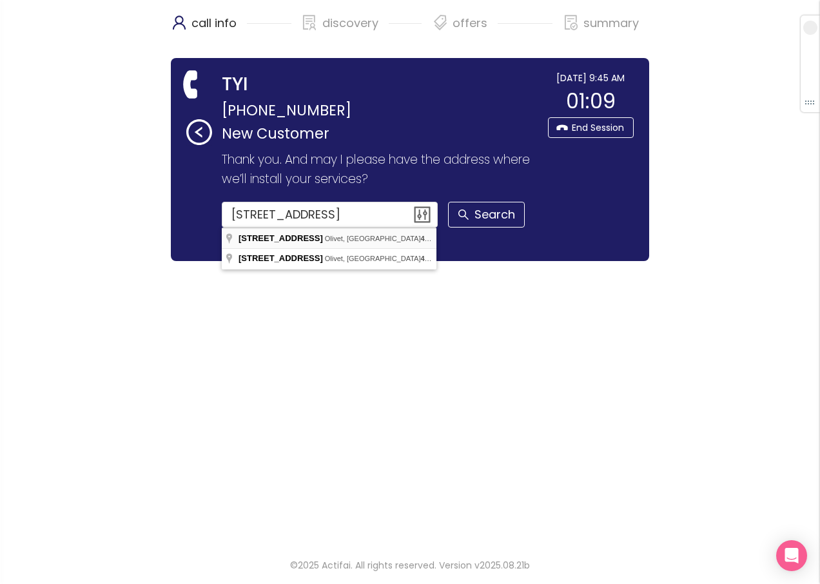
type input "[STREET_ADDRESS]"
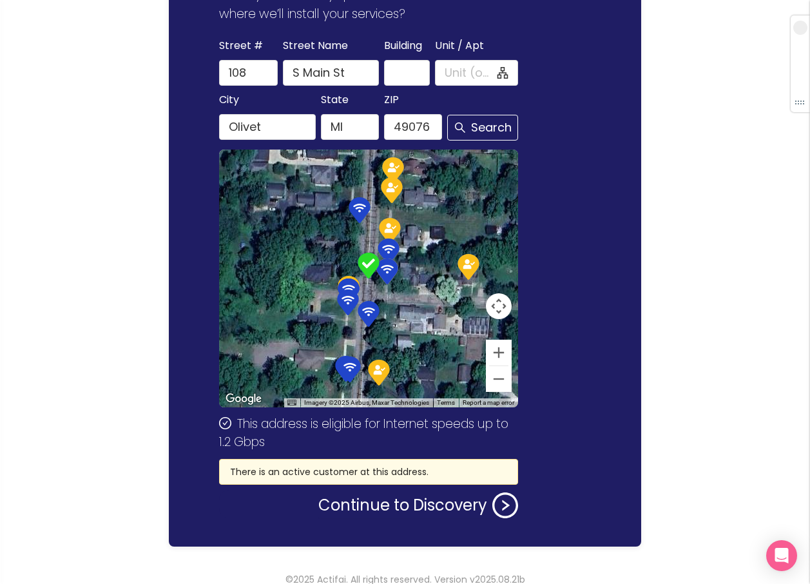
scroll to position [179, 0]
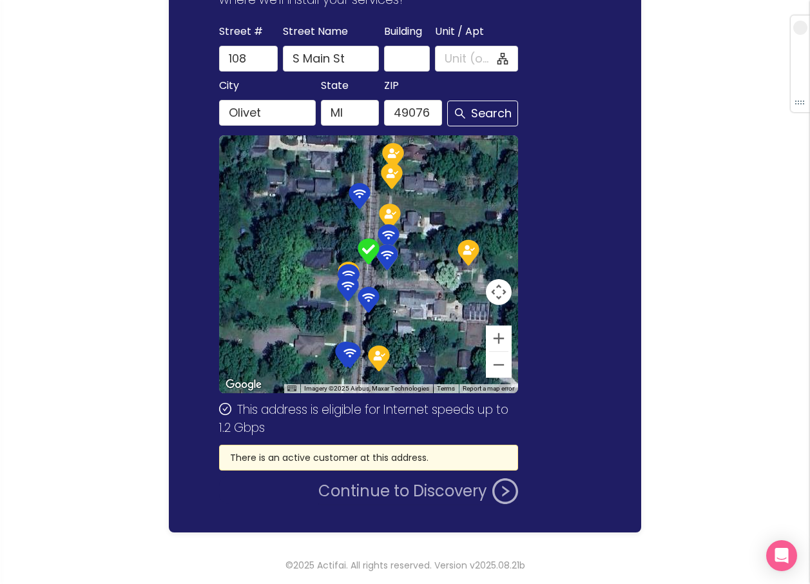
click at [385, 492] on button "Continue to Discovery" at bounding box center [418, 491] width 200 height 26
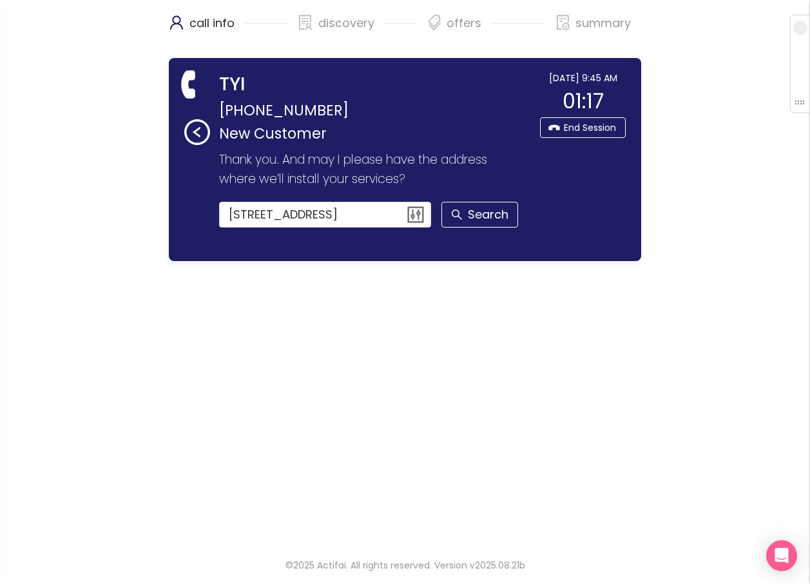
scroll to position [0, 0]
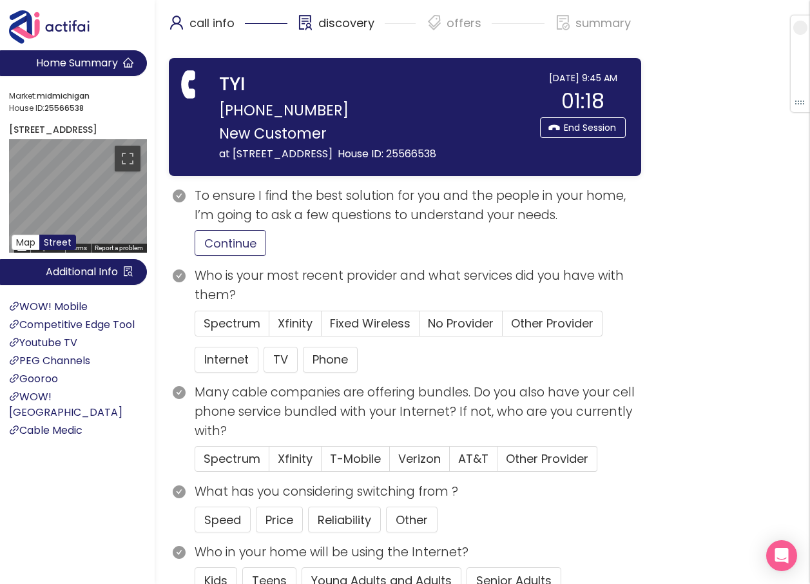
click at [223, 240] on button "Continue" at bounding box center [231, 243] width 72 height 26
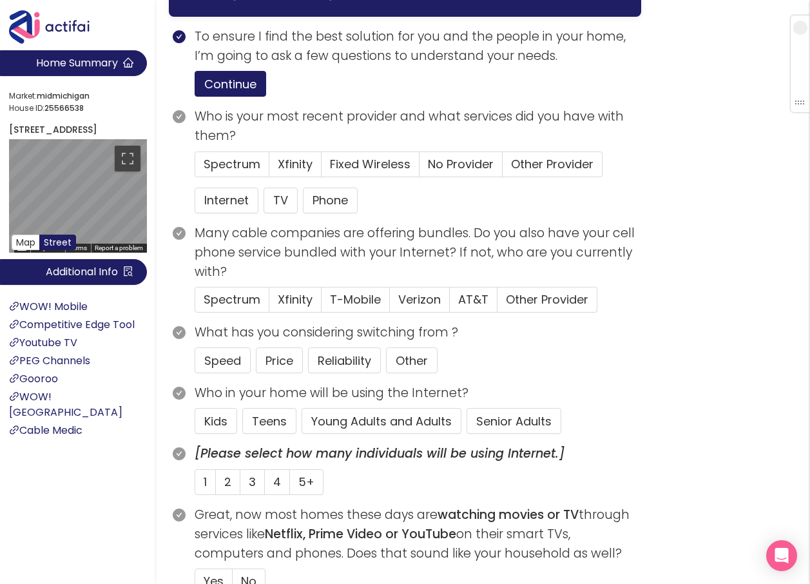
scroll to position [193, 0]
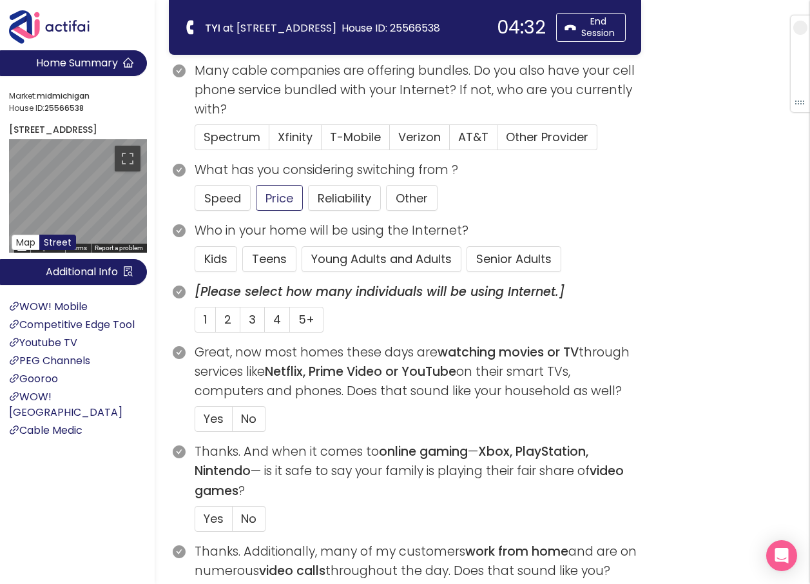
click at [269, 193] on button "Price" at bounding box center [279, 198] width 47 height 26
click at [204, 323] on span "1" at bounding box center [205, 319] width 3 height 16
click at [195, 323] on input "1" at bounding box center [195, 323] width 0 height 0
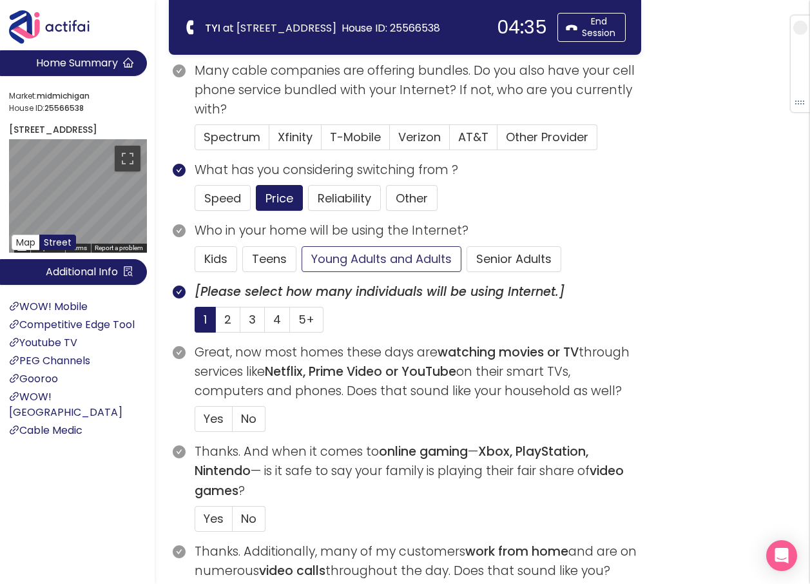
click at [353, 258] on button "Young Adults and Adults" at bounding box center [382, 259] width 160 height 26
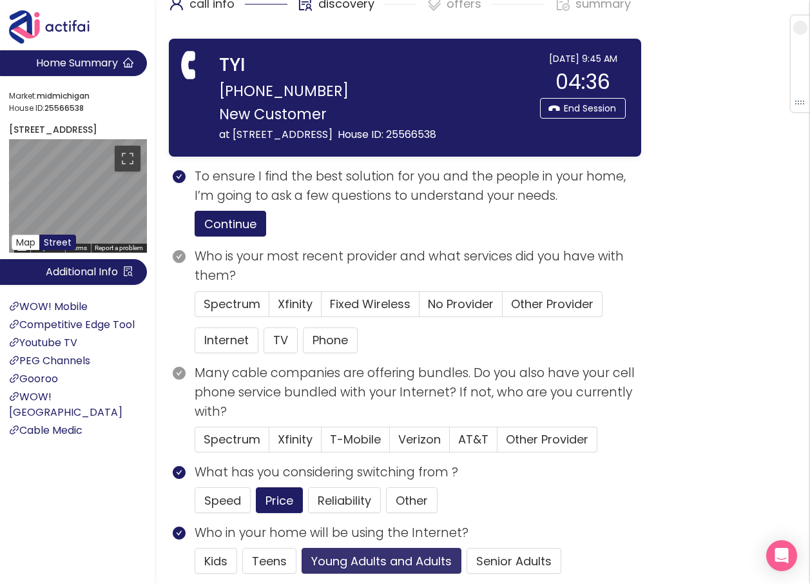
scroll to position [0, 0]
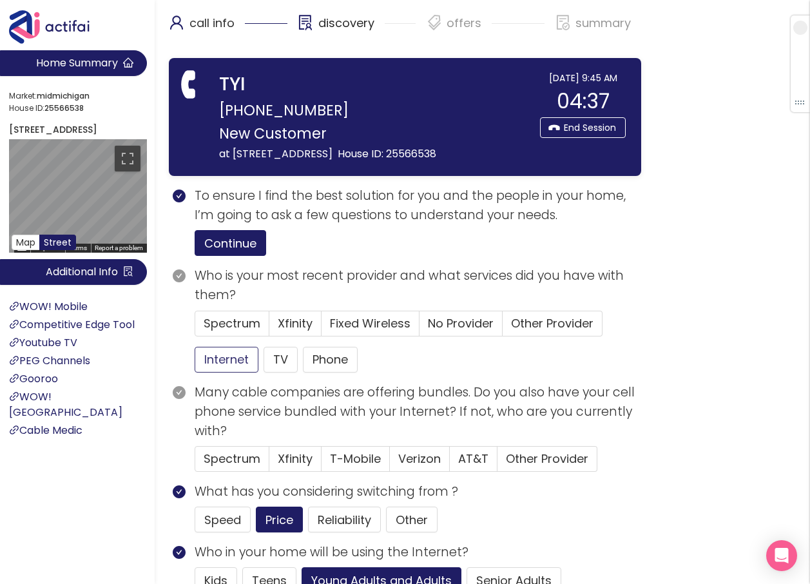
click at [229, 361] on button "Internet" at bounding box center [227, 360] width 64 height 26
click at [450, 322] on span "No Provider" at bounding box center [461, 323] width 66 height 16
click at [419, 327] on input "No Provider" at bounding box center [419, 327] width 0 height 0
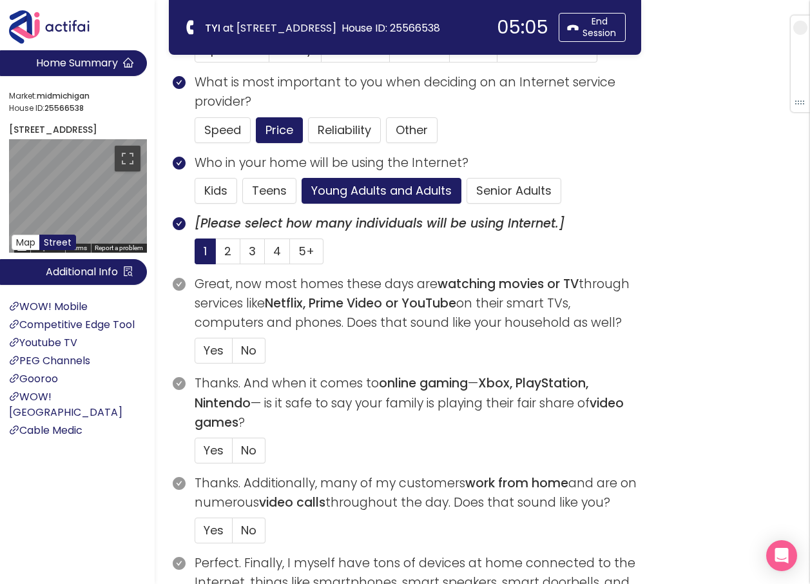
scroll to position [258, 0]
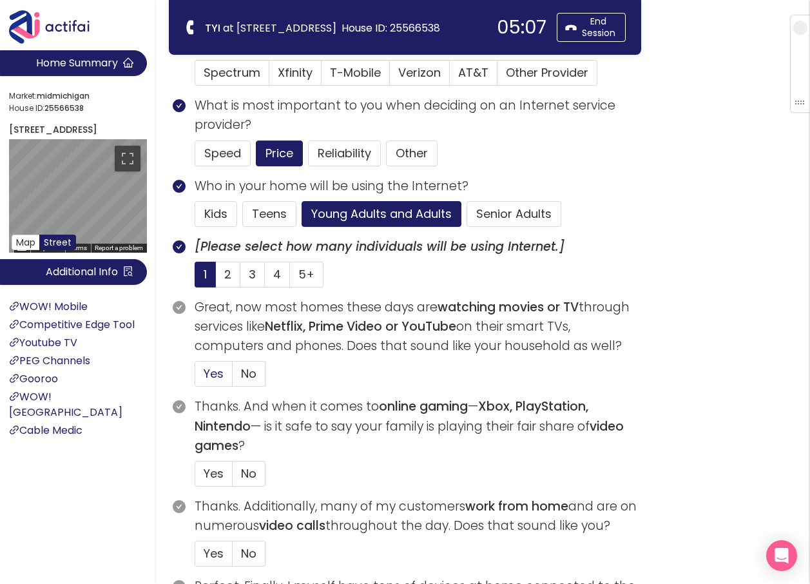
click at [211, 372] on span "Yes" at bounding box center [214, 373] width 20 height 16
click at [195, 378] on input "Yes" at bounding box center [195, 378] width 0 height 0
click at [247, 467] on span "No" at bounding box center [248, 473] width 15 height 16
click at [233, 477] on input "No" at bounding box center [233, 477] width 0 height 0
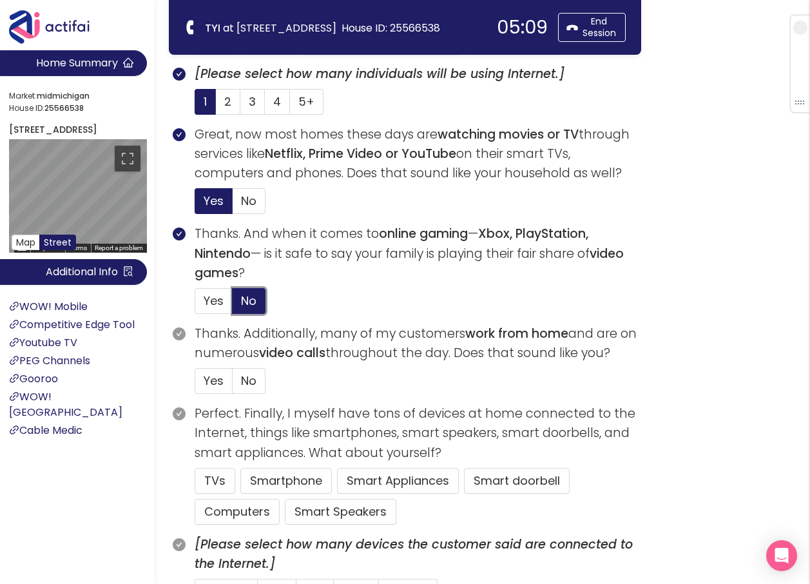
scroll to position [451, 0]
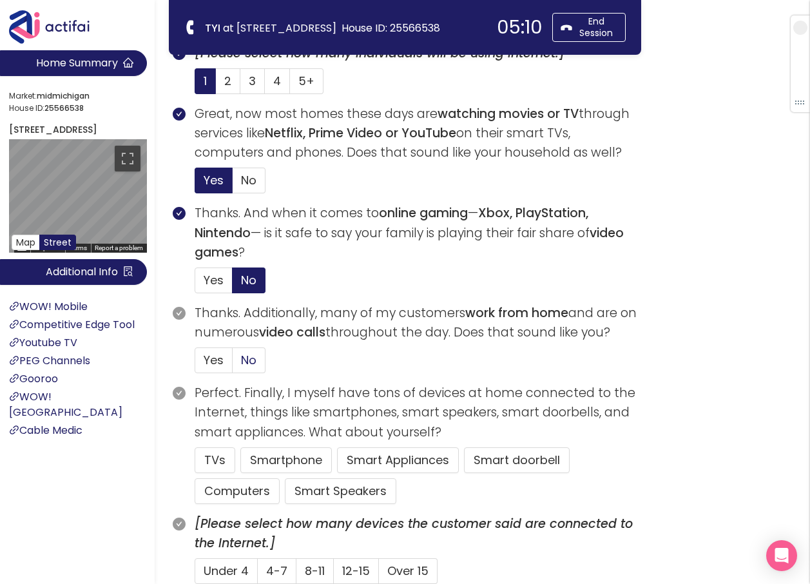
click at [248, 365] on span "No" at bounding box center [248, 360] width 15 height 16
click at [233, 364] on input "No" at bounding box center [233, 364] width 0 height 0
click at [212, 454] on button "TVs" at bounding box center [215, 460] width 41 height 26
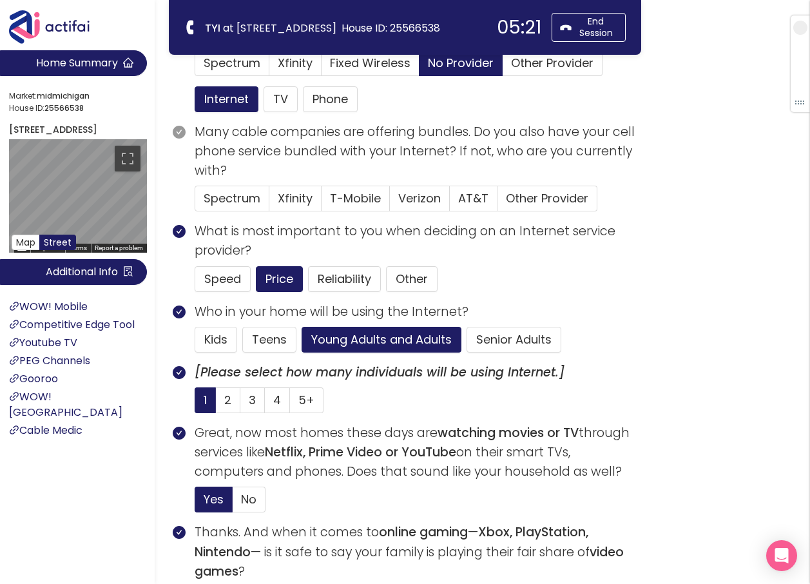
scroll to position [129, 0]
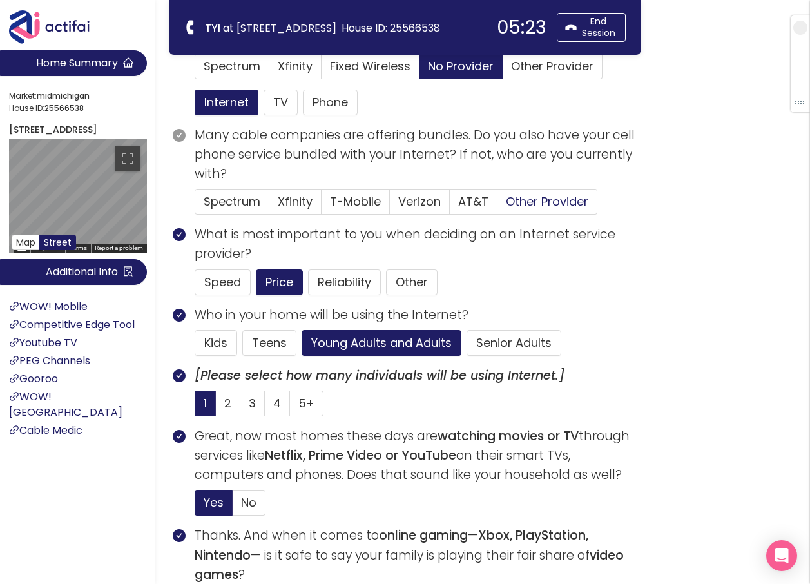
click at [523, 200] on span "Other Provider" at bounding box center [547, 201] width 82 height 16
click at [497, 206] on input "Other Provider" at bounding box center [497, 206] width 0 height 0
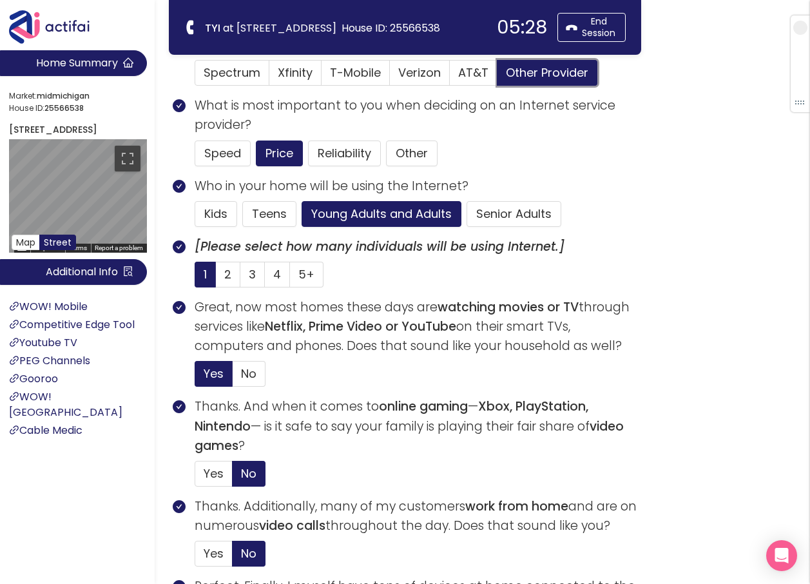
scroll to position [322, 0]
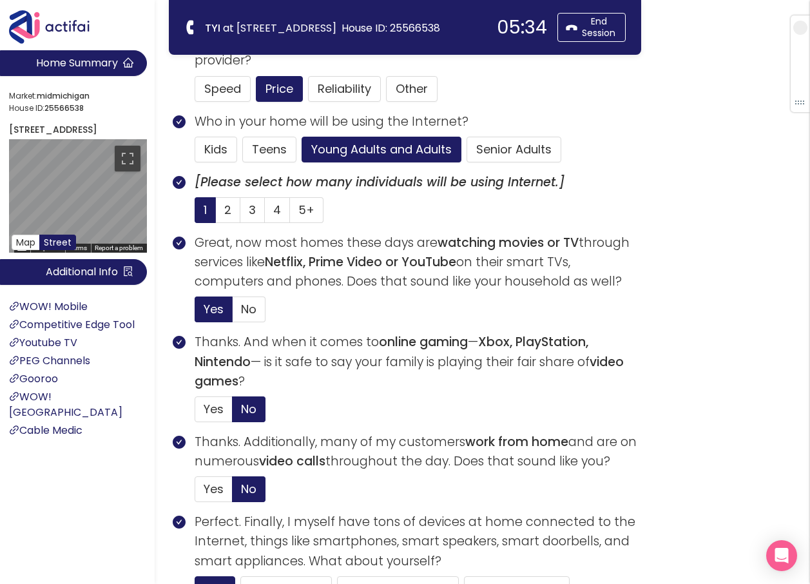
click at [278, 248] on p "Great, now most homes these days are watching movies or TV through services lik…" at bounding box center [418, 262] width 447 height 59
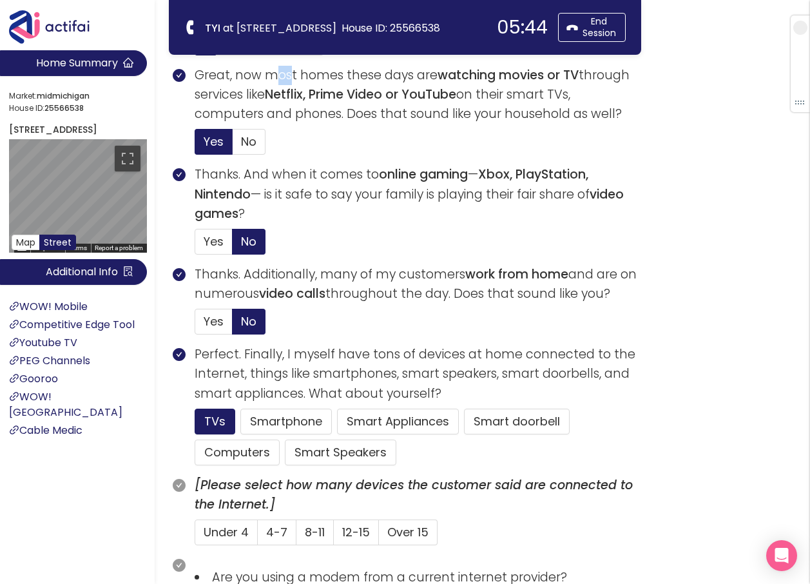
scroll to position [515, 0]
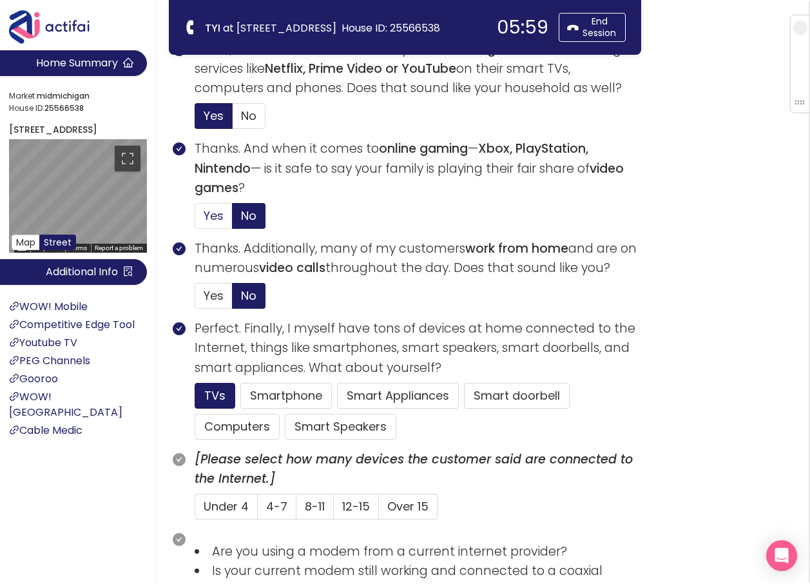
click at [209, 206] on label "Yes" at bounding box center [214, 216] width 38 height 26
click at [195, 220] on input "Yes" at bounding box center [195, 220] width 0 height 0
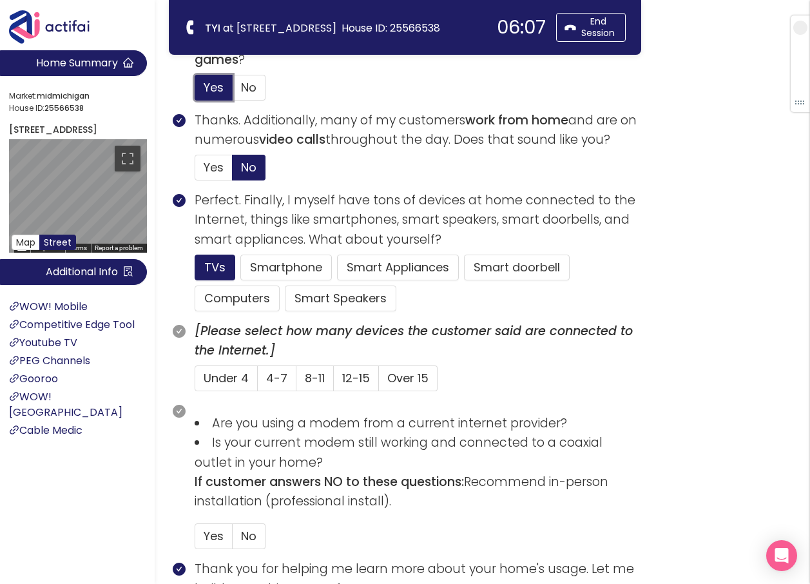
scroll to position [644, 0]
click at [267, 376] on span "4-7" at bounding box center [276, 377] width 21 height 16
click at [258, 381] on input "4-7" at bounding box center [258, 381] width 0 height 0
click at [274, 264] on button "Smartphone" at bounding box center [285, 267] width 91 height 26
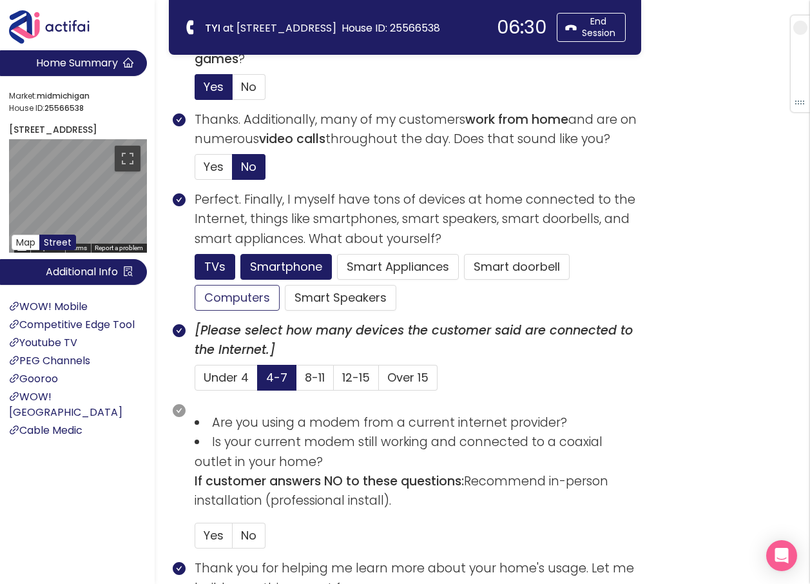
click at [217, 296] on button "Computers" at bounding box center [237, 298] width 85 height 26
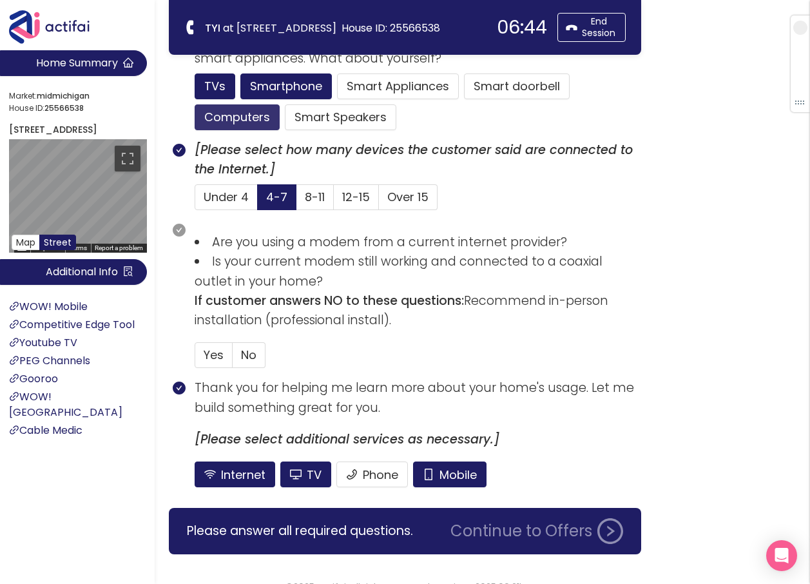
scroll to position [838, 0]
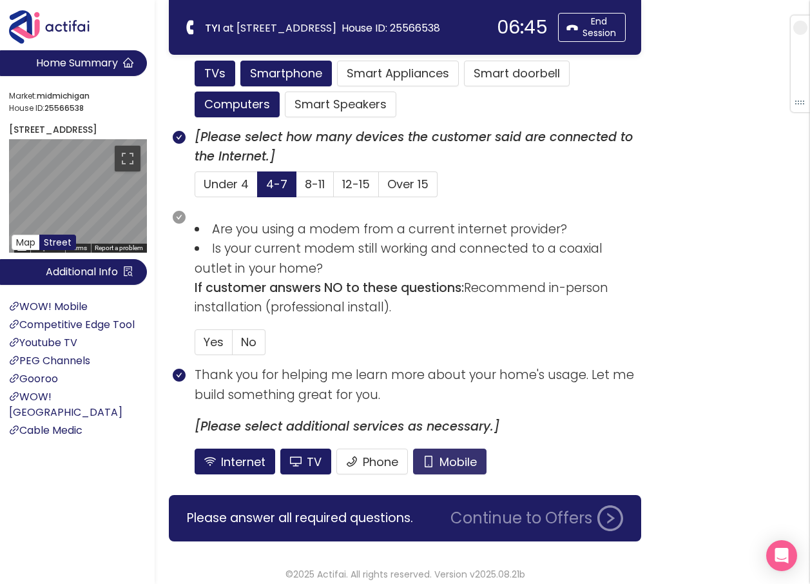
click at [442, 463] on button "Mobile" at bounding box center [449, 461] width 73 height 26
click at [313, 458] on button "TV" at bounding box center [305, 461] width 51 height 26
click at [244, 339] on span "No" at bounding box center [248, 342] width 15 height 16
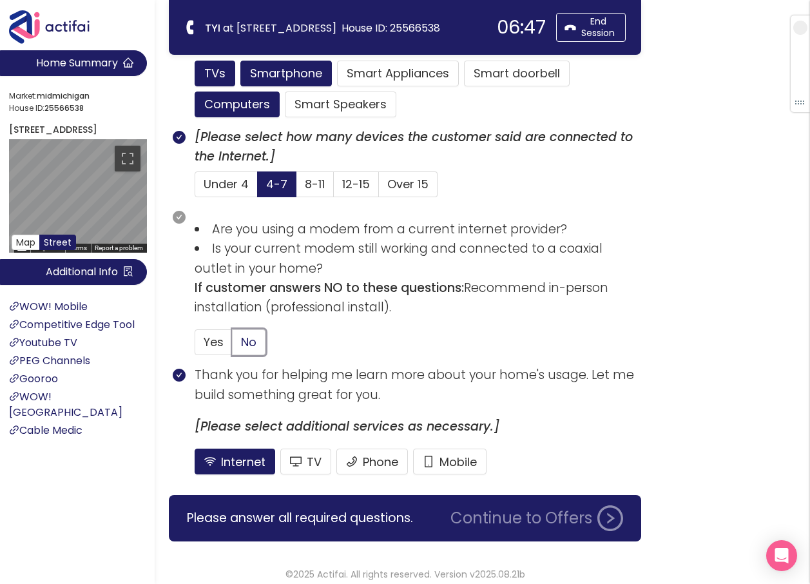
click at [233, 346] on input "No" at bounding box center [233, 346] width 0 height 0
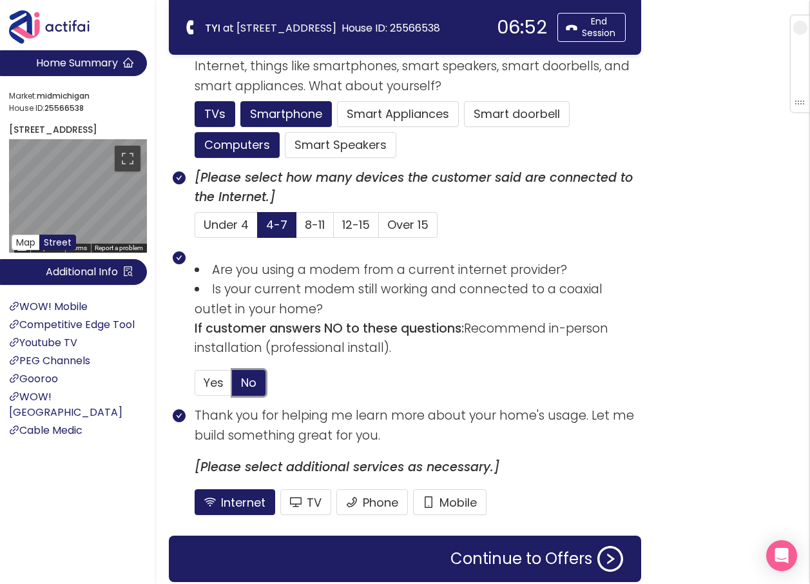
scroll to position [782, 0]
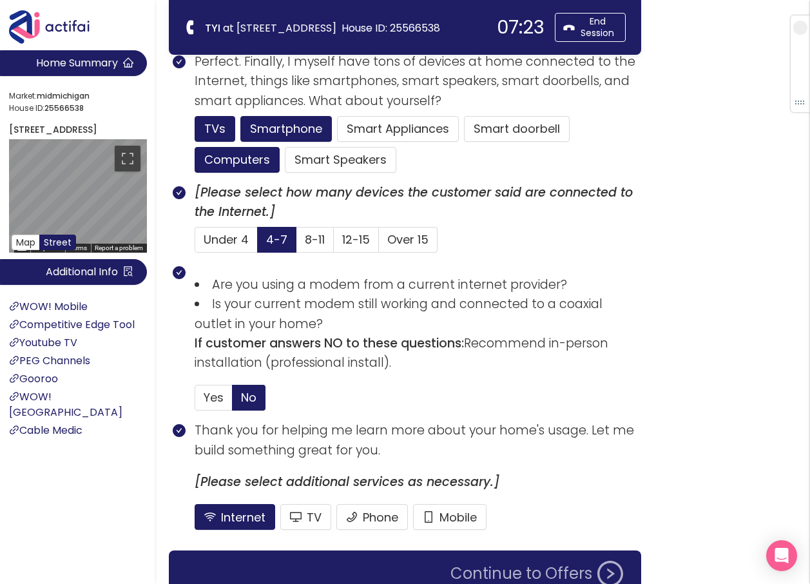
click at [489, 566] on button "Continue to Offers" at bounding box center [537, 574] width 188 height 26
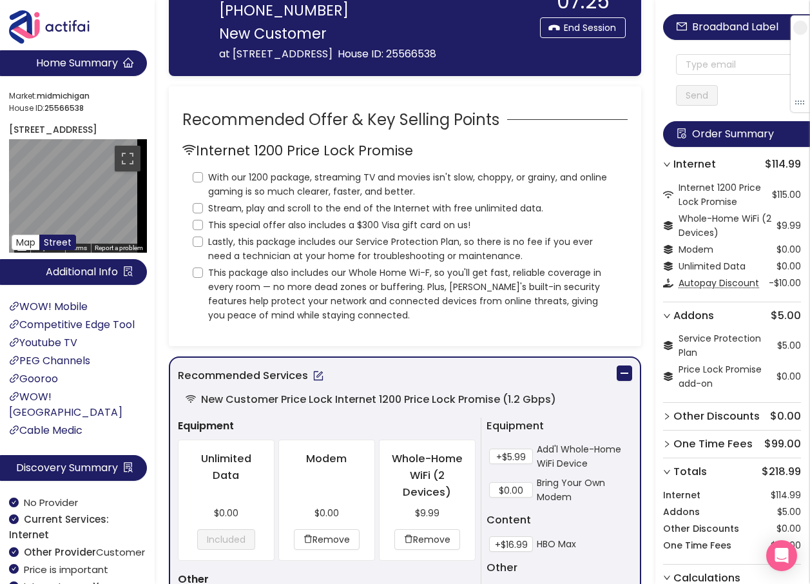
scroll to position [0, 0]
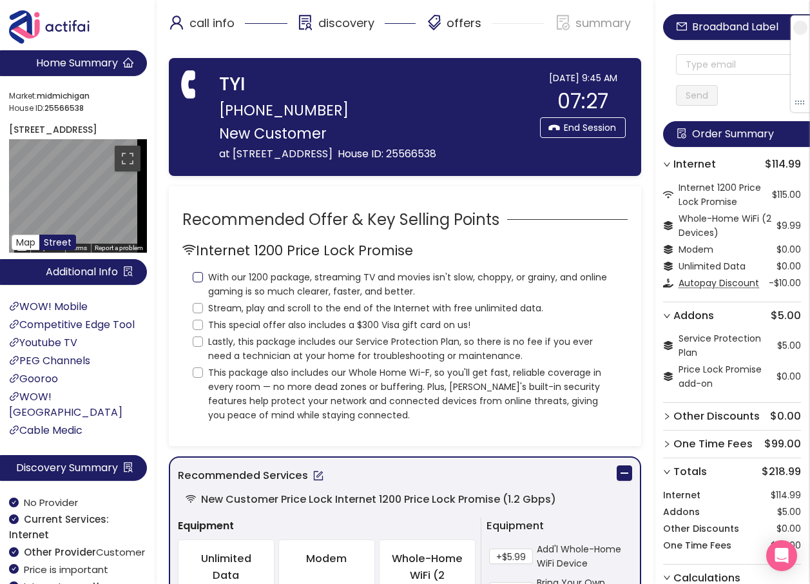
click at [197, 277] on input "With our 1200 package, streaming TV and movies isn't slow, choppy, or grainy, a…" at bounding box center [198, 277] width 10 height 10
checkbox input "true"
click at [198, 307] on input "Stream, play and scroll to the end of the Internet with free unlimited data." at bounding box center [198, 308] width 10 height 10
checkbox input "true"
click at [195, 327] on input "This special offer also includes a $300 Visa gift card on us!" at bounding box center [198, 325] width 10 height 10
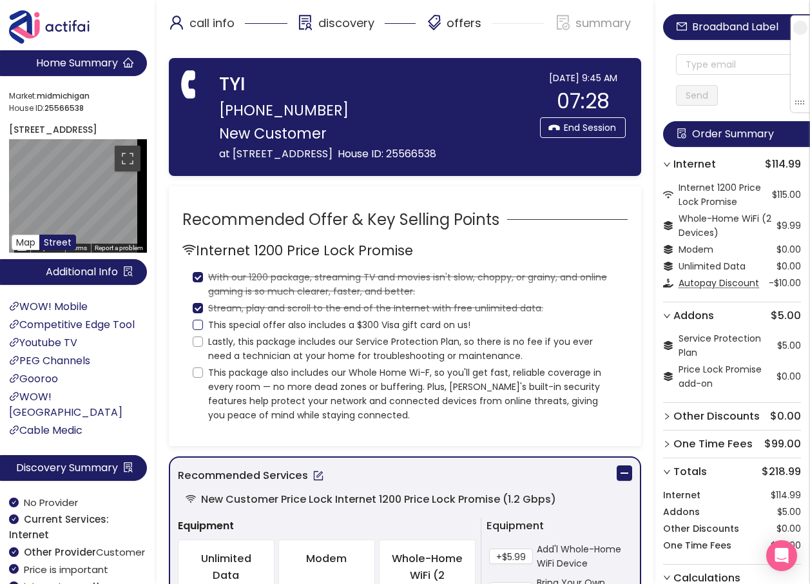
checkbox input "true"
click at [195, 347] on label "Lastly, this package includes our Service Protection Plan, so there is no fee i…" at bounding box center [405, 347] width 425 height 31
click at [195, 347] on input "Lastly, this package includes our Service Protection Plan, so there is no fee i…" at bounding box center [198, 341] width 10 height 10
checkbox input "true"
click at [198, 374] on input "This package also includes our Whole Home Wi-F, so you'll get fast, reliable co…" at bounding box center [198, 372] width 10 height 10
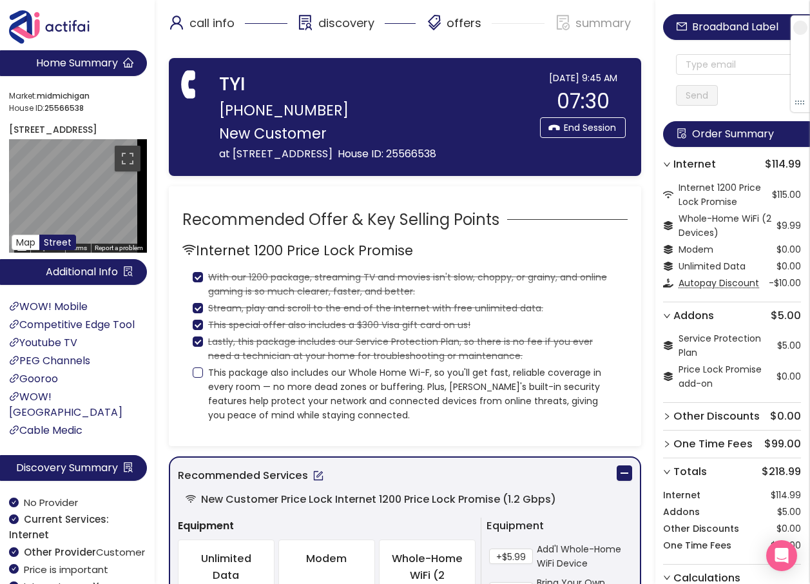
checkbox input "true"
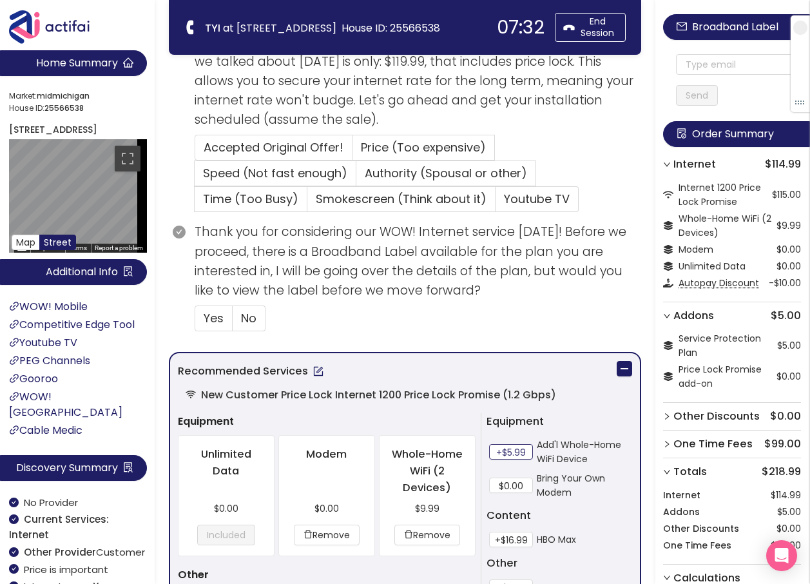
scroll to position [387, 0]
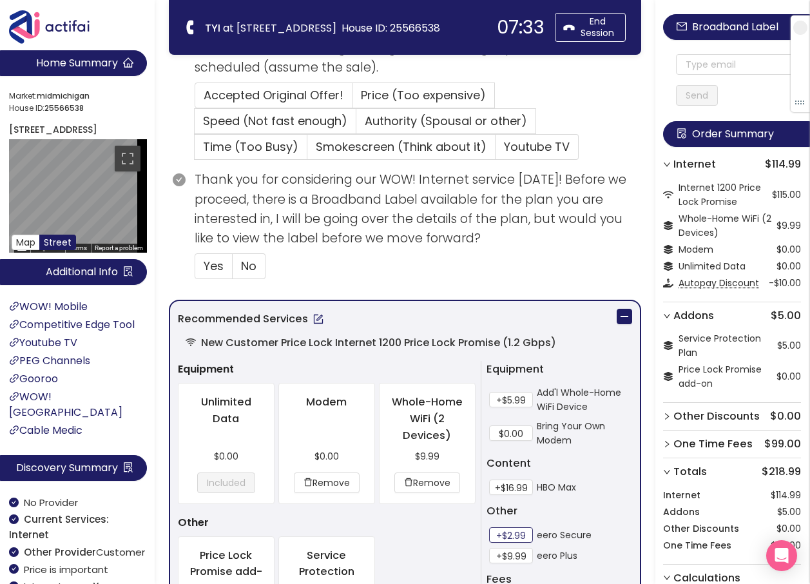
click at [501, 537] on button "+$2.99" at bounding box center [511, 534] width 44 height 15
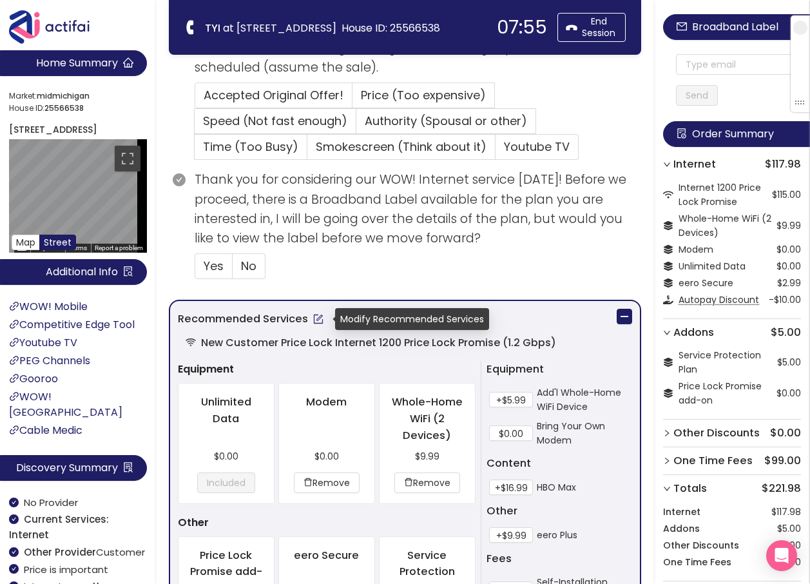
click at [316, 320] on button "button" at bounding box center [318, 319] width 21 height 21
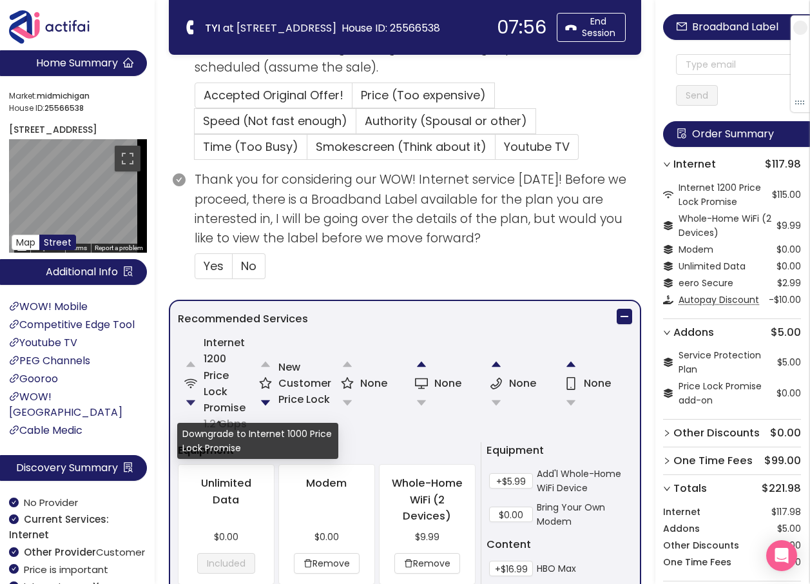
click at [189, 400] on button "button" at bounding box center [191, 403] width 26 height 26
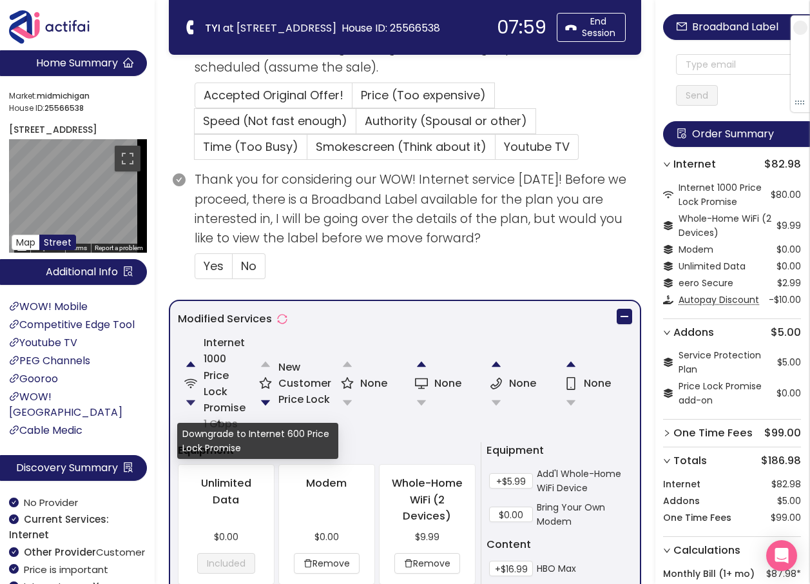
click at [191, 401] on button "button" at bounding box center [191, 403] width 26 height 26
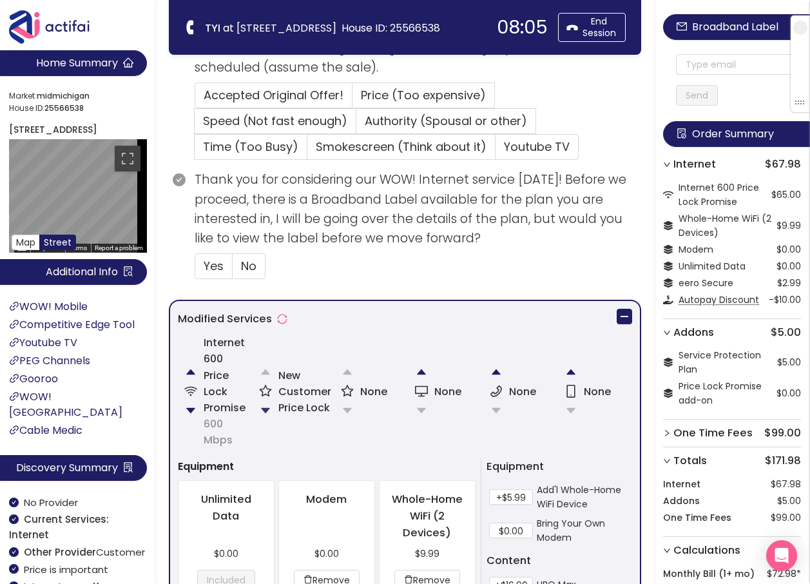
click at [264, 409] on button "button" at bounding box center [266, 411] width 26 height 26
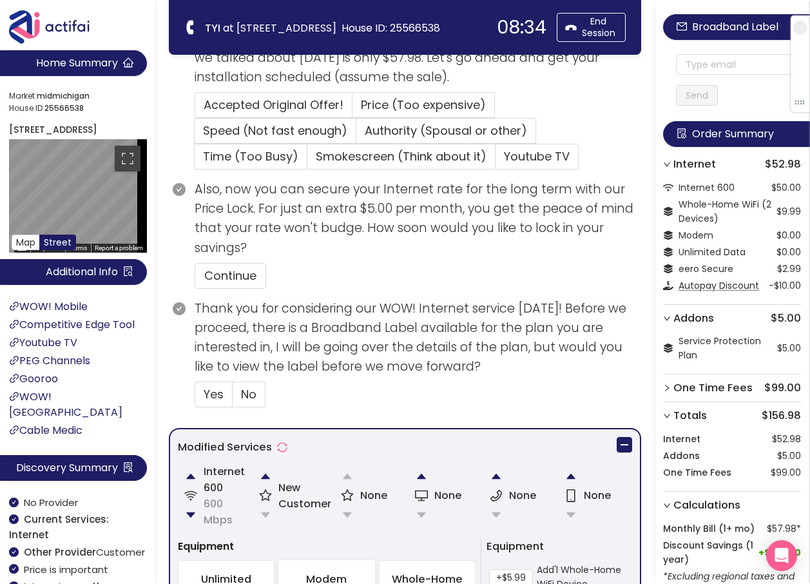
scroll to position [515, 0]
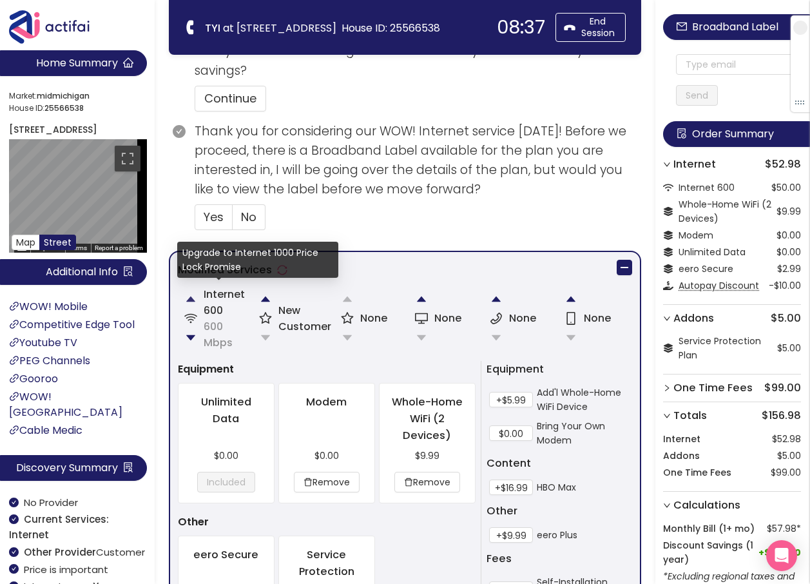
click at [191, 296] on button "button" at bounding box center [191, 299] width 26 height 26
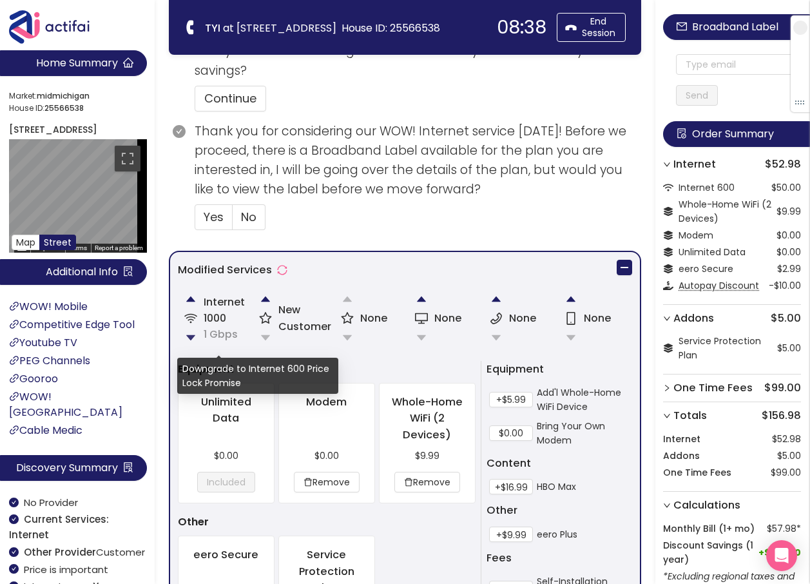
click at [191, 334] on button "button" at bounding box center [191, 338] width 26 height 26
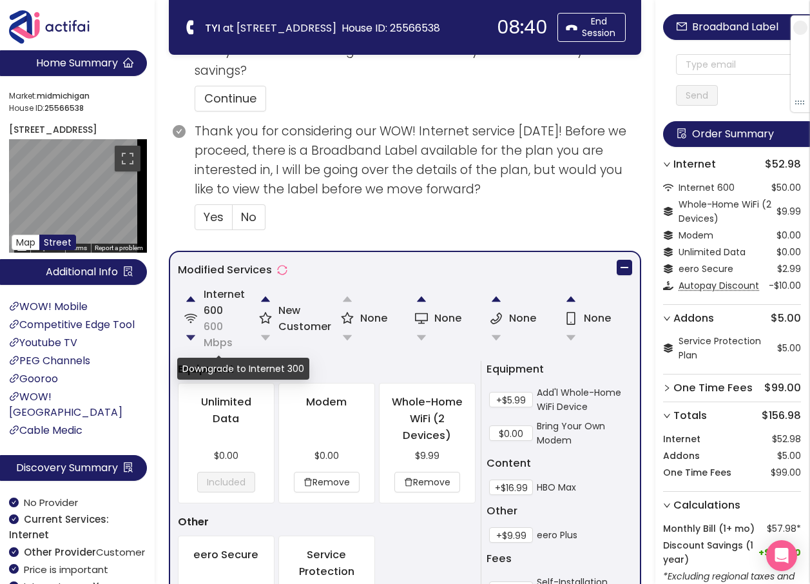
click at [189, 342] on button "button" at bounding box center [191, 338] width 26 height 26
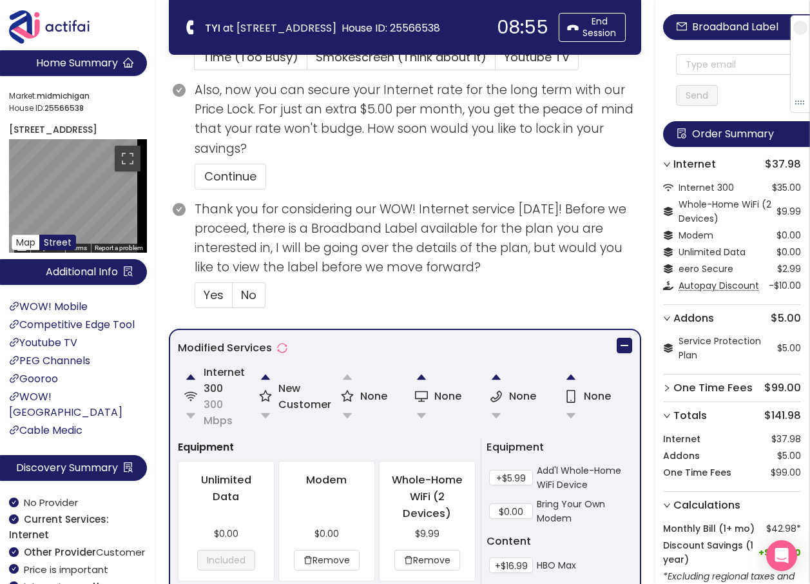
scroll to position [451, 0]
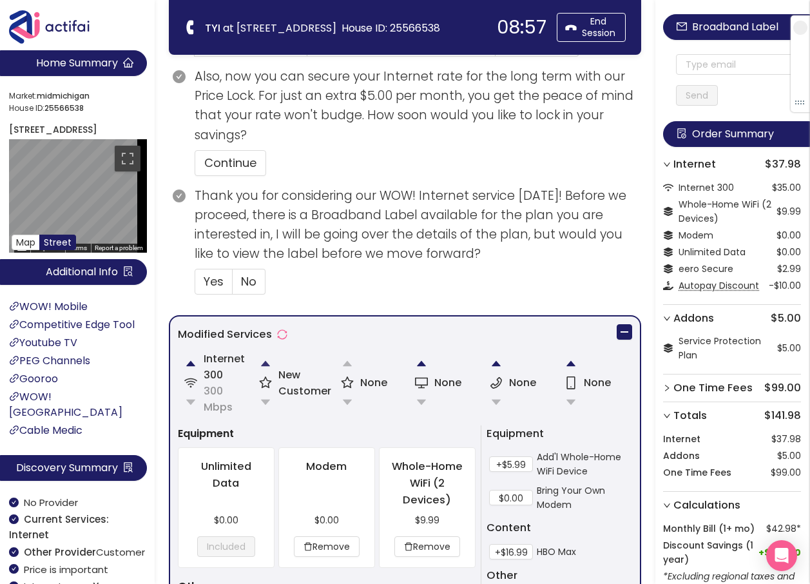
click at [262, 364] on button "button" at bounding box center [266, 364] width 26 height 26
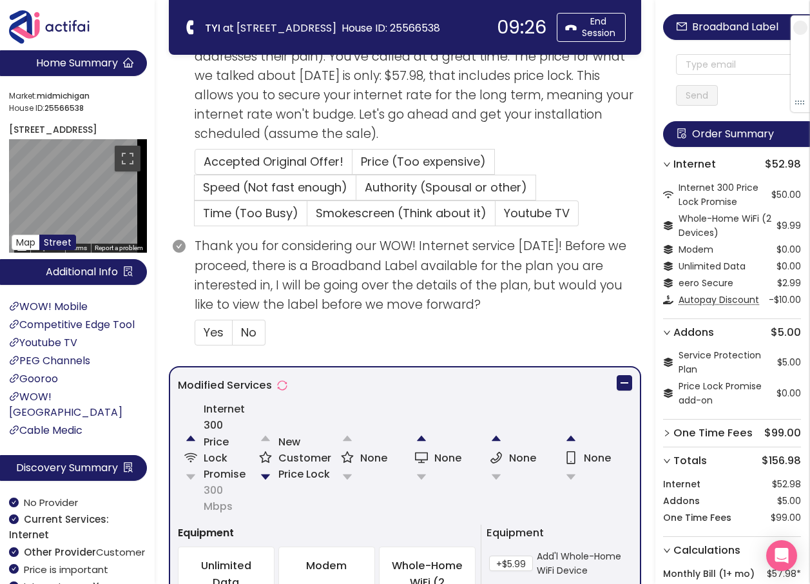
scroll to position [371, 0]
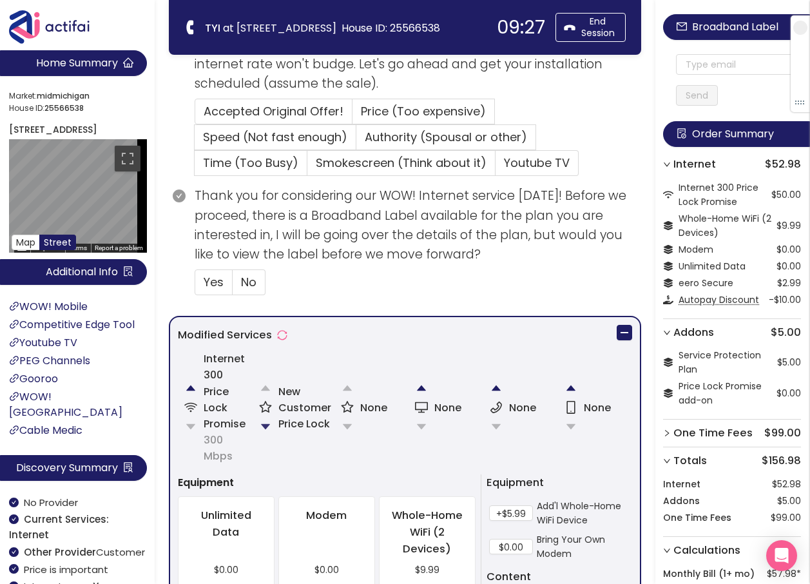
click at [265, 424] on button "button" at bounding box center [266, 427] width 26 height 26
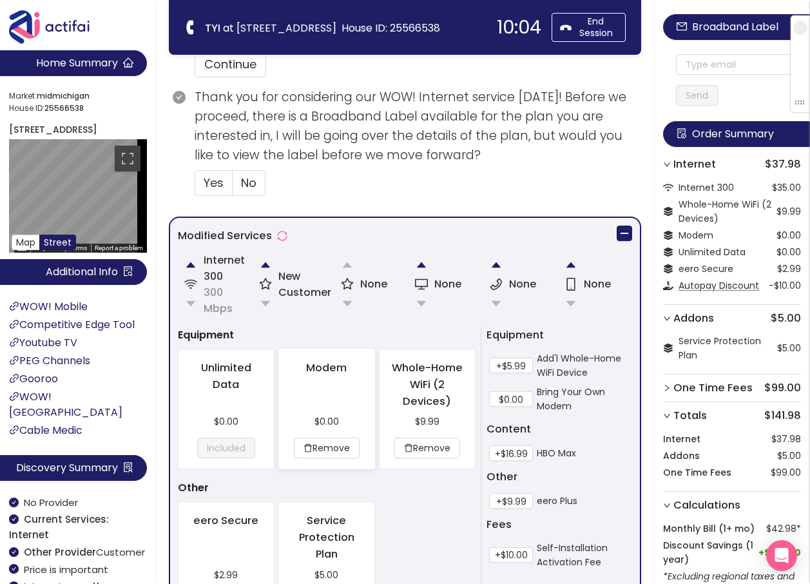
scroll to position [644, 0]
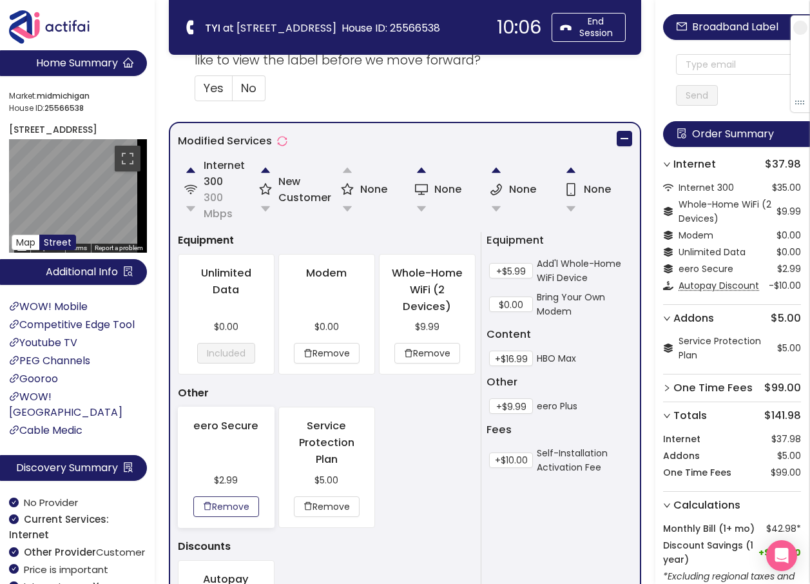
click at [221, 503] on button "Remove" at bounding box center [226, 506] width 66 height 21
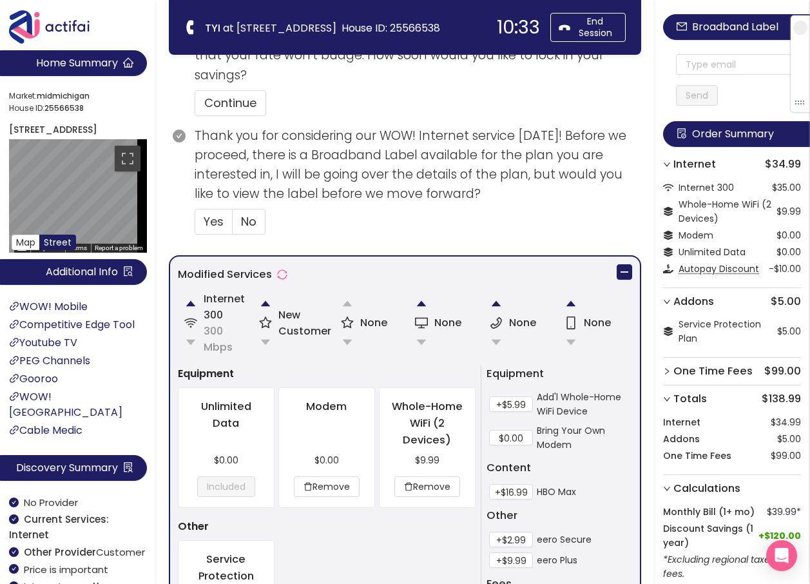
scroll to position [515, 0]
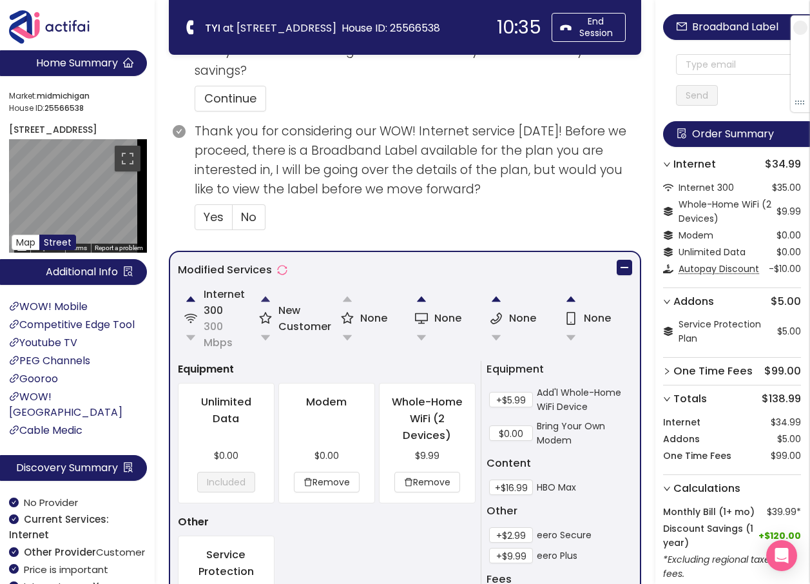
click at [262, 298] on button "button" at bounding box center [266, 299] width 26 height 26
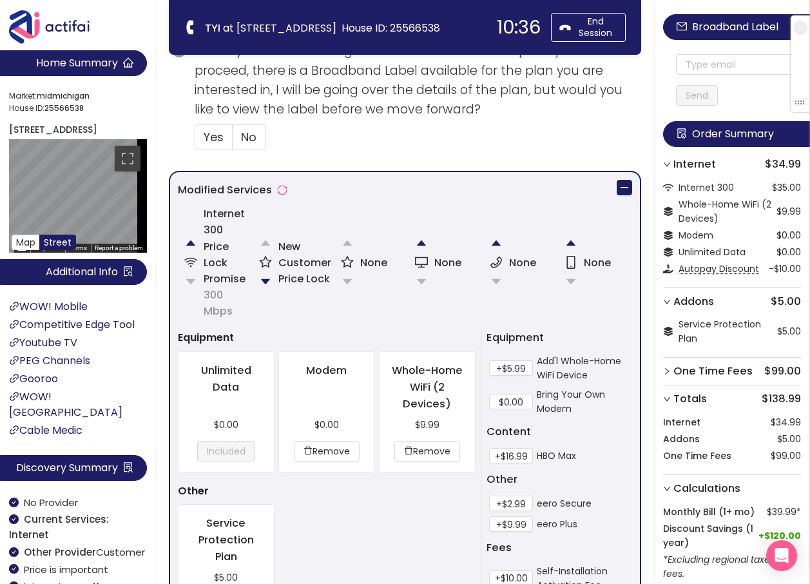
scroll to position [435, 0]
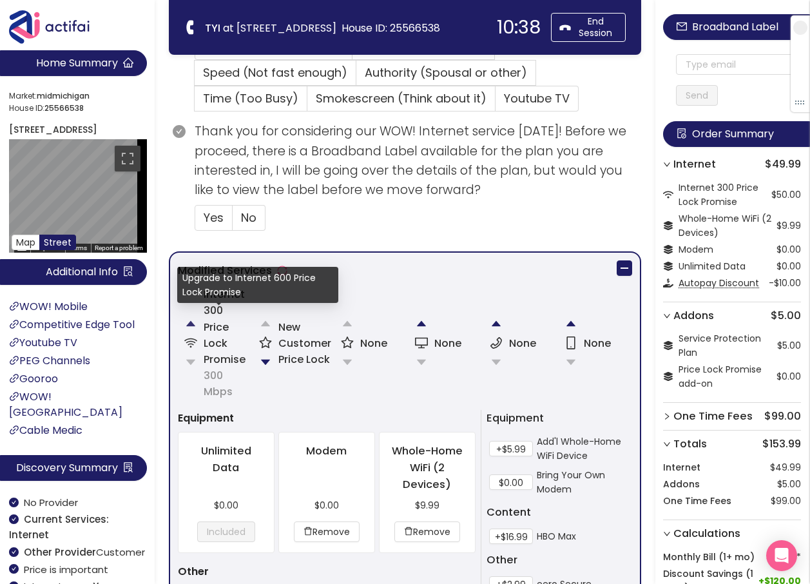
click at [189, 322] on button "button" at bounding box center [191, 324] width 26 height 26
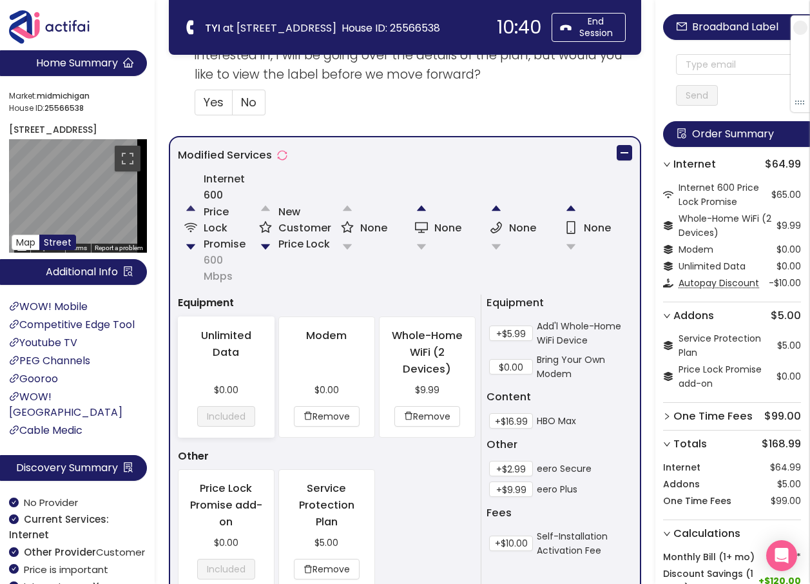
scroll to position [564, 0]
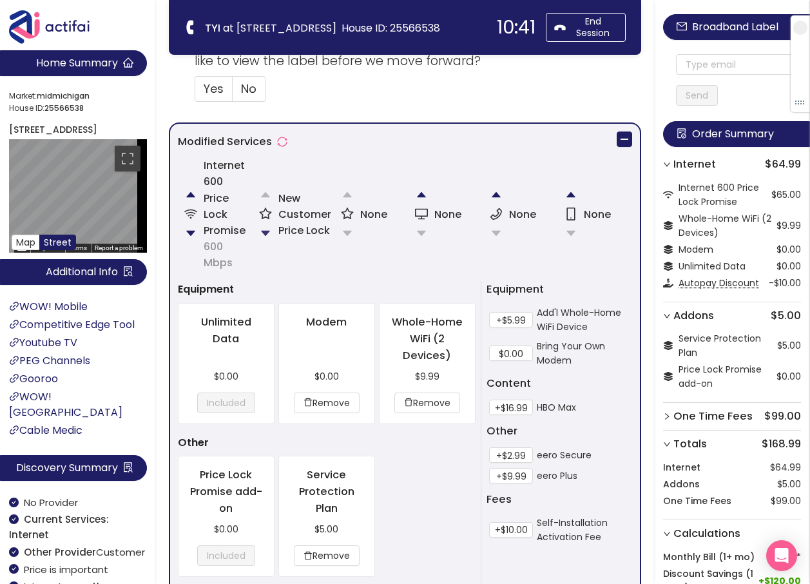
click at [269, 232] on button "button" at bounding box center [266, 233] width 26 height 26
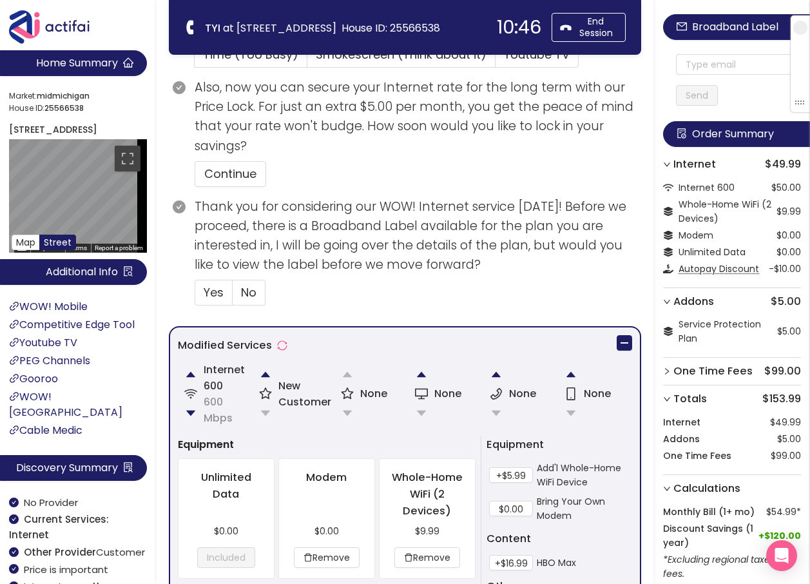
scroll to position [515, 0]
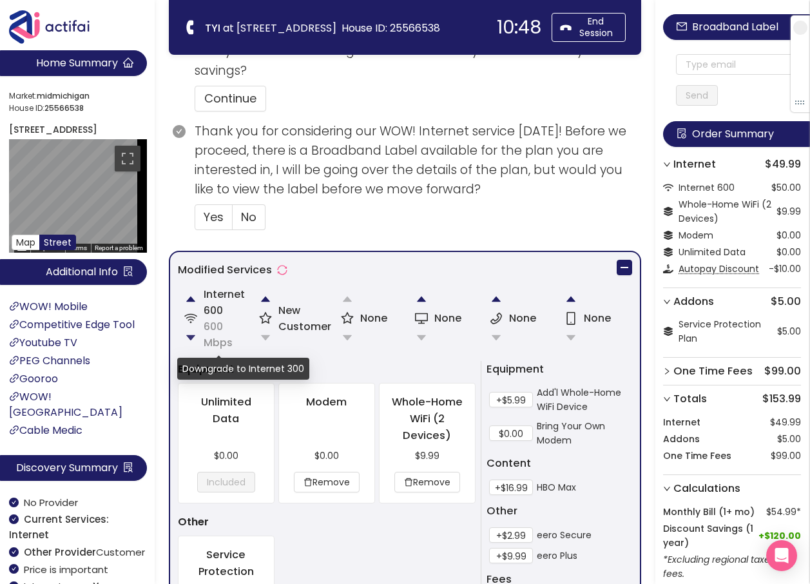
click at [191, 336] on button "button" at bounding box center [191, 338] width 26 height 26
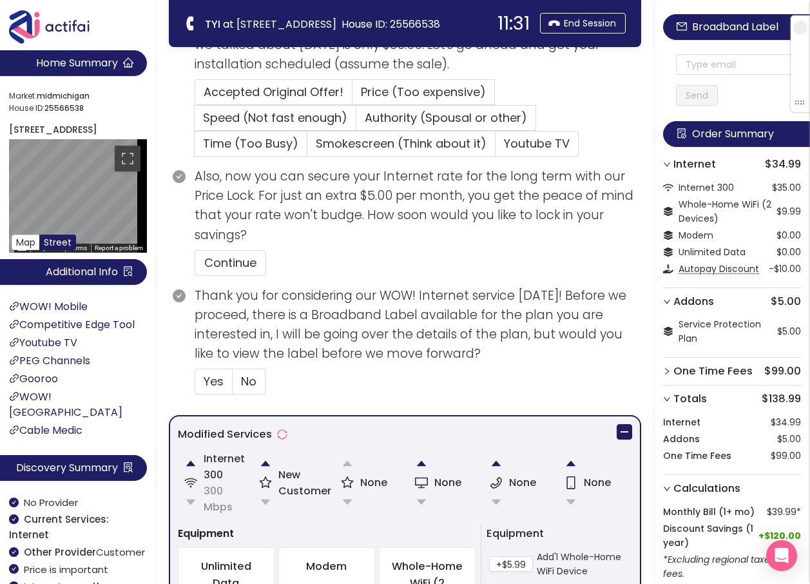
scroll to position [322, 0]
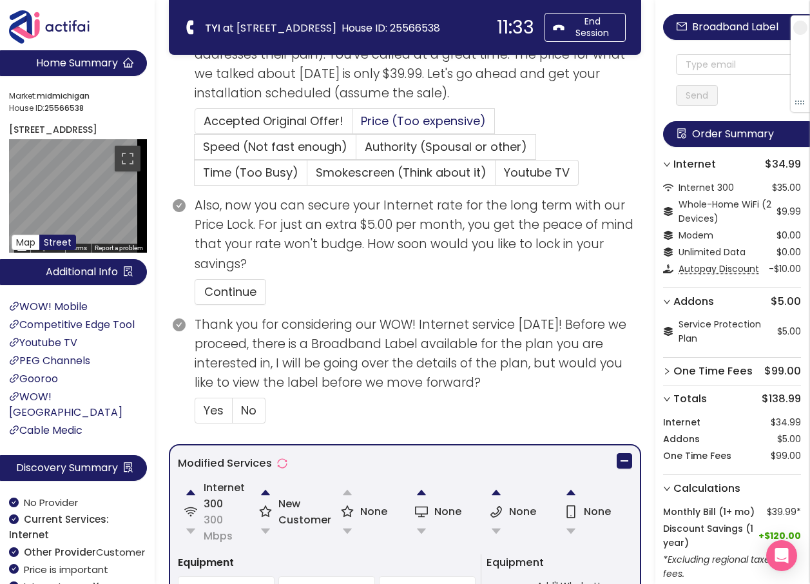
click at [390, 123] on span "Price (Too expensive)" at bounding box center [423, 121] width 125 height 16
click at [352, 125] on input "Price (Too expensive)" at bounding box center [352, 125] width 0 height 0
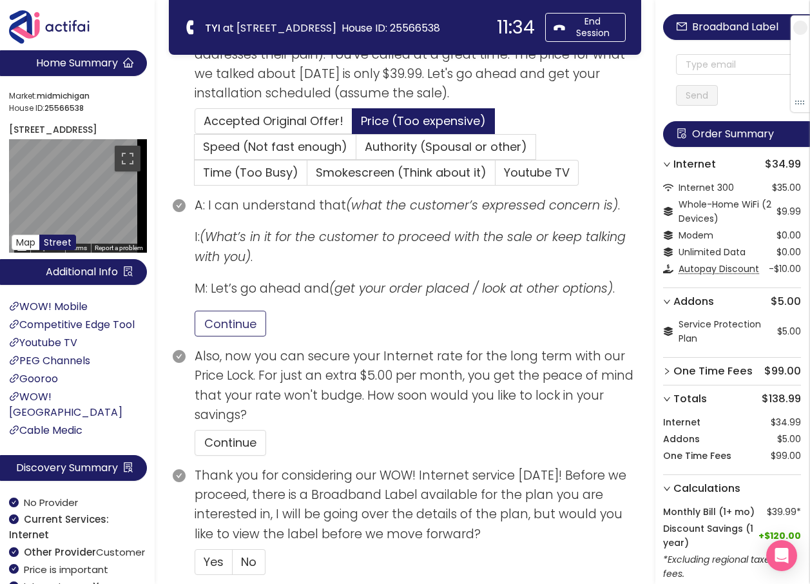
click at [231, 322] on button "Continue" at bounding box center [231, 324] width 72 height 26
click at [235, 436] on button "Continue" at bounding box center [231, 443] width 72 height 26
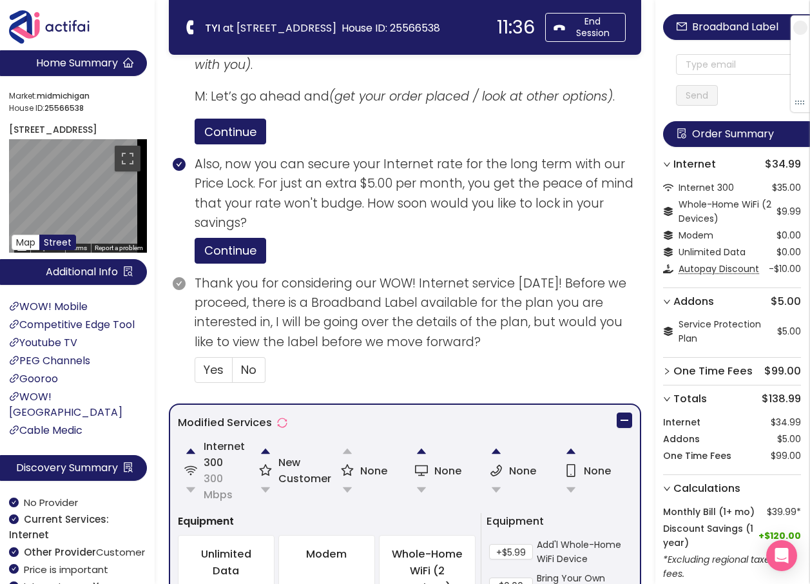
scroll to position [515, 0]
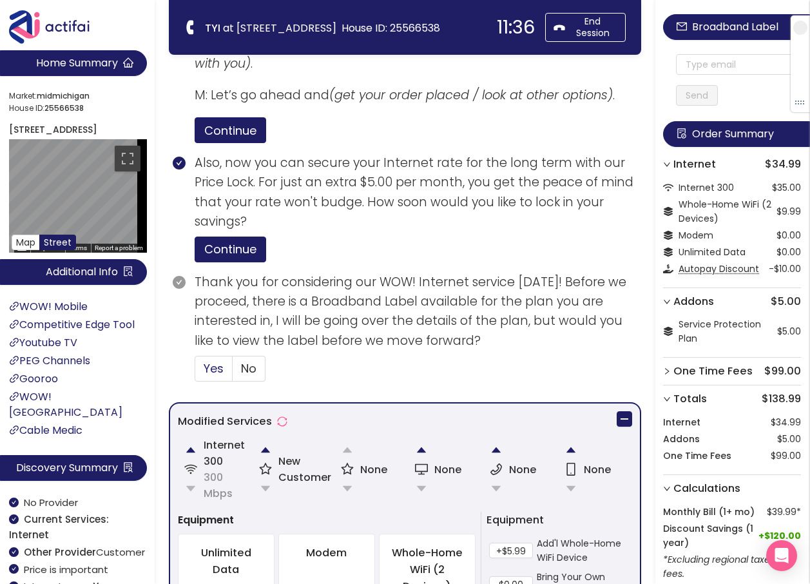
click at [212, 372] on span "Yes" at bounding box center [214, 368] width 20 height 16
click at [195, 372] on input "Yes" at bounding box center [195, 372] width 0 height 0
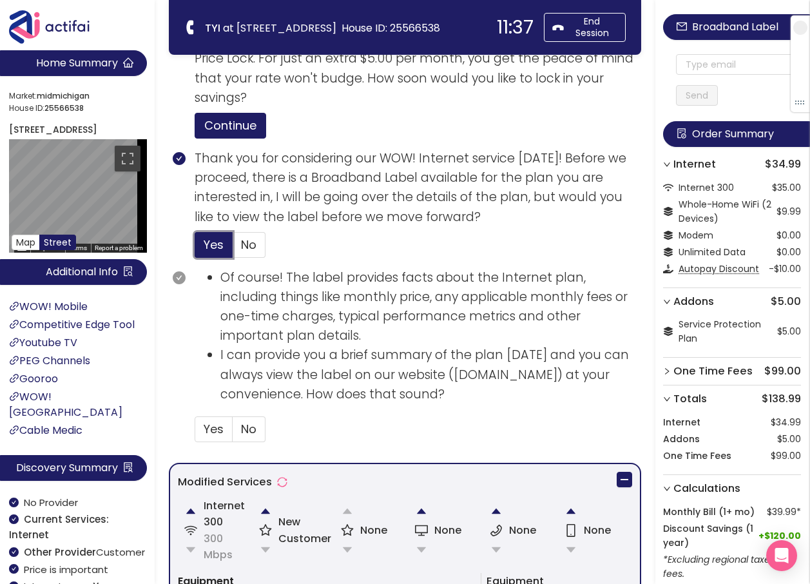
scroll to position [644, 0]
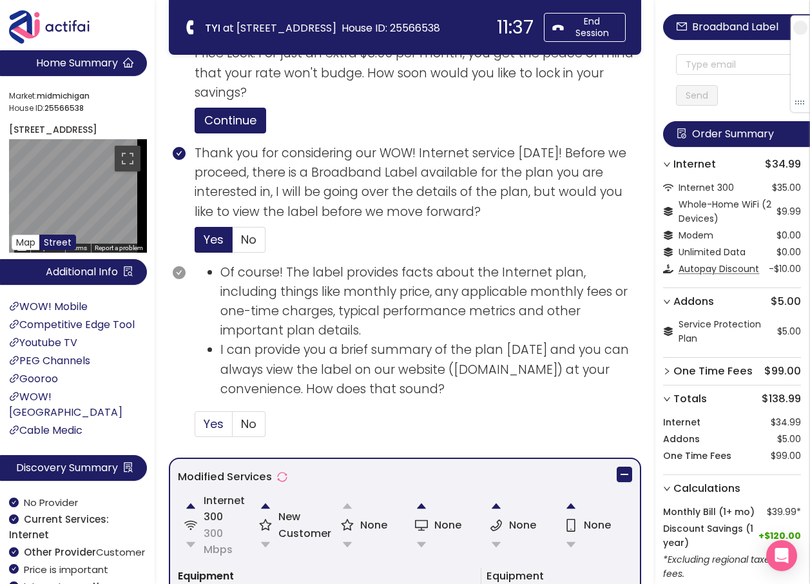
click at [208, 427] on span "Yes" at bounding box center [214, 424] width 20 height 16
click at [195, 428] on input "Yes" at bounding box center [195, 428] width 0 height 0
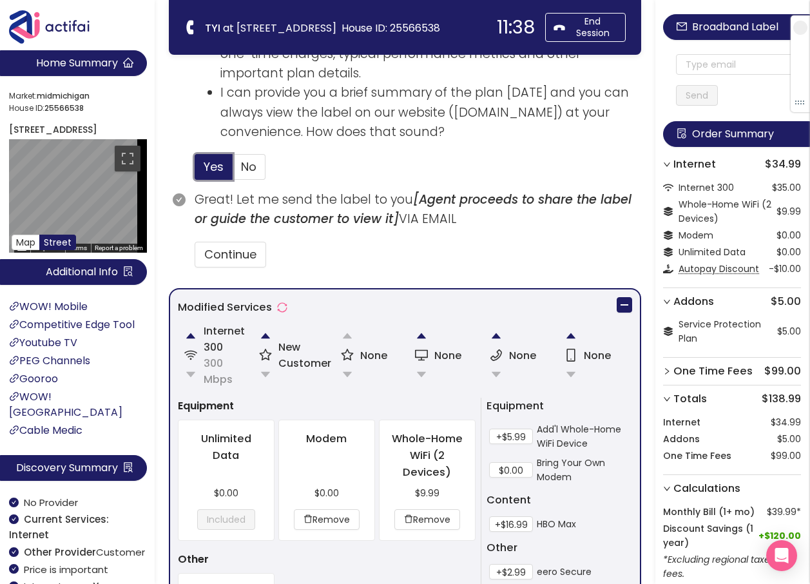
scroll to position [902, 0]
click at [244, 250] on button "Continue" at bounding box center [231, 254] width 72 height 26
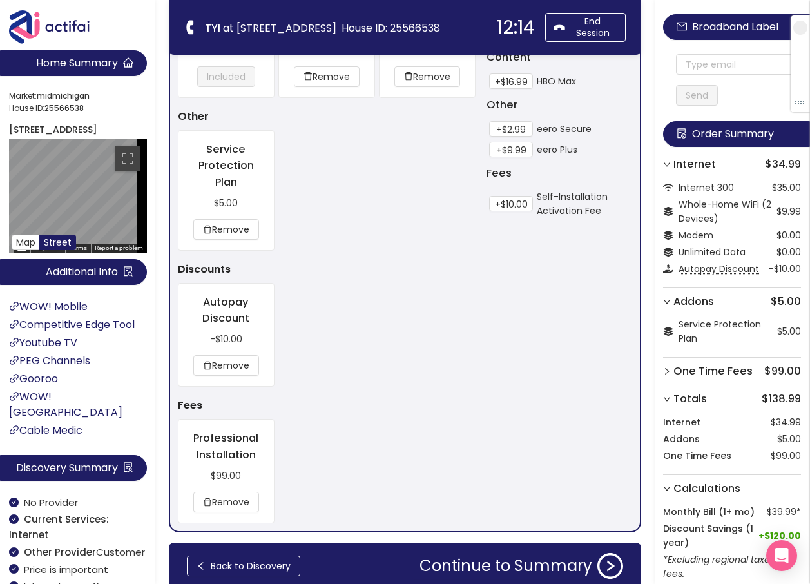
scroll to position [1401, 0]
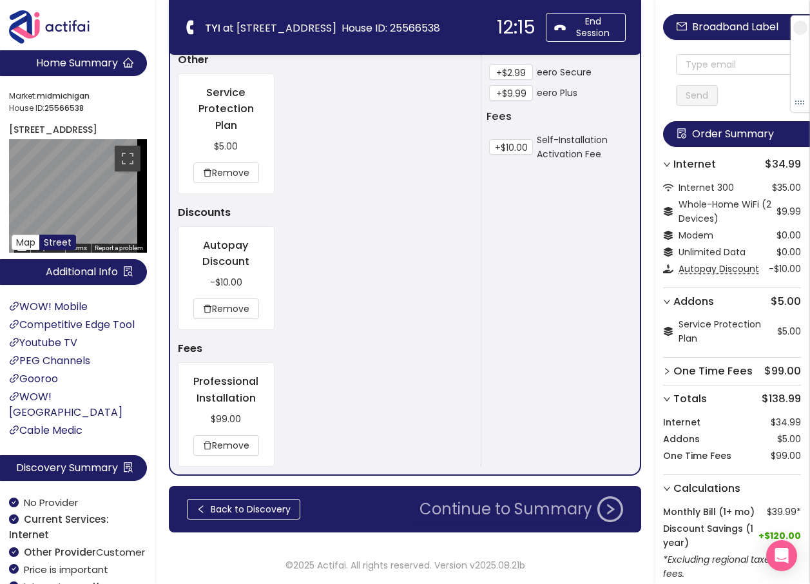
click at [506, 512] on button "Continue to Summary" at bounding box center [521, 509] width 219 height 26
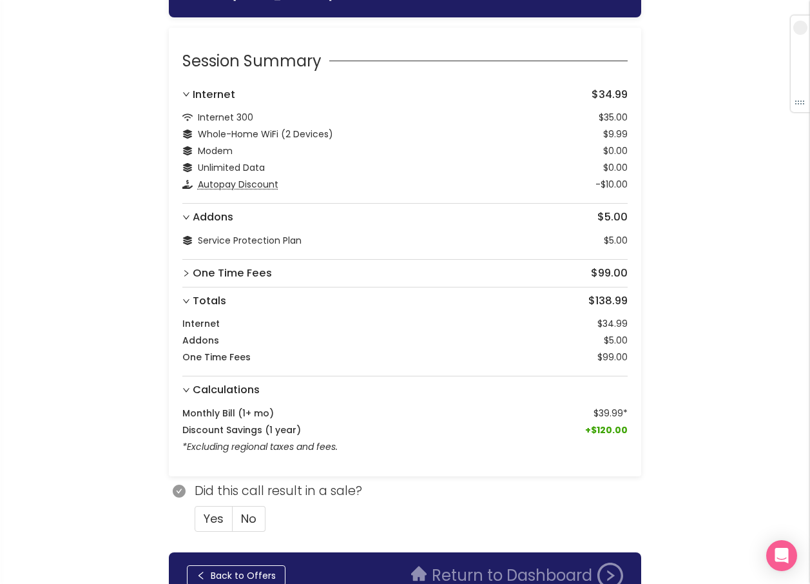
scroll to position [97, 0]
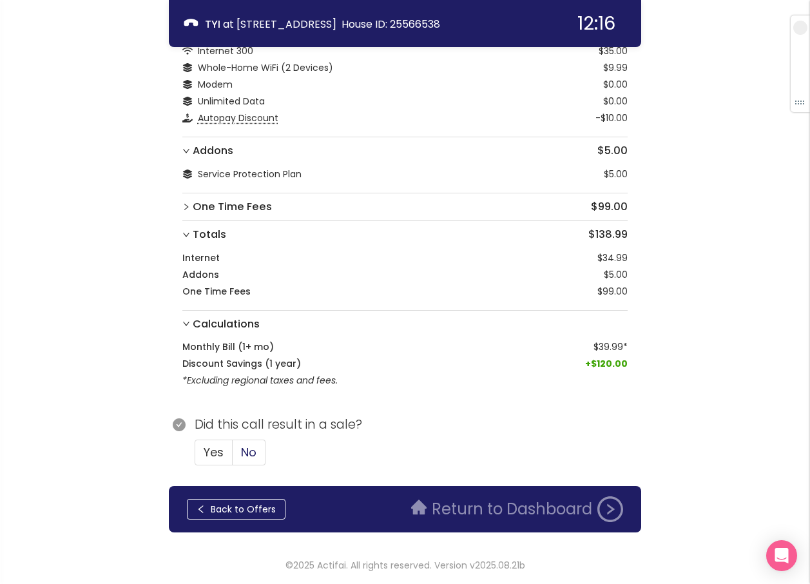
click at [248, 447] on span "No" at bounding box center [248, 452] width 15 height 16
click at [233, 456] on input "No" at bounding box center [233, 456] width 0 height 0
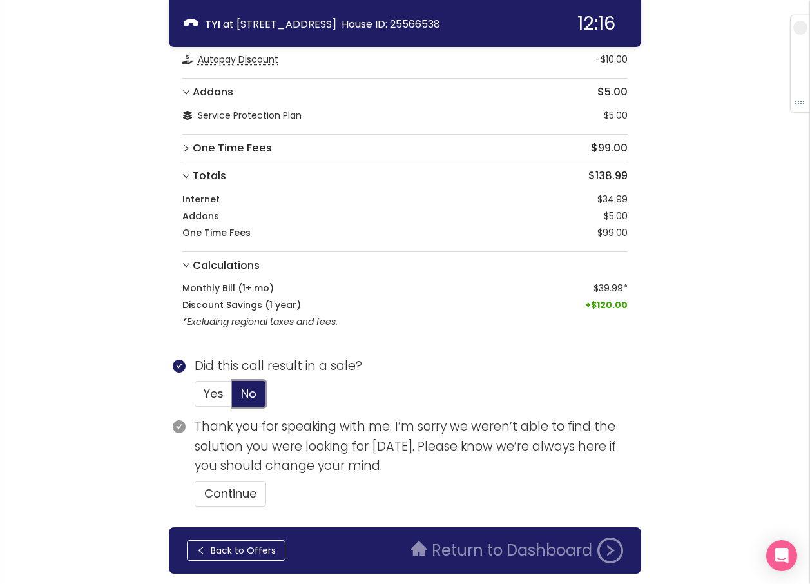
scroll to position [197, 0]
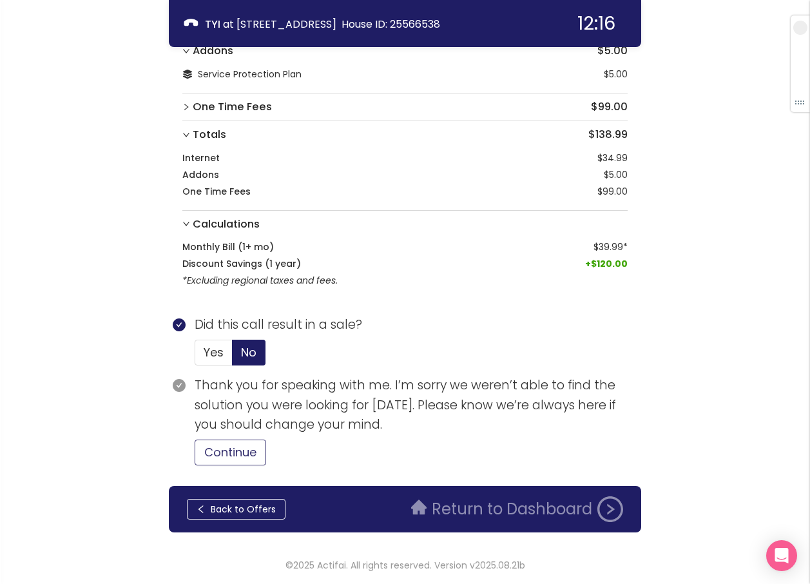
click at [251, 453] on button "Continue" at bounding box center [231, 452] width 72 height 26
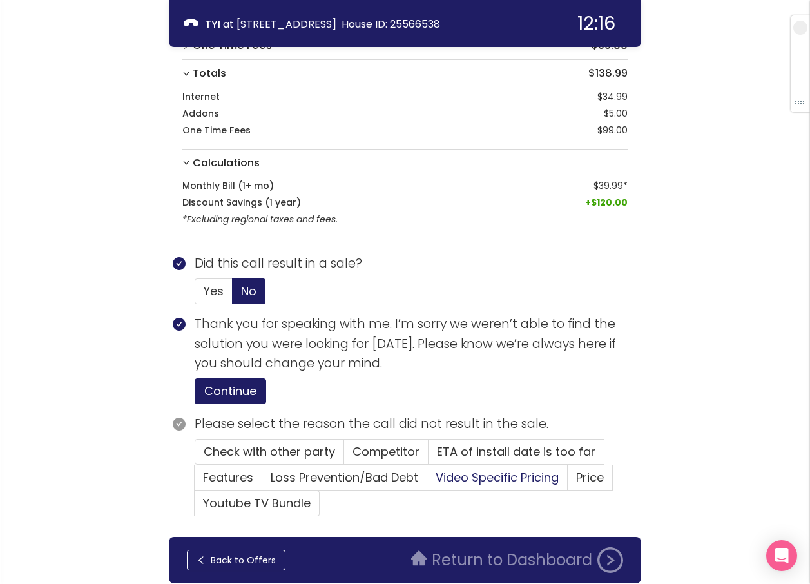
scroll to position [309, 0]
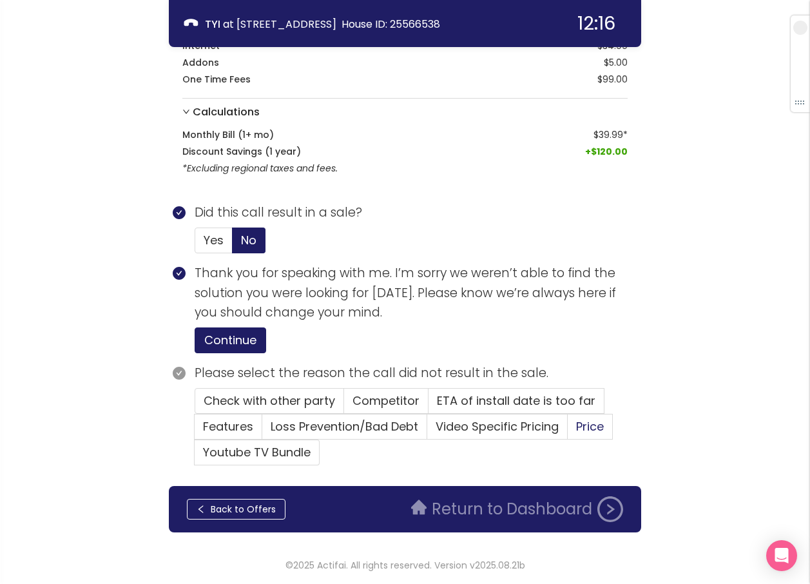
click at [579, 425] on span "Price" at bounding box center [590, 426] width 28 height 16
click at [568, 430] on input "Price" at bounding box center [568, 430] width 0 height 0
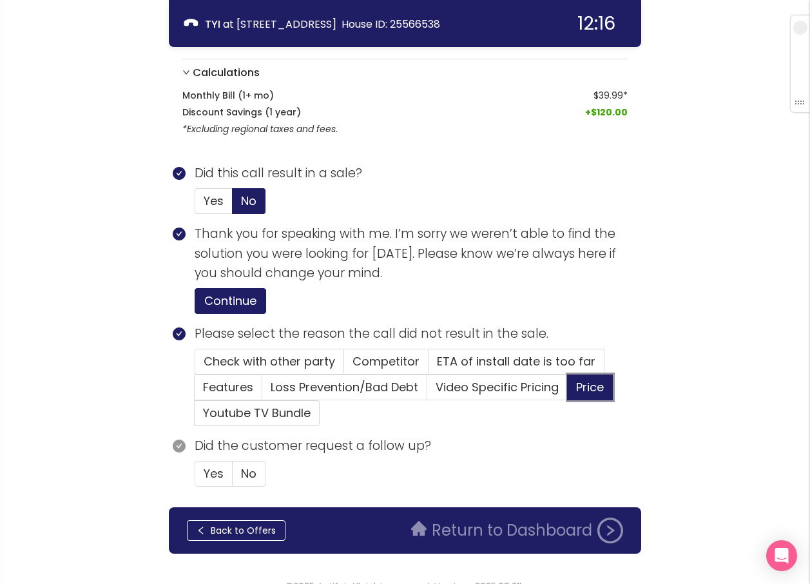
scroll to position [369, 0]
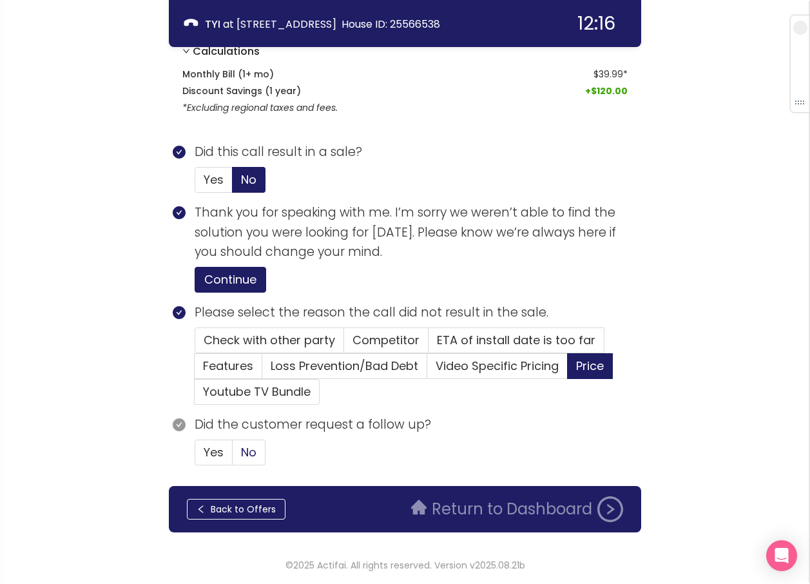
click at [252, 450] on span "No" at bounding box center [248, 452] width 15 height 16
click at [233, 456] on input "No" at bounding box center [233, 456] width 0 height 0
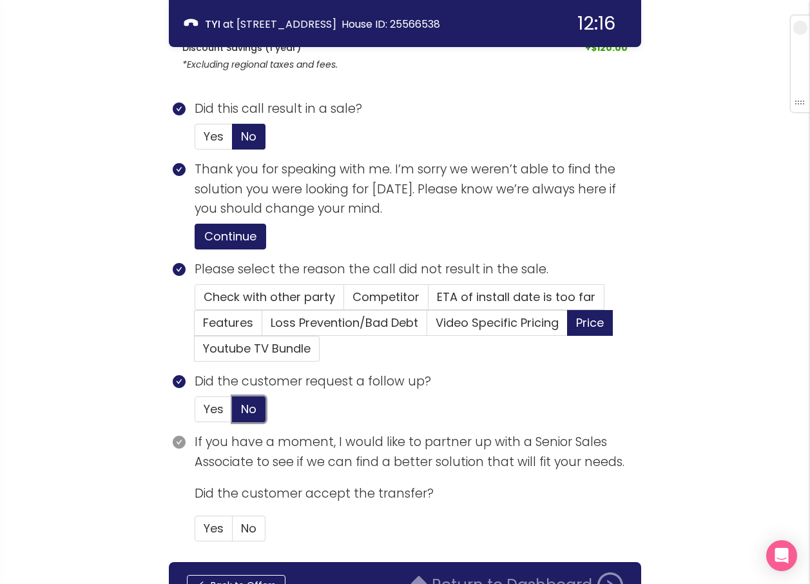
scroll to position [488, 0]
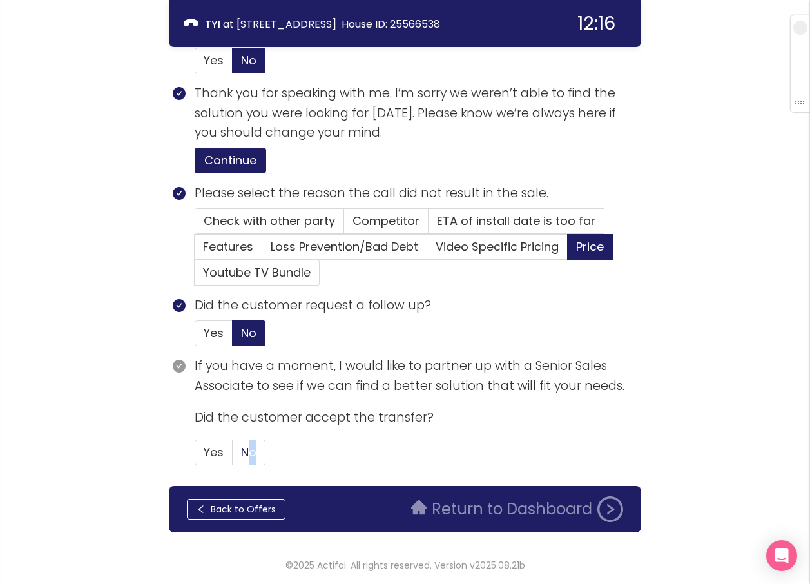
click at [246, 453] on span "No" at bounding box center [248, 452] width 15 height 16
click at [238, 453] on label "No" at bounding box center [249, 452] width 33 height 26
click at [233, 456] on input "No" at bounding box center [233, 456] width 0 height 0
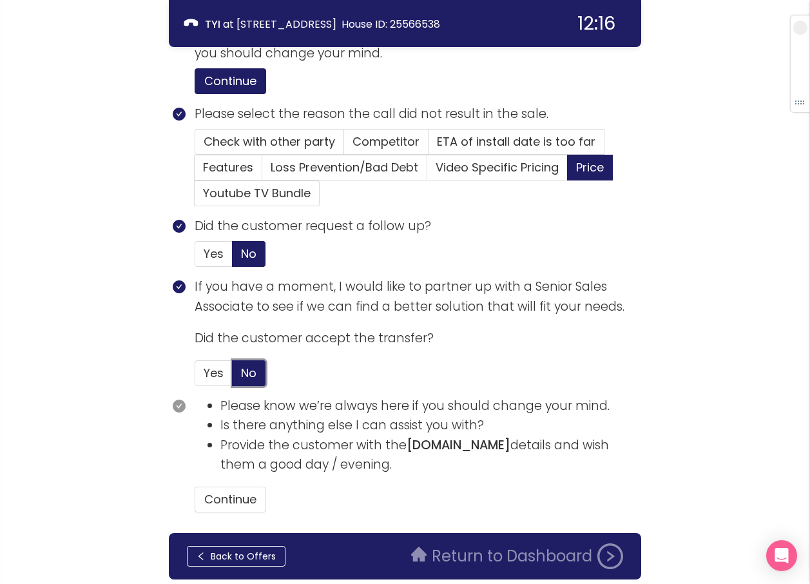
scroll to position [615, 0]
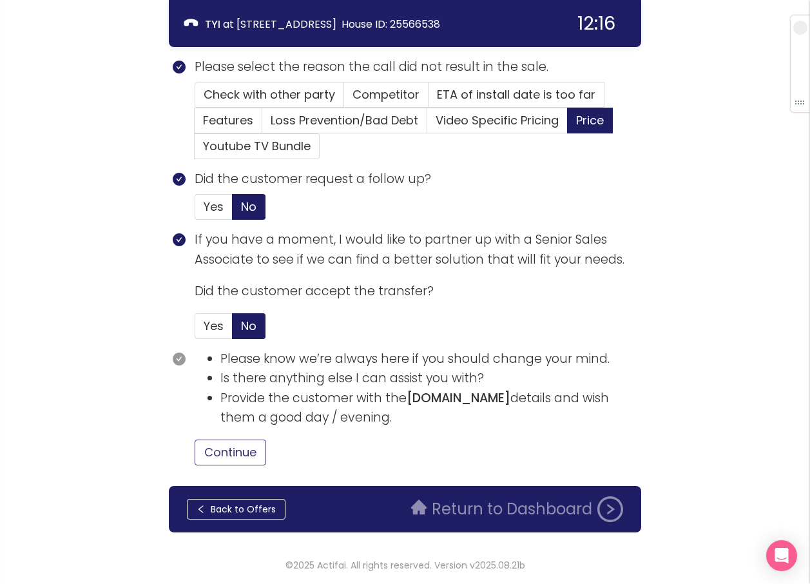
click at [233, 457] on button "Continue" at bounding box center [231, 452] width 72 height 26
click at [487, 506] on button "Return to Dashboard" at bounding box center [516, 509] width 227 height 26
